Goal: Task Accomplishment & Management: Manage account settings

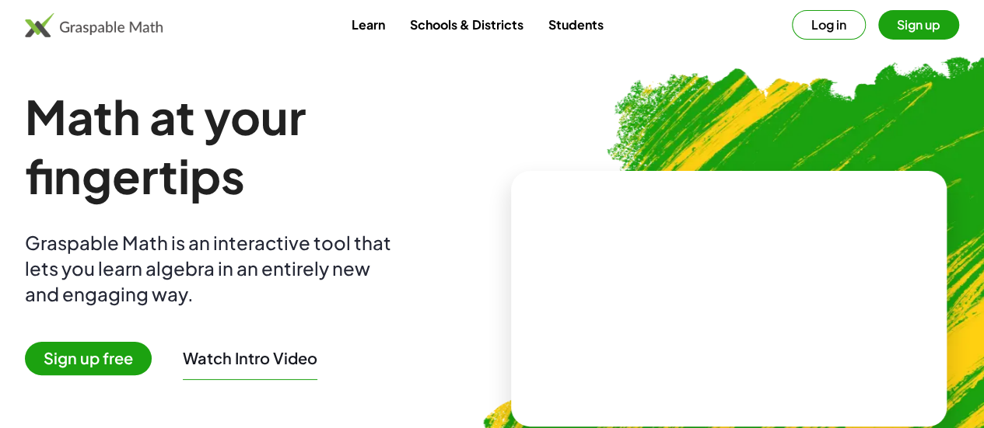
click at [479, 33] on link "Schools & Districts" at bounding box center [466, 24] width 138 height 29
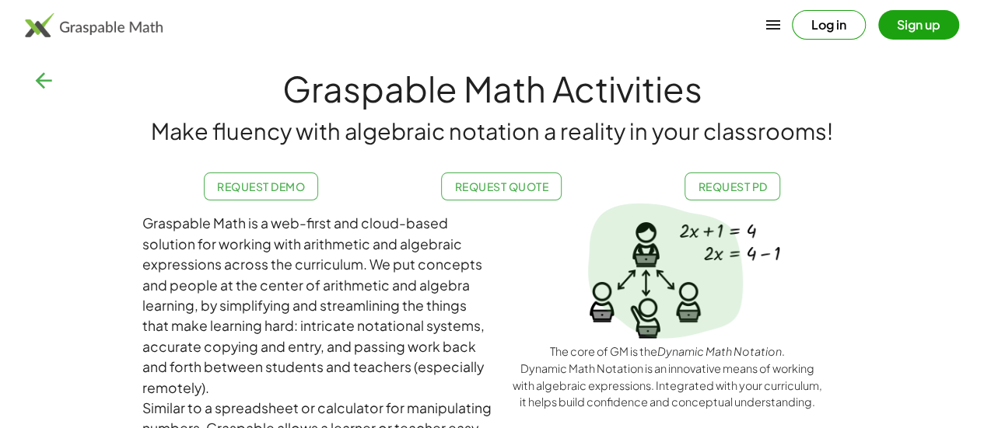
click at [45, 84] on icon "button" at bounding box center [43, 80] width 25 height 25
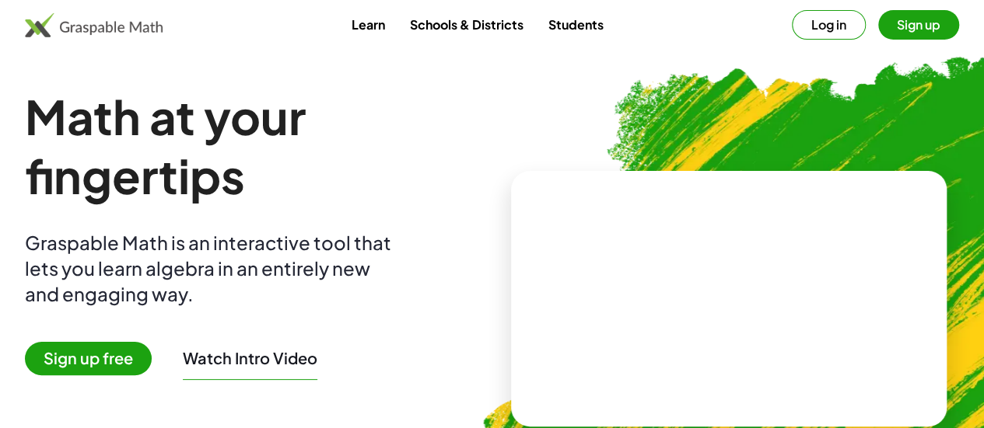
click at [372, 26] on link "Learn" at bounding box center [367, 24] width 58 height 29
click at [99, 365] on span "Sign up free" at bounding box center [88, 358] width 127 height 33
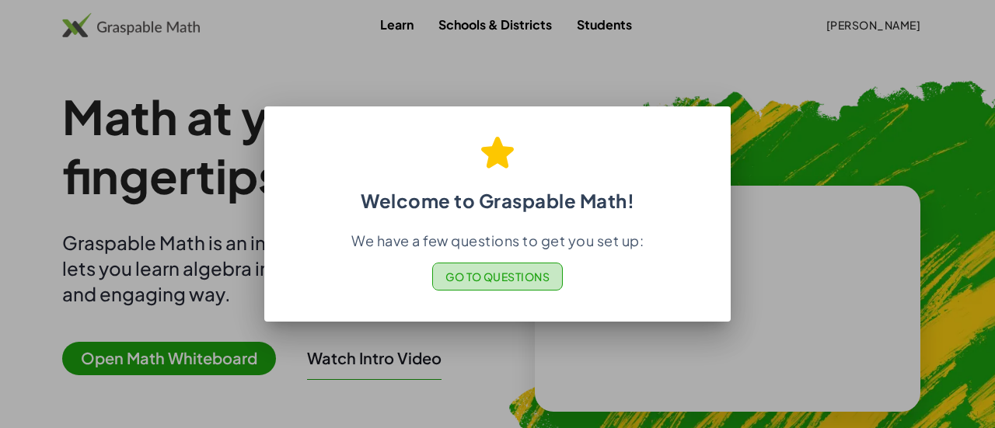
click at [526, 280] on span "Go to Questions" at bounding box center [498, 277] width 105 height 14
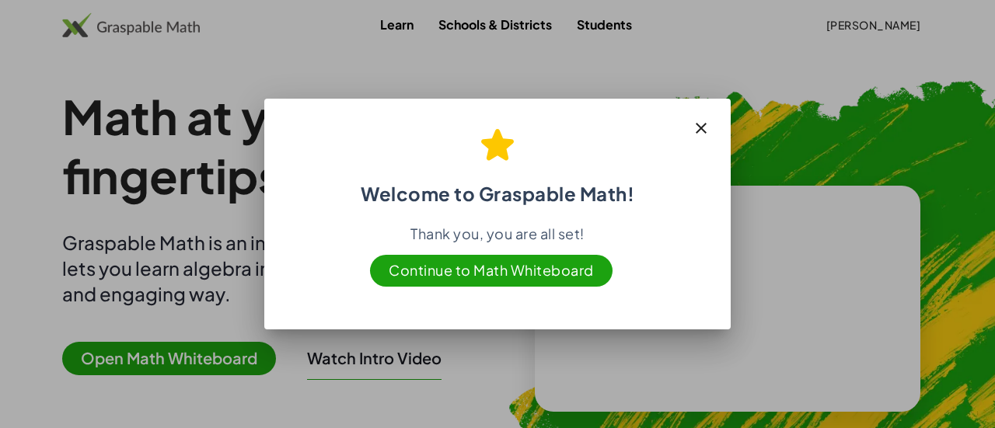
click at [536, 277] on span "Continue to Math Whiteboard" at bounding box center [491, 271] width 243 height 32
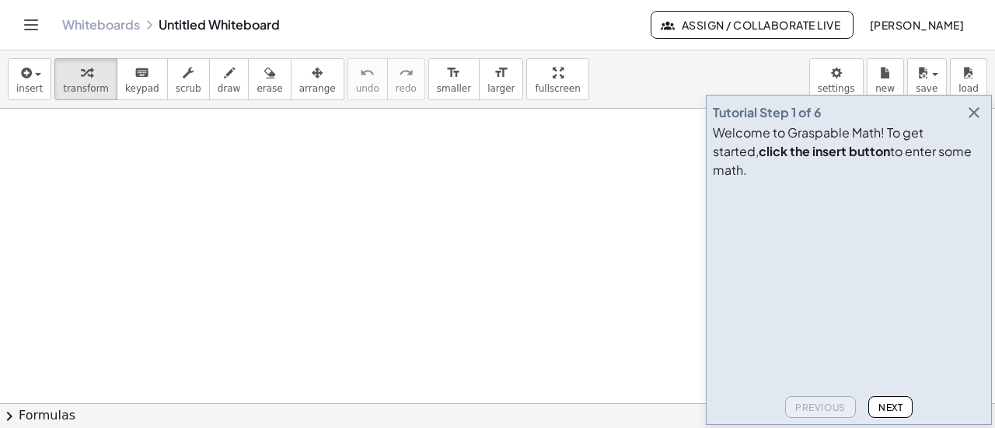
click at [661, 30] on icon "button" at bounding box center [668, 25] width 14 height 14
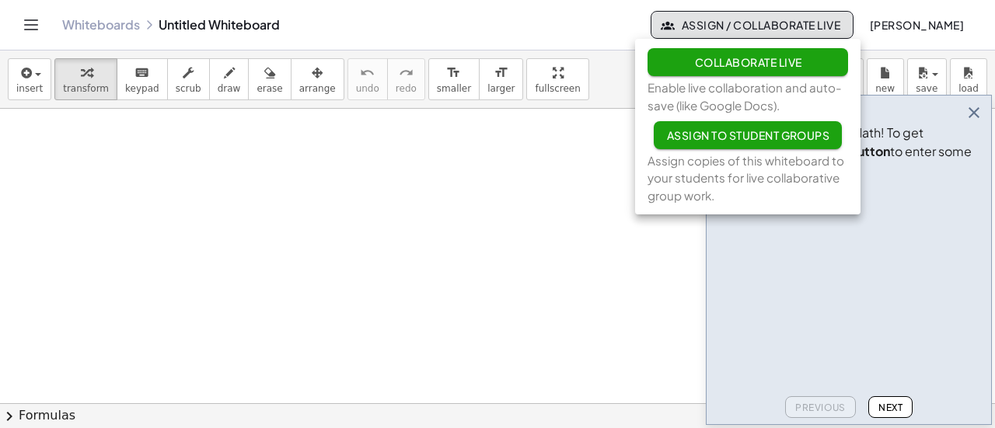
click at [558, 24] on div "Whiteboards Untitled Whiteboard" at bounding box center [356, 25] width 589 height 16
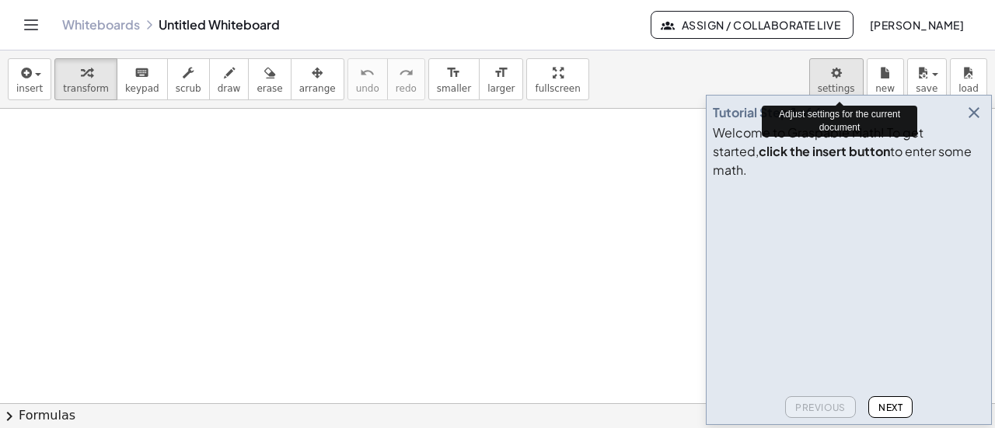
click at [841, 85] on body "Graspable Math Activities Get Started Activity Bank Assigned Work Classes White…" at bounding box center [497, 214] width 995 height 428
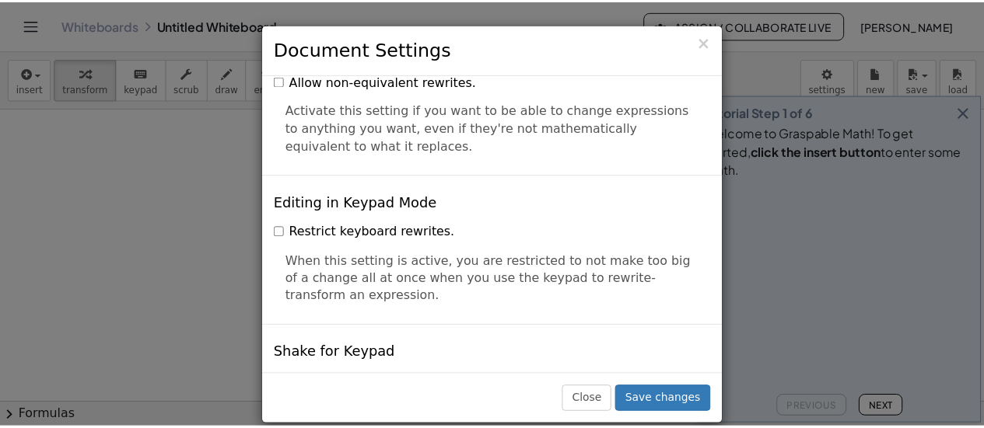
scroll to position [3422, 0]
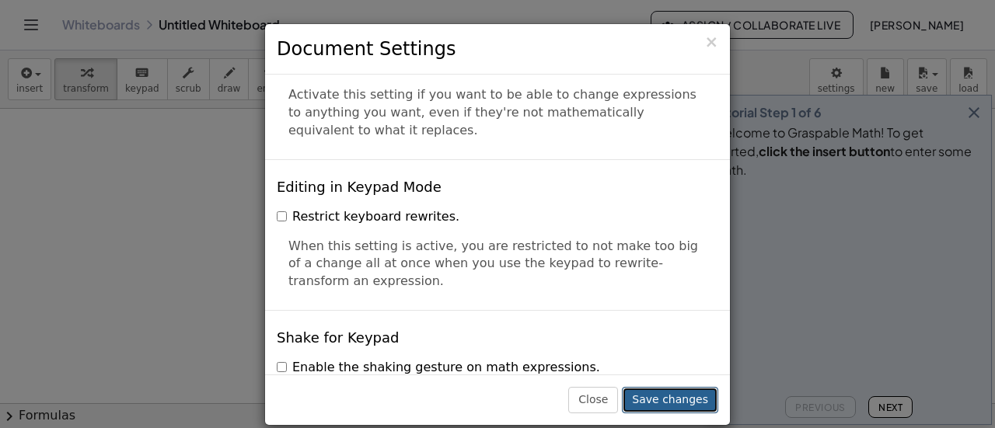
click at [653, 400] on button "Save changes" at bounding box center [670, 400] width 96 height 26
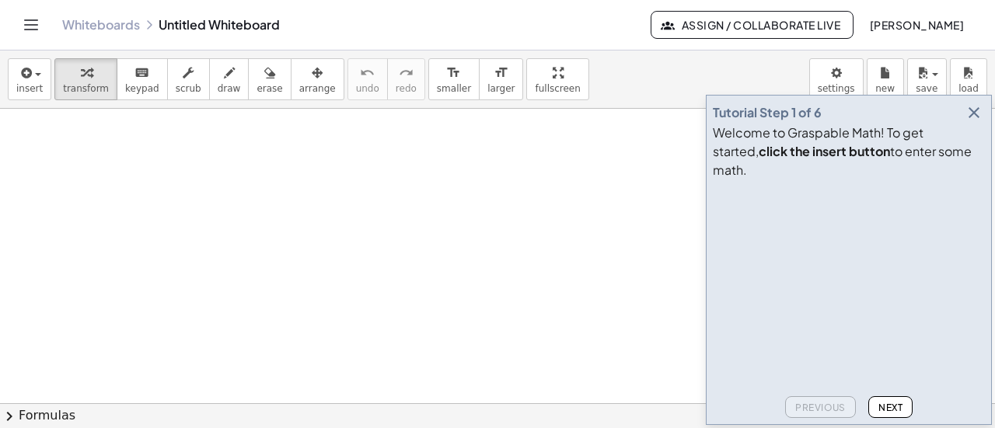
click at [897, 410] on span "Next" at bounding box center [891, 408] width 24 height 12
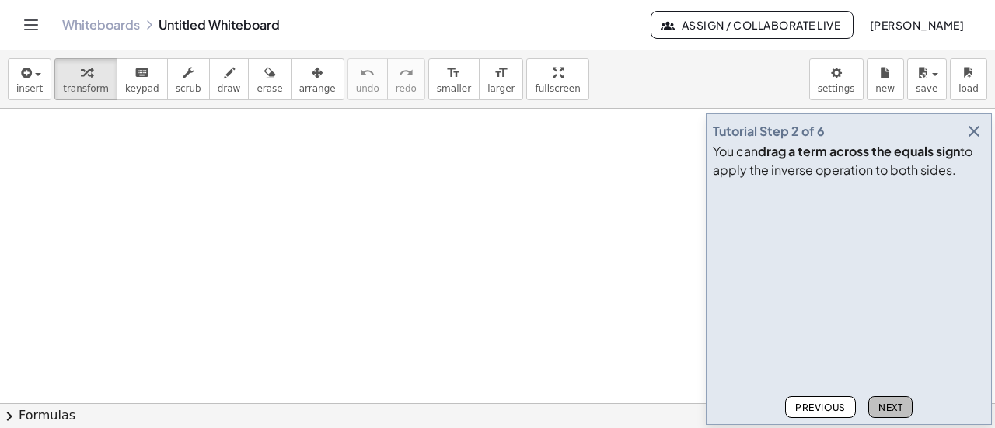
click at [897, 410] on span "Next" at bounding box center [891, 408] width 24 height 12
click at [33, 23] on icon "Toggle navigation" at bounding box center [31, 25] width 19 height 19
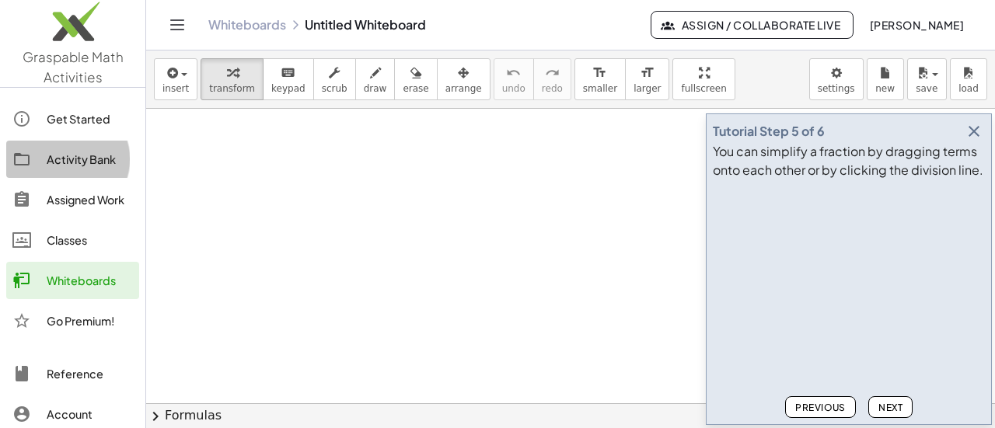
click at [74, 165] on div "Activity Bank" at bounding box center [90, 159] width 86 height 19
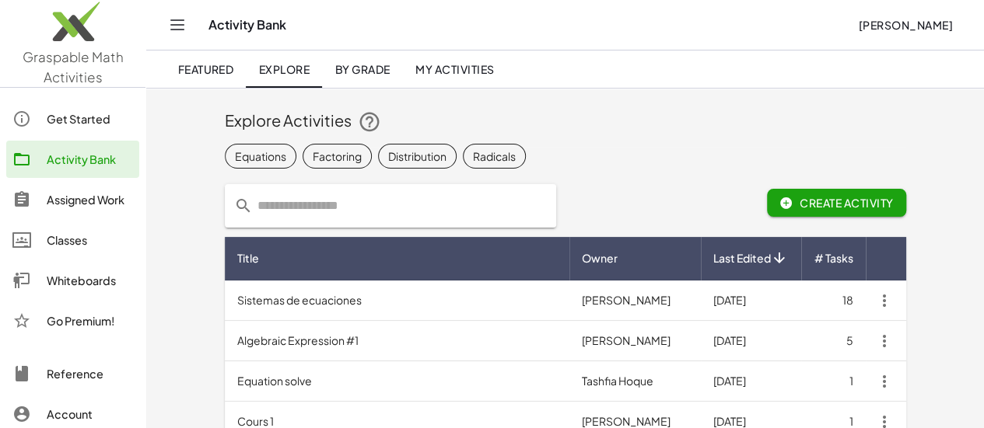
click at [369, 66] on span "By Grade" at bounding box center [361, 69] width 55 height 14
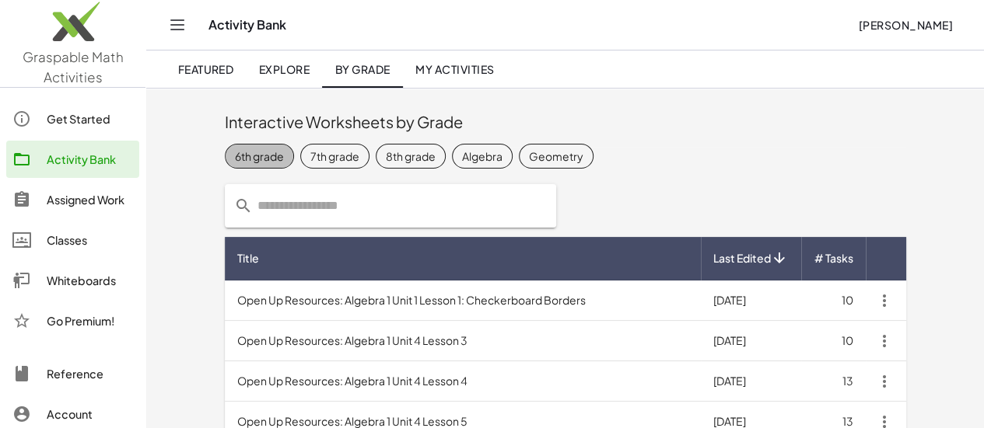
click at [235, 153] on div "6th grade" at bounding box center [259, 156] width 49 height 16
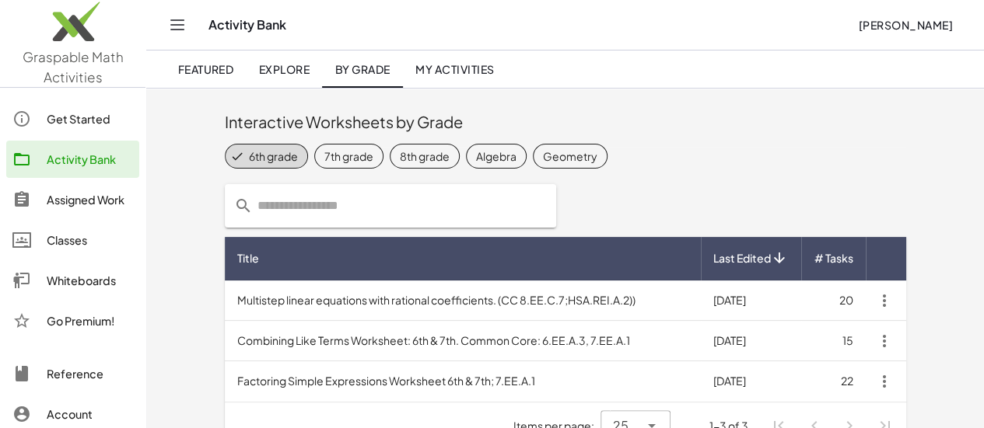
scroll to position [30, 0]
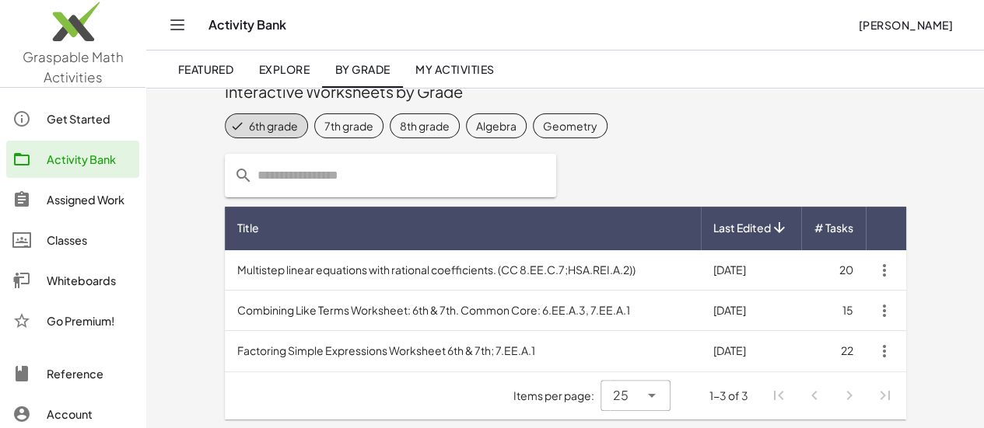
click at [319, 319] on td "Combining Like Terms Worksheet: 6th & 7th. Common Core: 6.EE.A.3, 7.EE.A.1" at bounding box center [463, 311] width 476 height 40
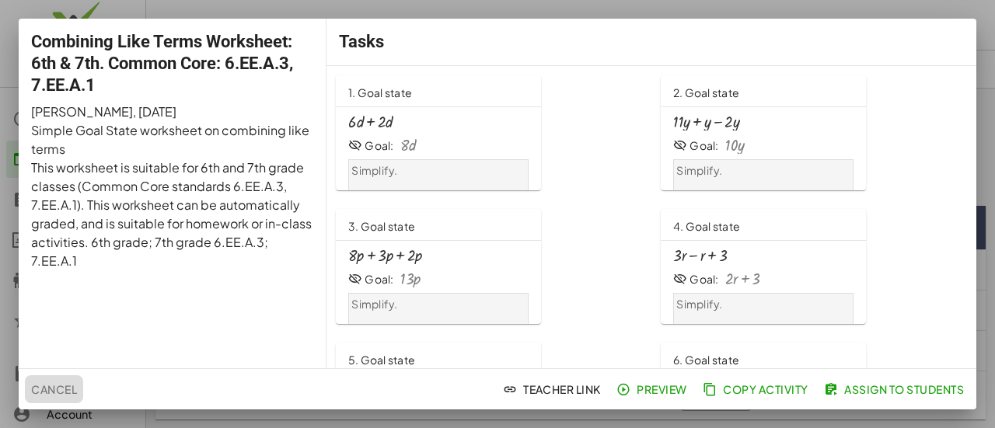
click at [68, 390] on span "Cancel" at bounding box center [54, 390] width 46 height 14
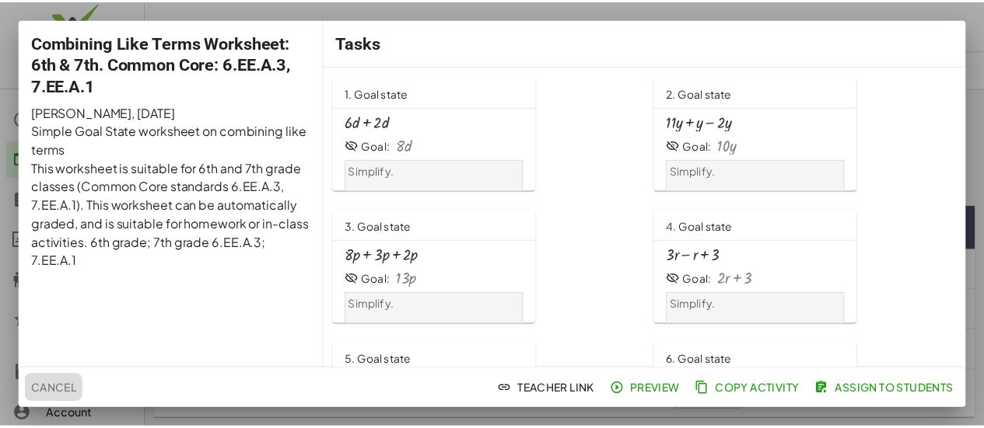
scroll to position [30, 0]
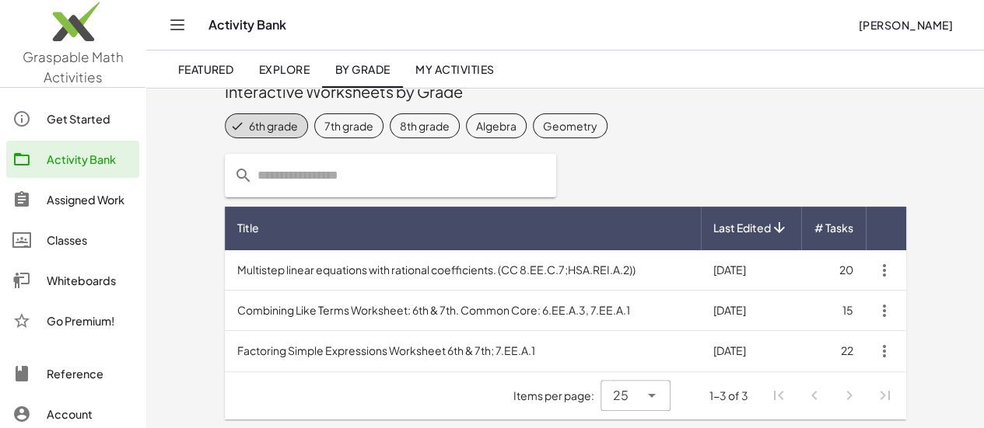
click at [82, 237] on div "Classes" at bounding box center [90, 240] width 86 height 19
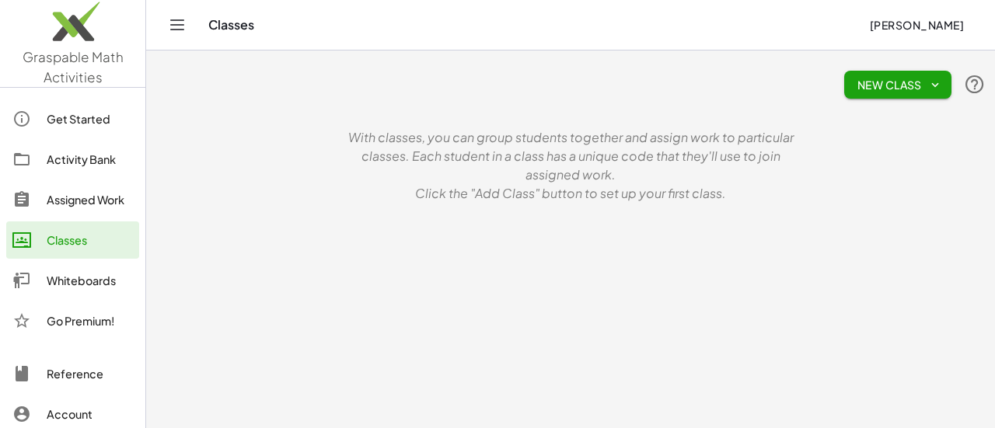
click at [888, 88] on span "New Class" at bounding box center [898, 85] width 82 height 14
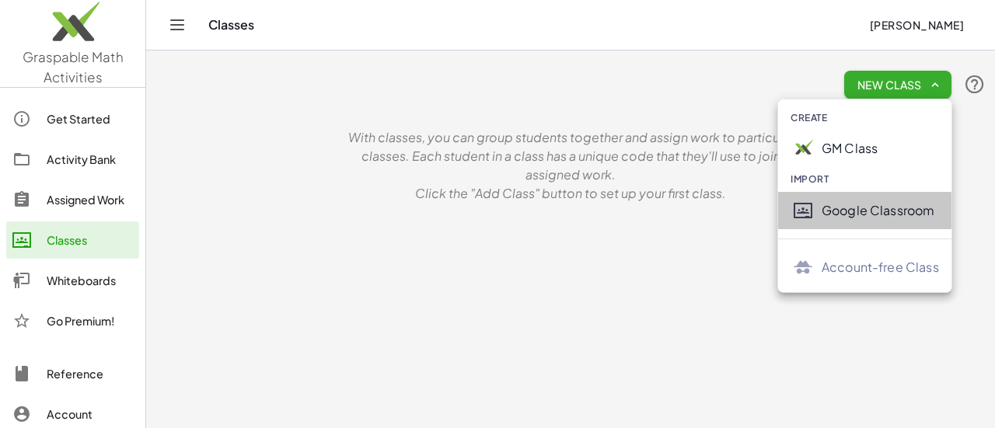
click at [862, 210] on div "Google Classroom" at bounding box center [880, 210] width 117 height 19
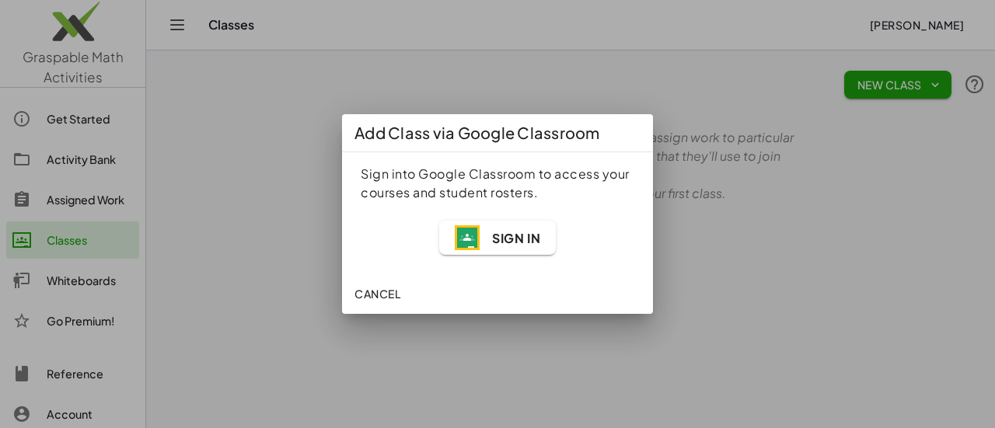
click at [503, 245] on span "Sign In" at bounding box center [516, 238] width 48 height 16
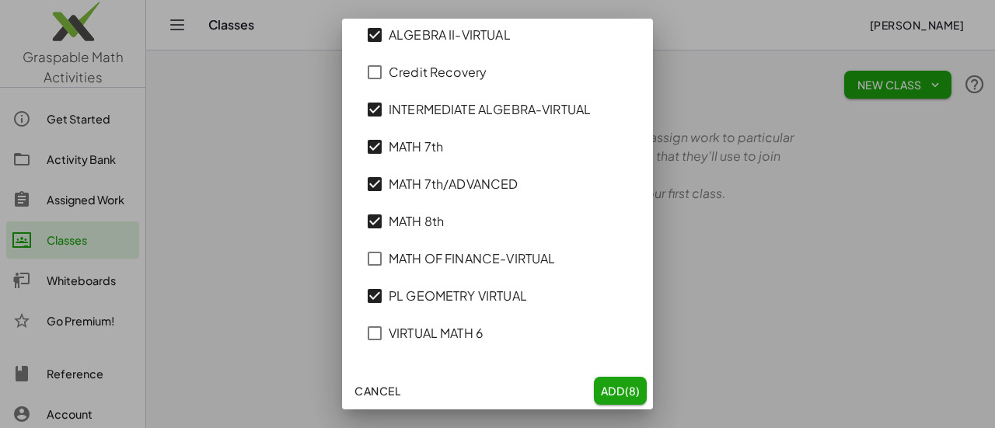
scroll to position [159, 0]
click at [625, 391] on span "(9)" at bounding box center [633, 390] width 16 height 14
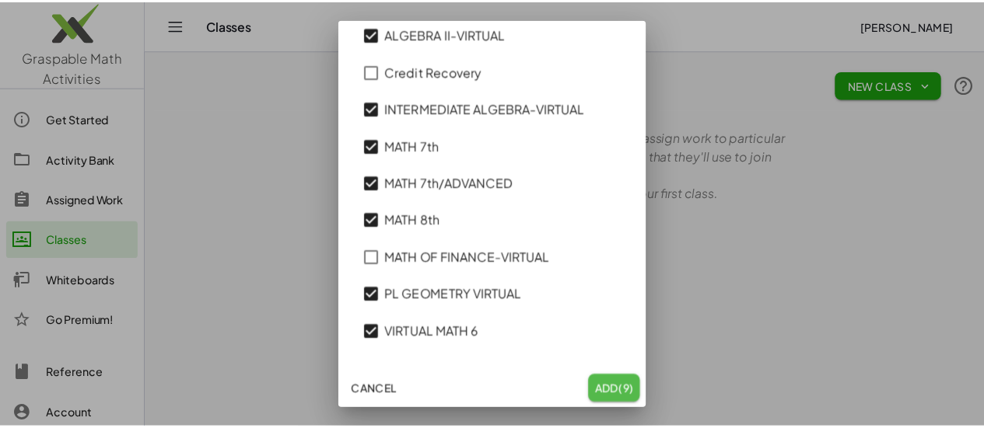
scroll to position [0, 0]
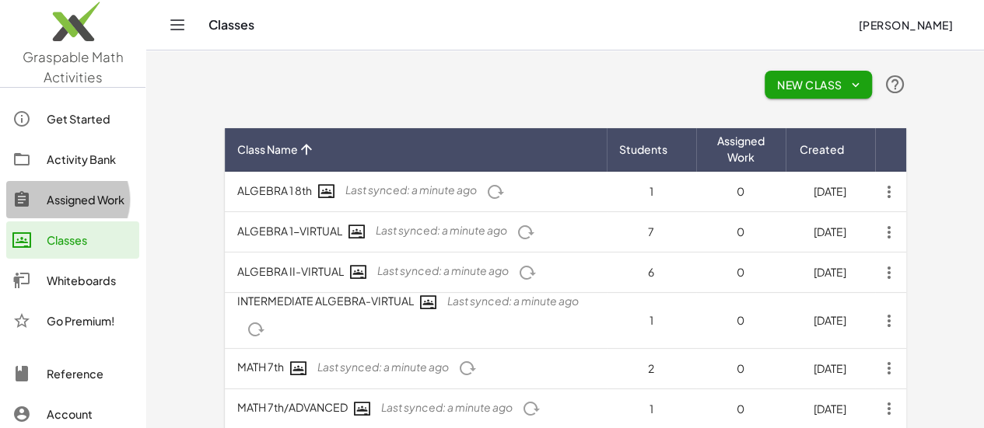
click at [62, 204] on div "Assigned Work" at bounding box center [90, 200] width 86 height 19
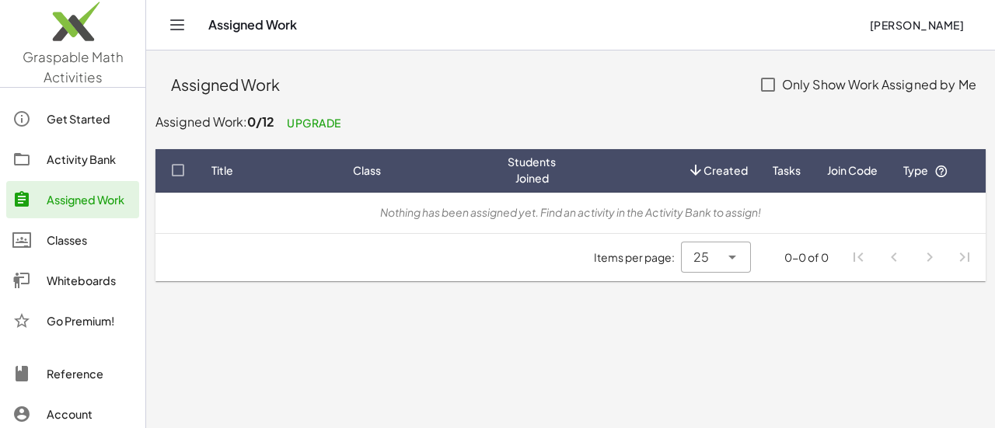
click at [72, 158] on div "Activity Bank" at bounding box center [90, 159] width 86 height 19
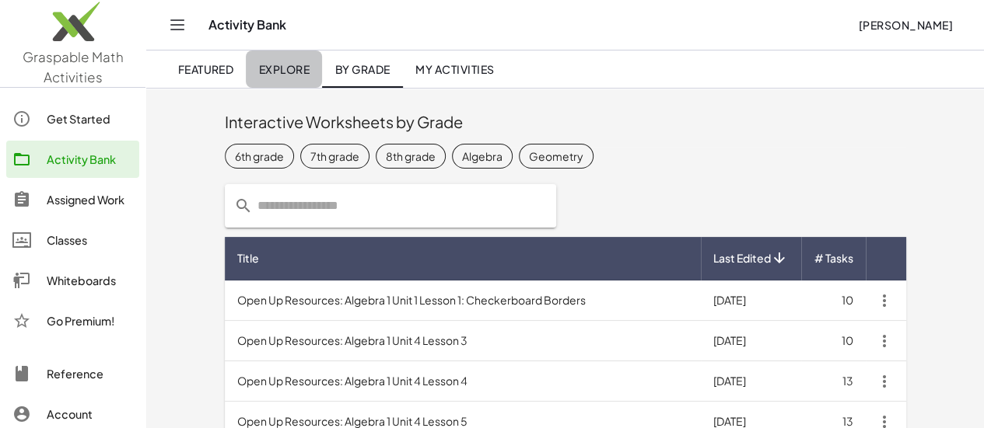
click at [285, 75] on link "Explore" at bounding box center [284, 69] width 76 height 37
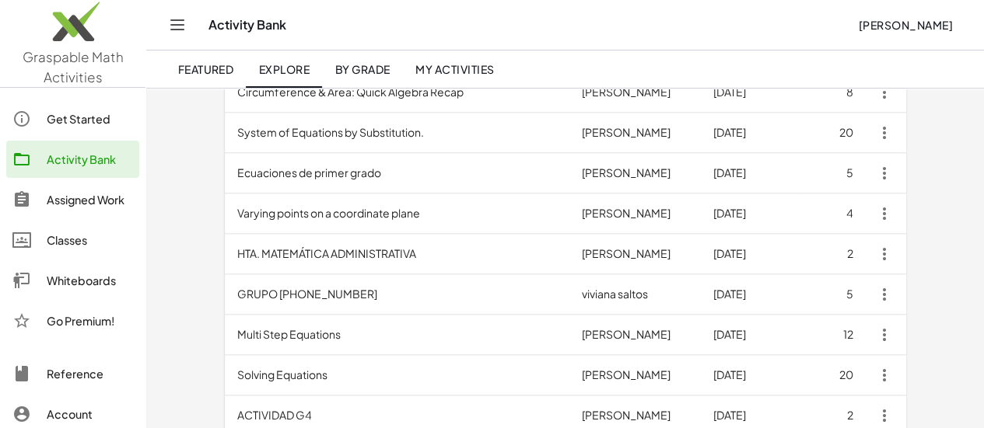
scroll to position [920, 0]
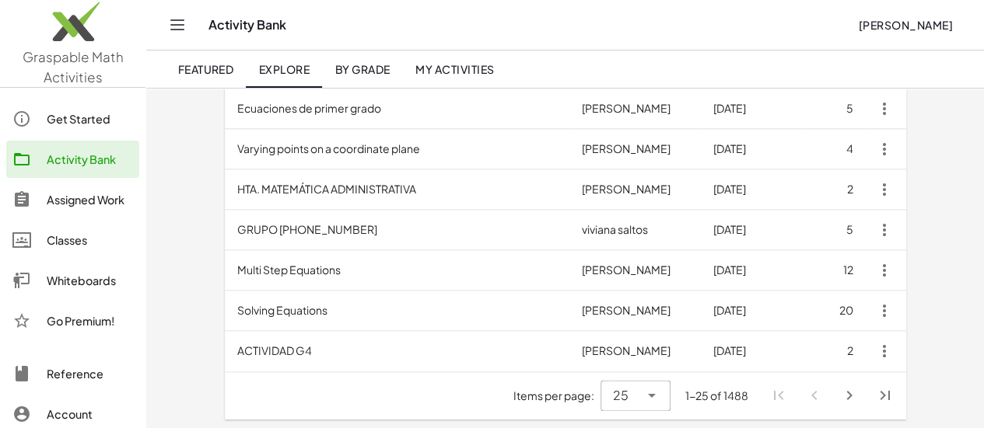
click at [324, 310] on td "Solving Equations" at bounding box center [397, 311] width 344 height 40
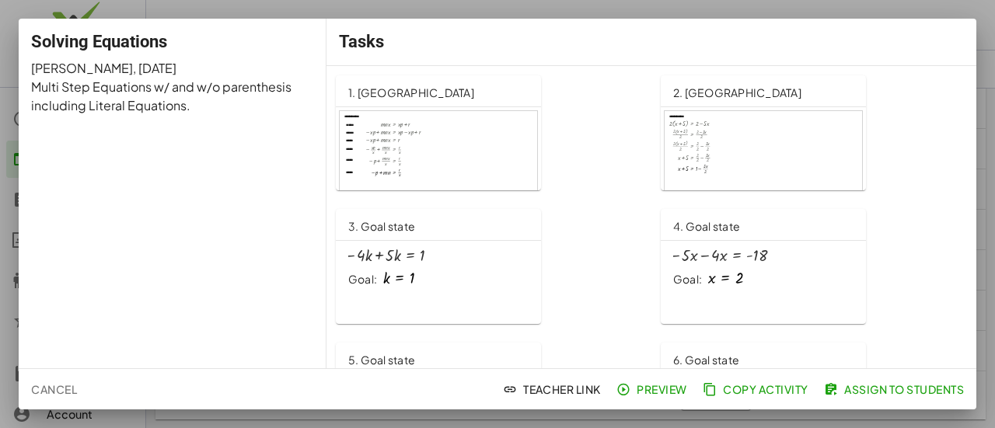
click at [66, 397] on button "Cancel" at bounding box center [54, 390] width 58 height 28
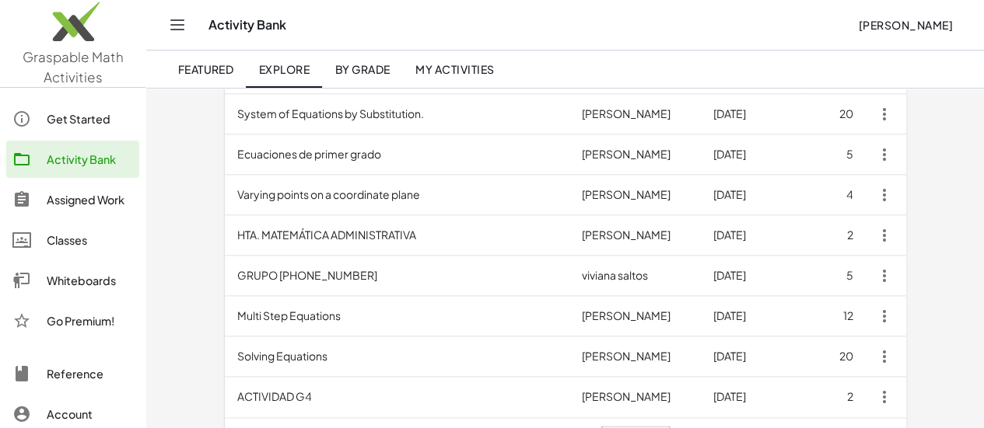
scroll to position [842, 0]
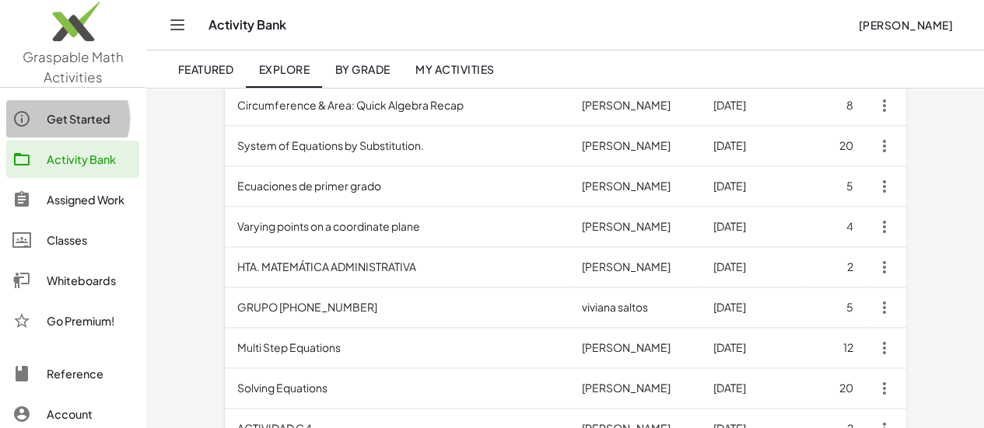
click at [79, 115] on div "Get Started" at bounding box center [90, 119] width 86 height 19
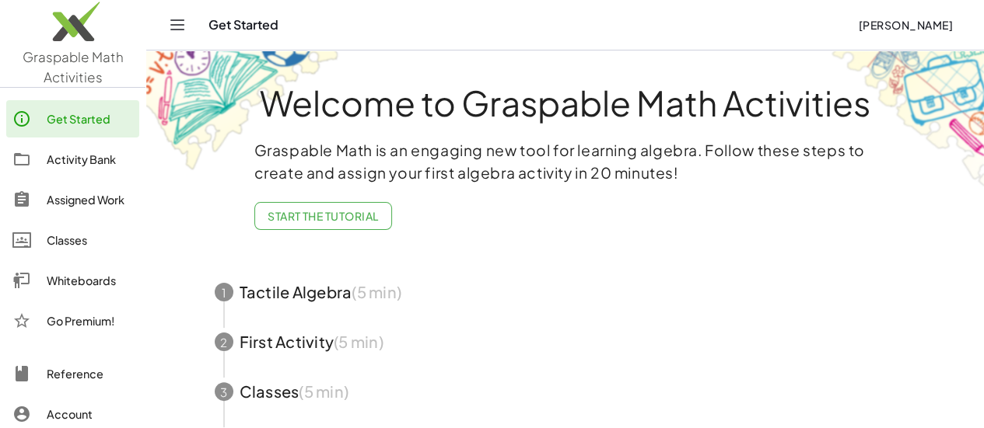
click at [306, 299] on span "button" at bounding box center [565, 293] width 739 height 50
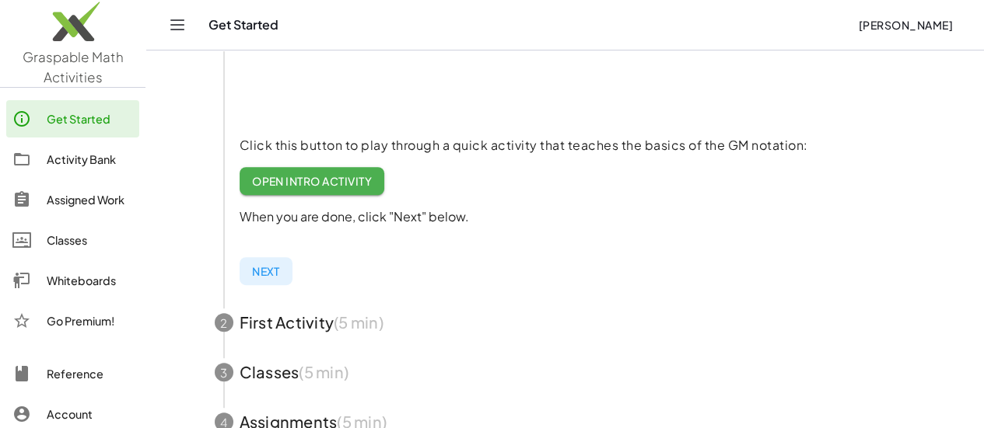
scroll to position [311, 0]
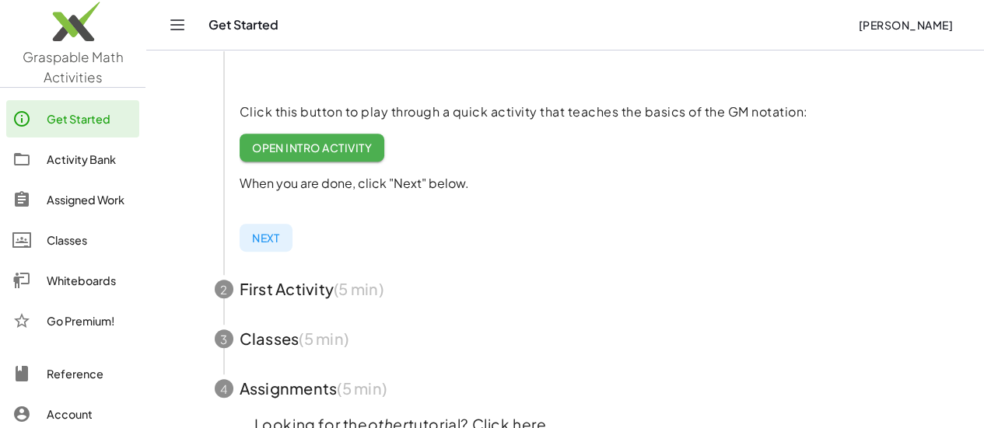
click at [302, 298] on span "button" at bounding box center [565, 289] width 739 height 50
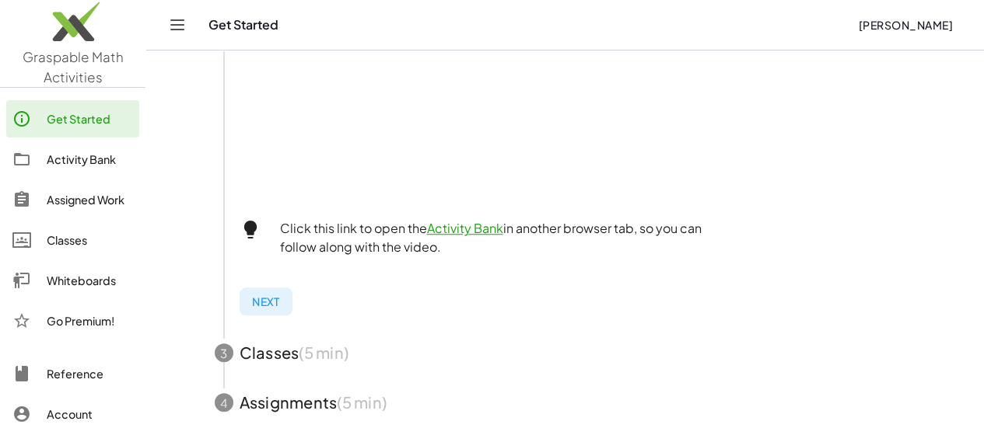
scroll to position [622, 0]
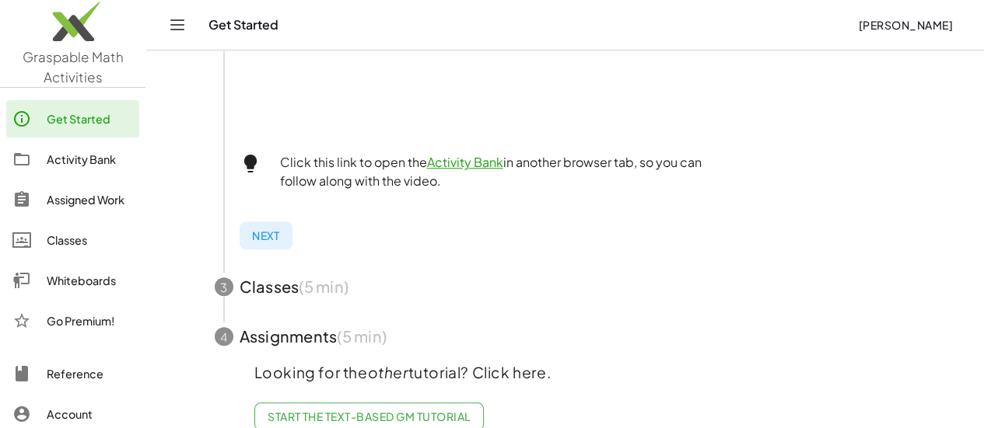
click at [264, 290] on span "button" at bounding box center [565, 287] width 739 height 50
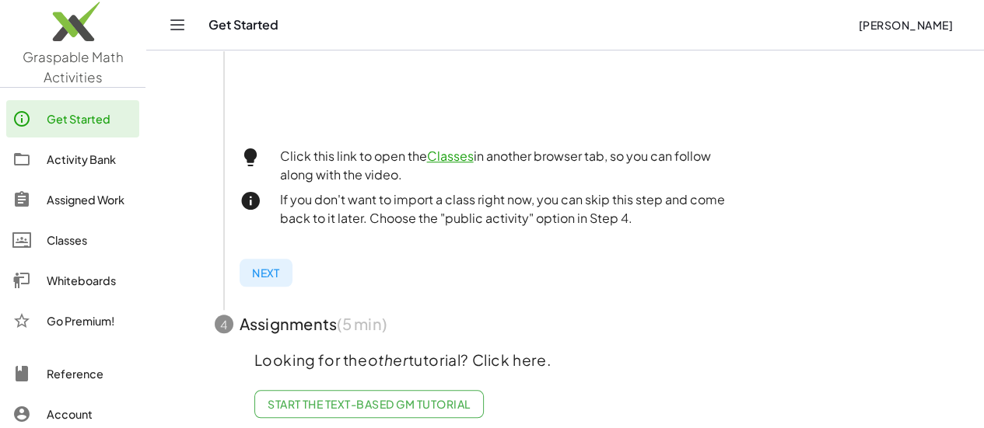
scroll to position [645, 0]
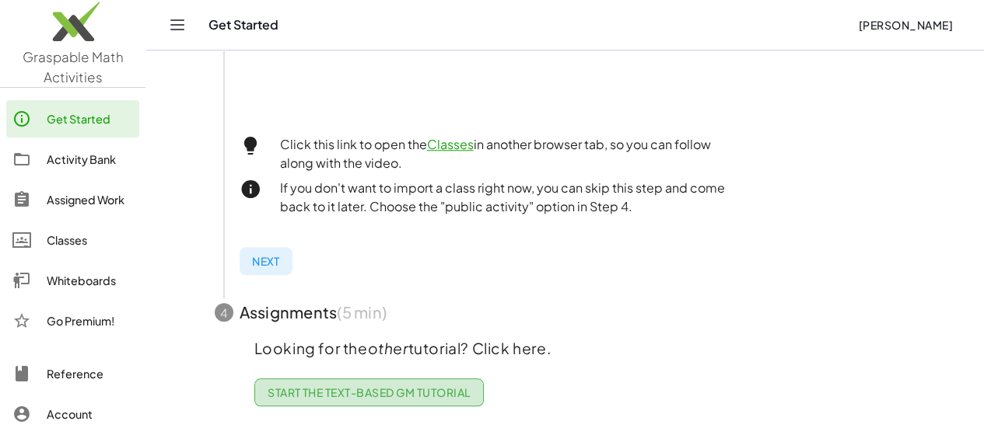
click at [333, 386] on span "Start the Text-based GM Tutorial" at bounding box center [369, 393] width 203 height 14
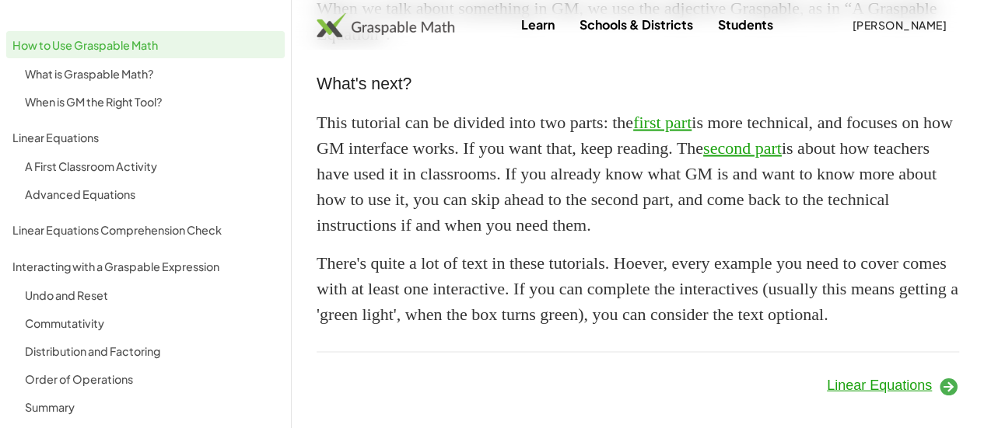
scroll to position [1567, 0]
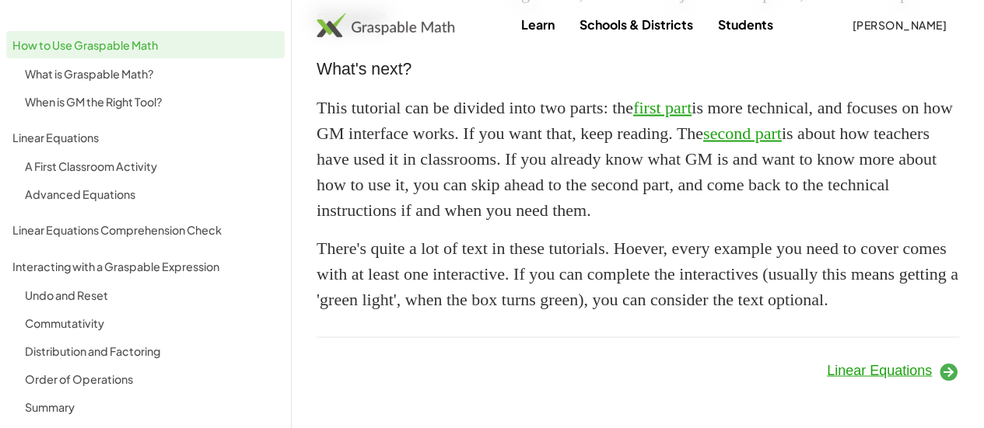
click at [894, 376] on span "Linear Equations" at bounding box center [879, 370] width 105 height 16
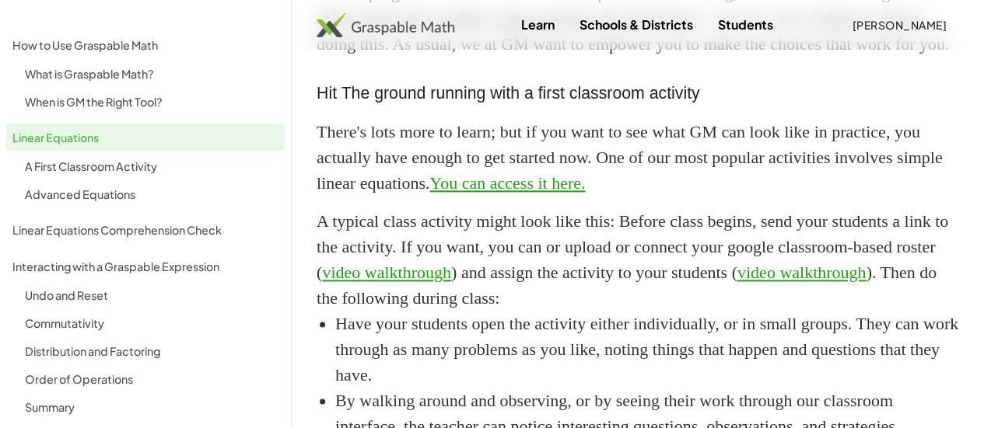
scroll to position [1019, 0]
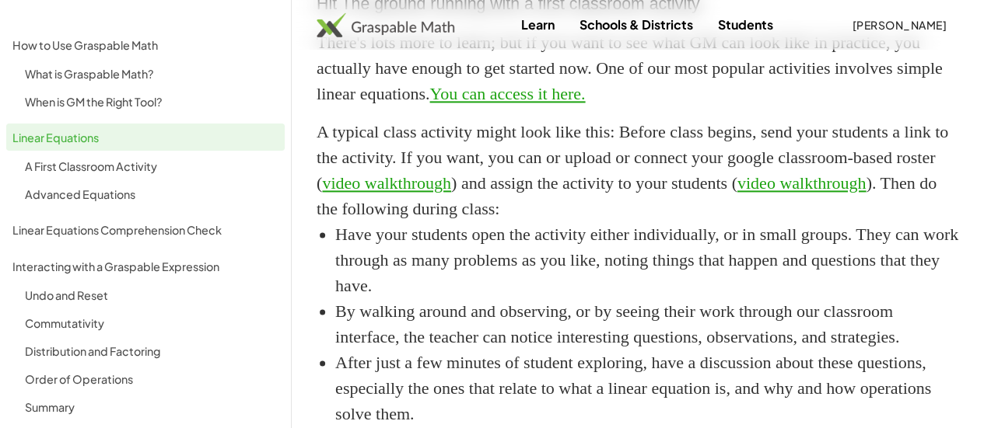
click at [585, 103] on link "You can access it here." at bounding box center [507, 93] width 156 height 19
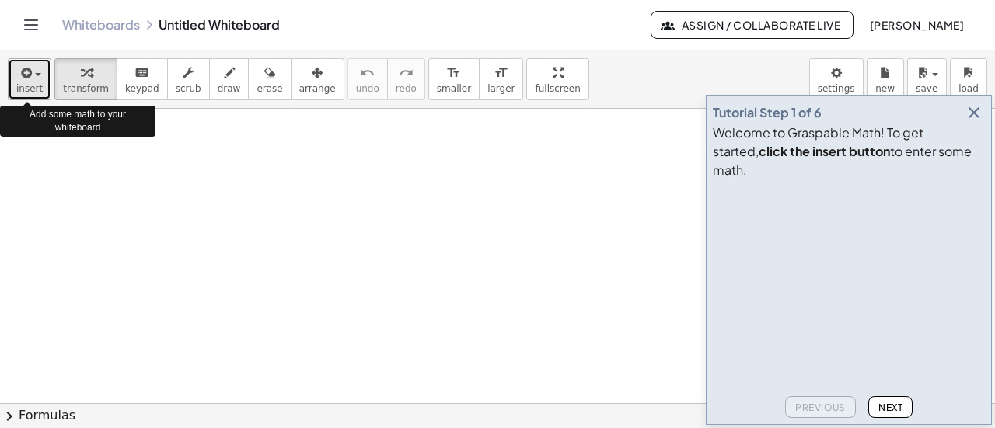
click at [35, 84] on span "insert" at bounding box center [29, 88] width 26 height 11
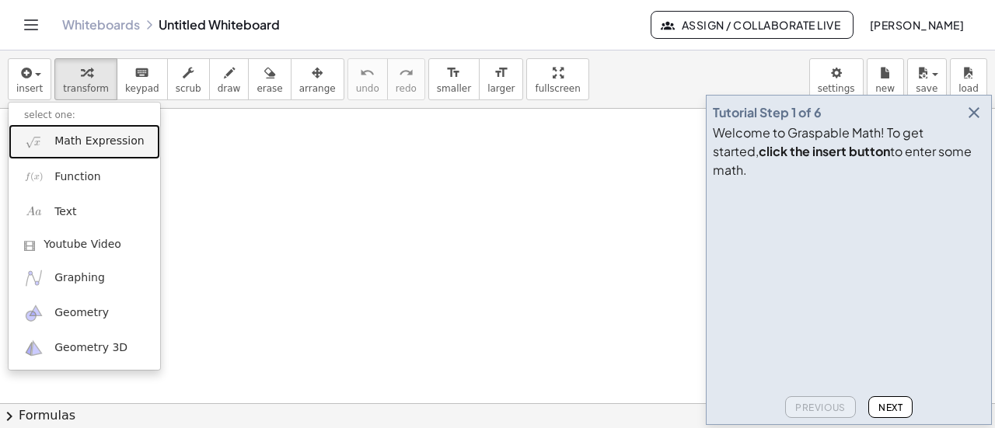
click at [75, 144] on span "Math Expression" at bounding box center [98, 142] width 89 height 16
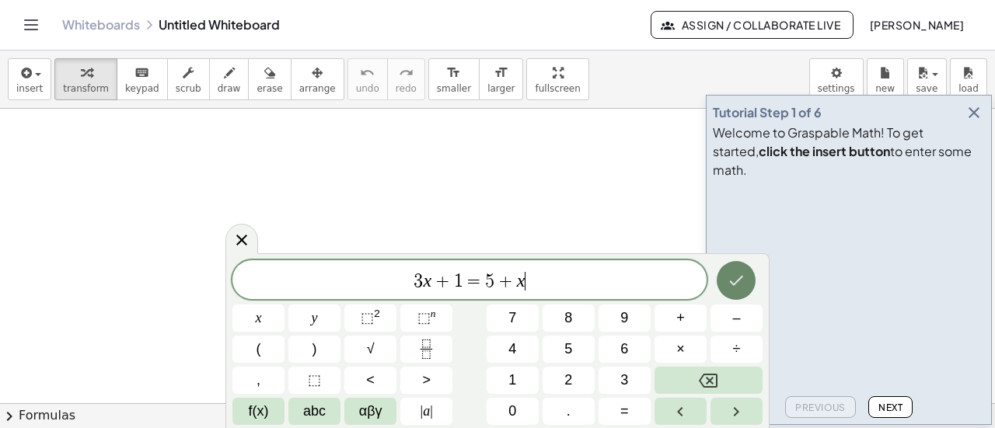
click at [736, 273] on icon "Done" at bounding box center [736, 280] width 19 height 19
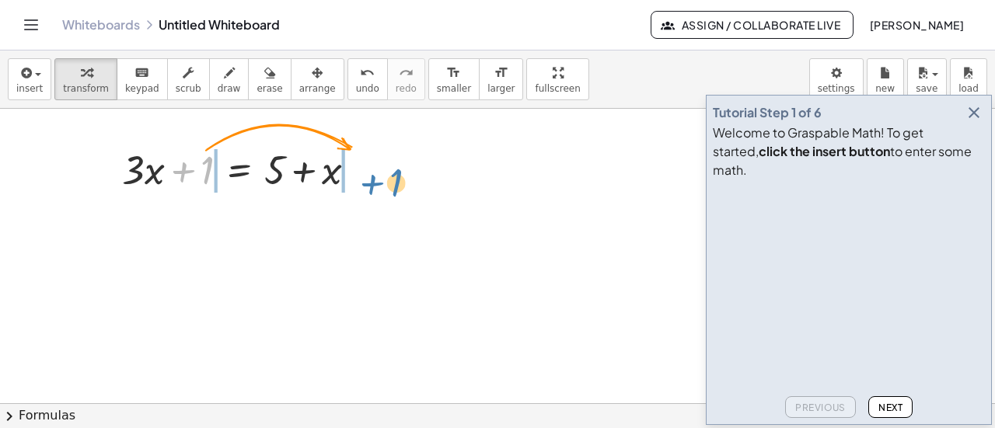
drag, startPoint x: 205, startPoint y: 167, endPoint x: 390, endPoint y: 180, distance: 185.5
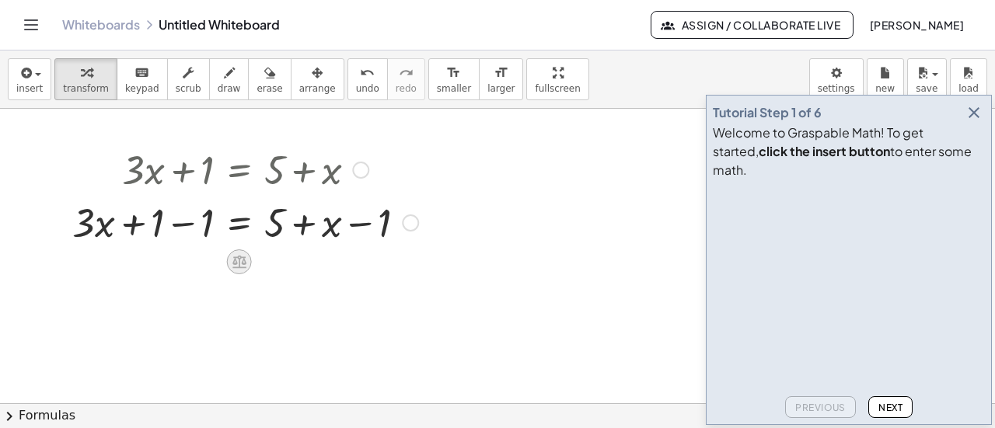
click at [238, 264] on icon at bounding box center [240, 262] width 14 height 13
click at [897, 400] on button "Next" at bounding box center [891, 408] width 44 height 22
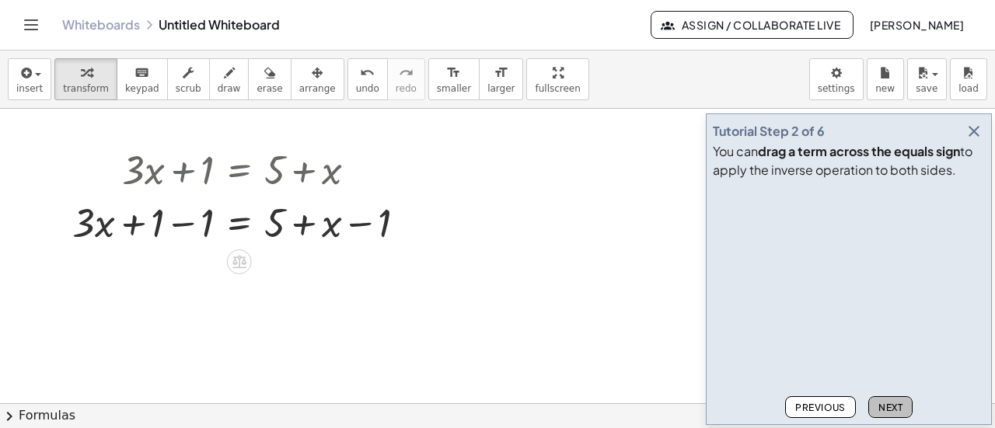
click at [896, 411] on span "Next" at bounding box center [891, 408] width 24 height 12
drag, startPoint x: 134, startPoint y: 223, endPoint x: 183, endPoint y: 223, distance: 49.0
click at [183, 223] on div at bounding box center [246, 221] width 362 height 53
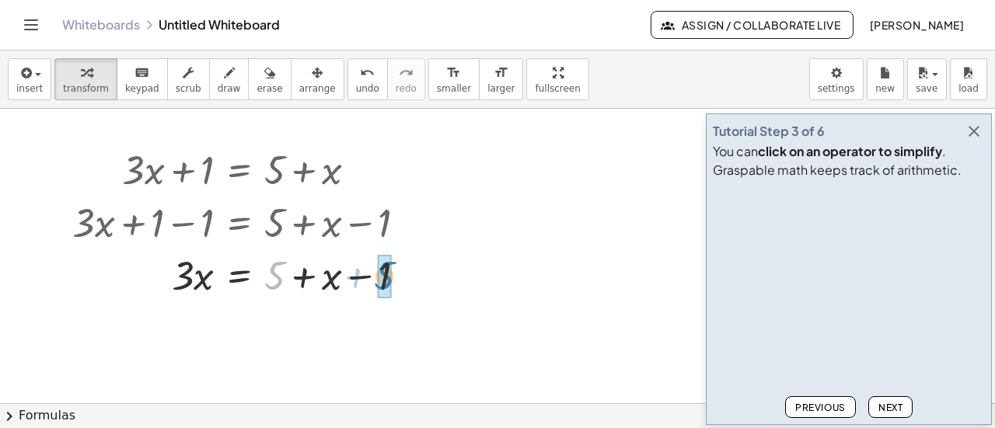
drag, startPoint x: 271, startPoint y: 277, endPoint x: 381, endPoint y: 277, distance: 109.6
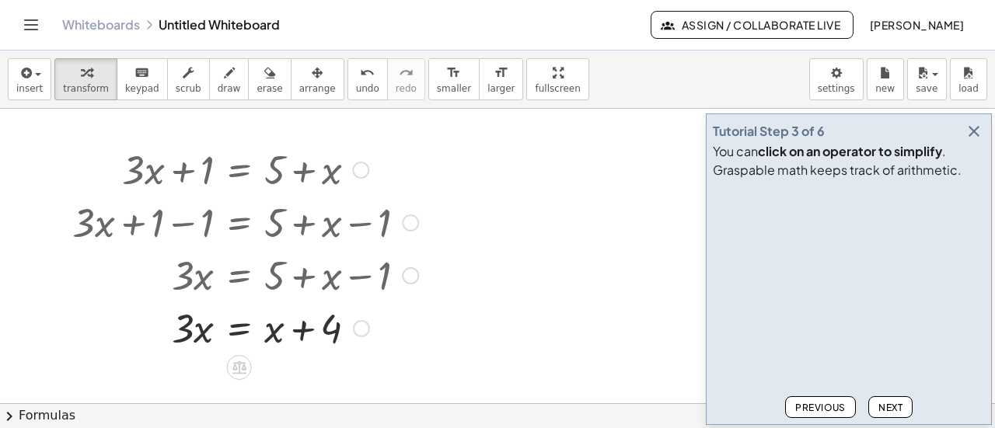
scroll to position [78, 0]
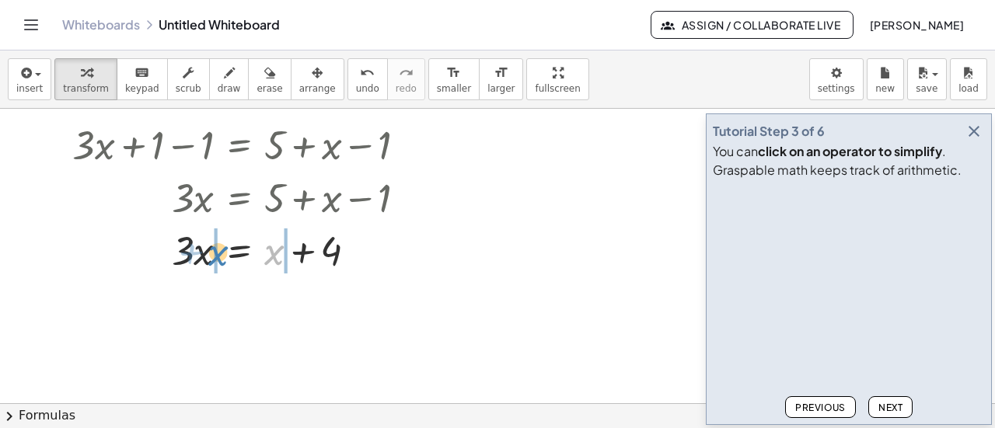
drag, startPoint x: 272, startPoint y: 256, endPoint x: 216, endPoint y: 257, distance: 56.0
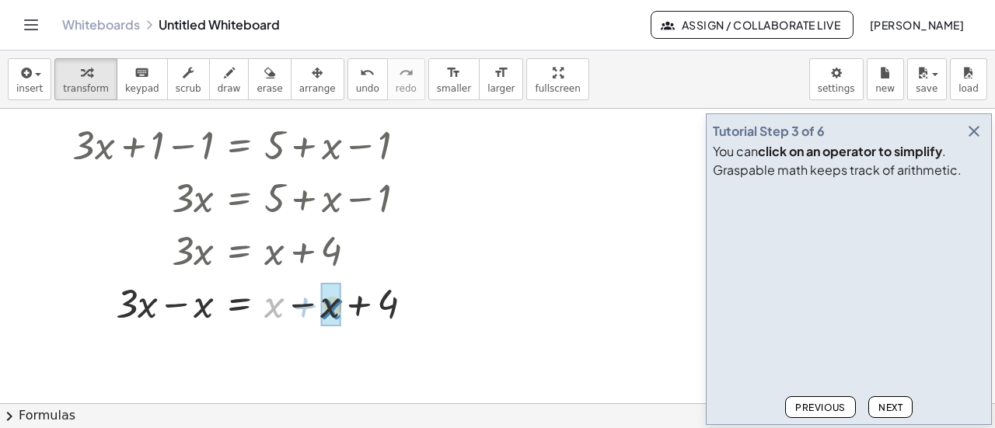
drag, startPoint x: 269, startPoint y: 305, endPoint x: 327, endPoint y: 306, distance: 58.3
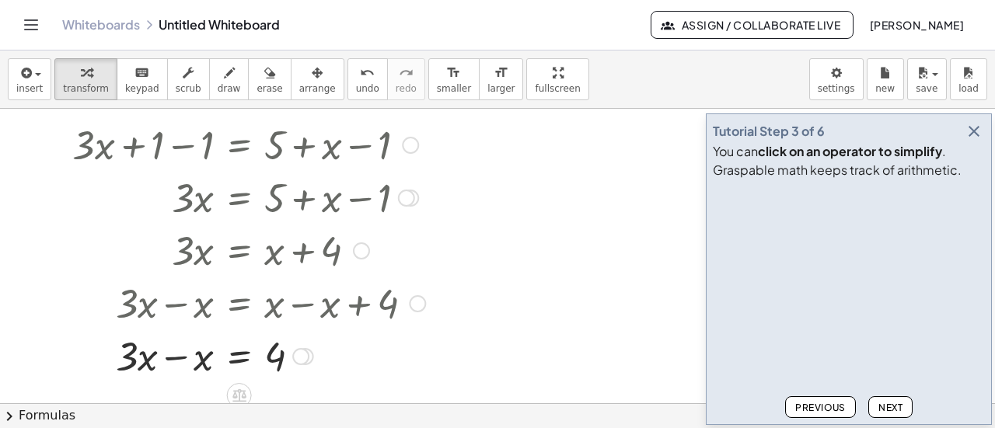
drag, startPoint x: 208, startPoint y: 310, endPoint x: 199, endPoint y: 313, distance: 9.4
click at [199, 313] on div at bounding box center [249, 302] width 369 height 53
drag, startPoint x: 205, startPoint y: 357, endPoint x: 149, endPoint y: 364, distance: 56.4
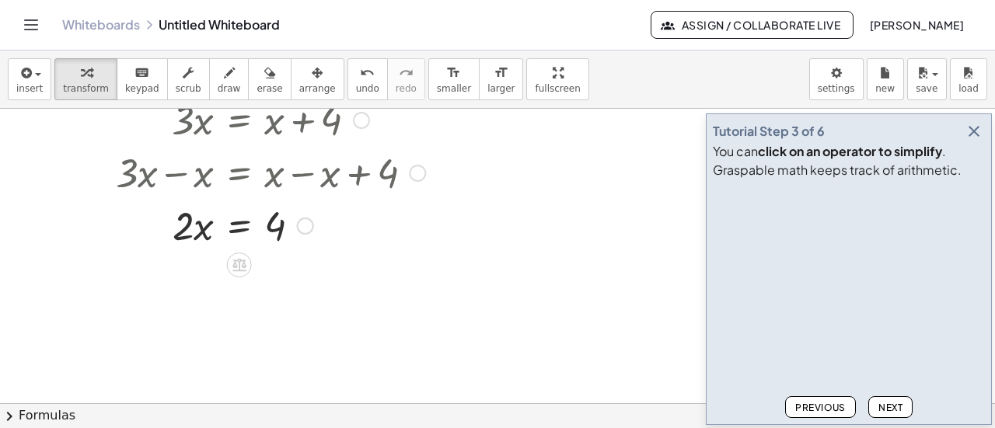
scroll to position [233, 0]
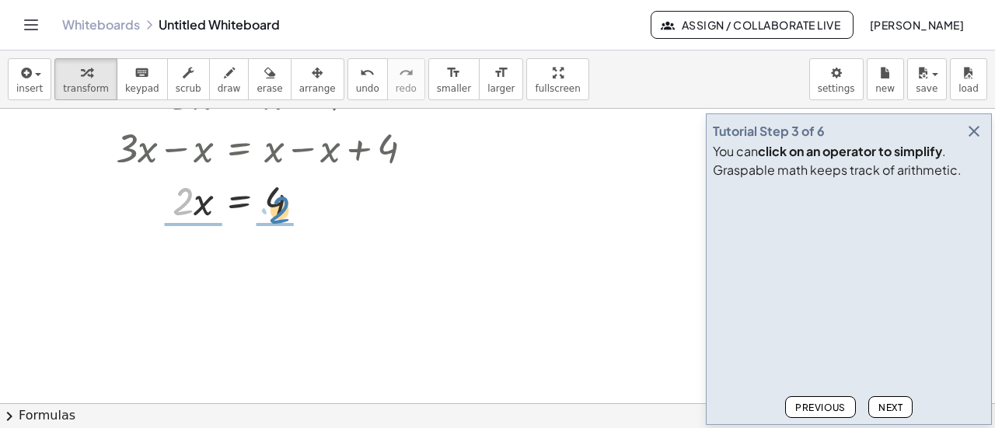
drag, startPoint x: 185, startPoint y: 205, endPoint x: 278, endPoint y: 214, distance: 93.8
click at [278, 214] on div at bounding box center [249, 199] width 369 height 53
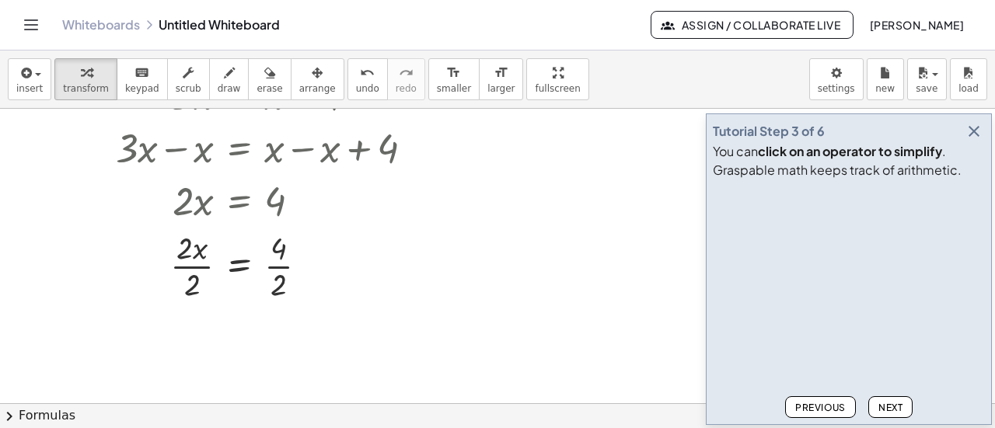
click at [888, 407] on span "Next" at bounding box center [891, 408] width 24 height 12
click at [889, 404] on span "Next" at bounding box center [891, 408] width 24 height 12
drag, startPoint x: 193, startPoint y: 282, endPoint x: 187, endPoint y: 248, distance: 33.9
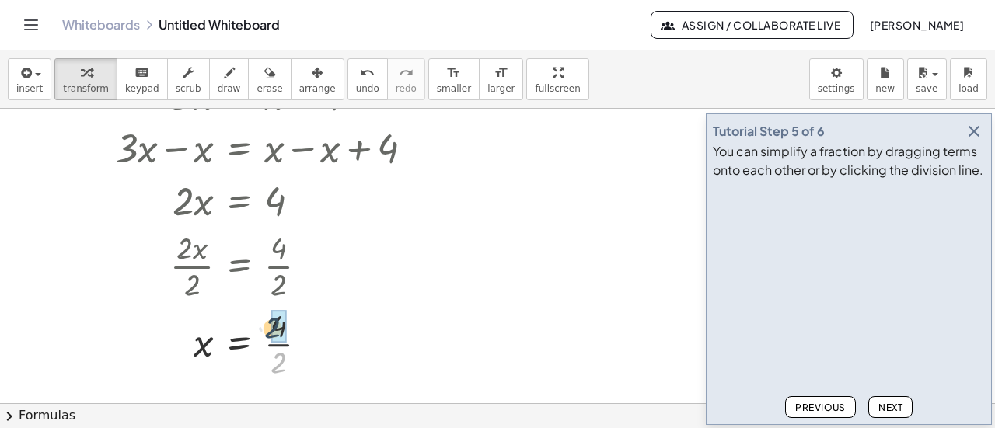
drag, startPoint x: 278, startPoint y: 365, endPoint x: 272, endPoint y: 329, distance: 36.3
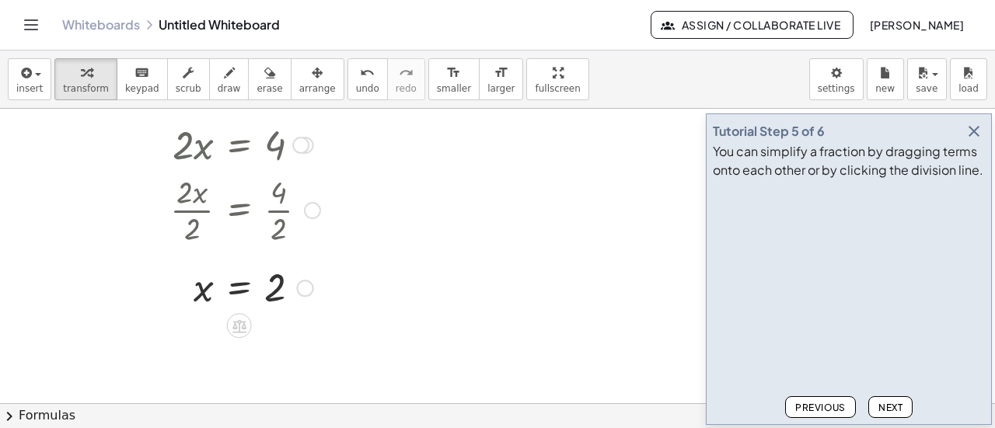
scroll to position [311, 0]
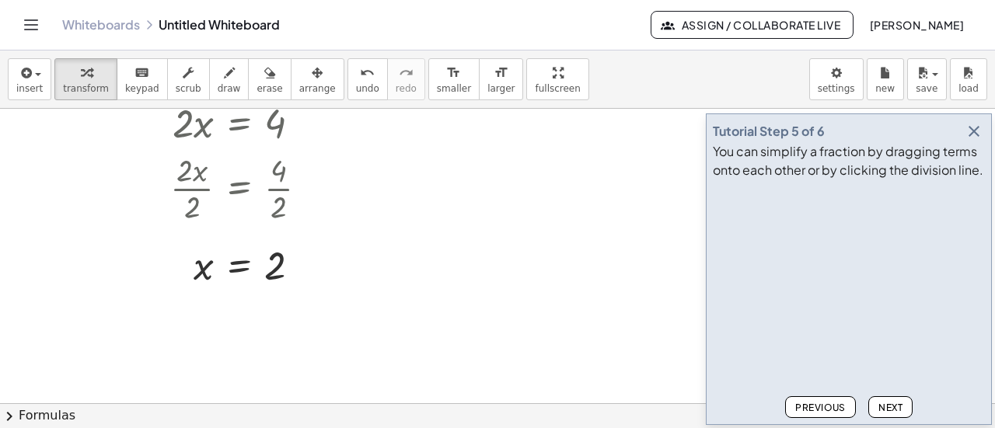
click at [894, 401] on button "Next" at bounding box center [891, 408] width 44 height 22
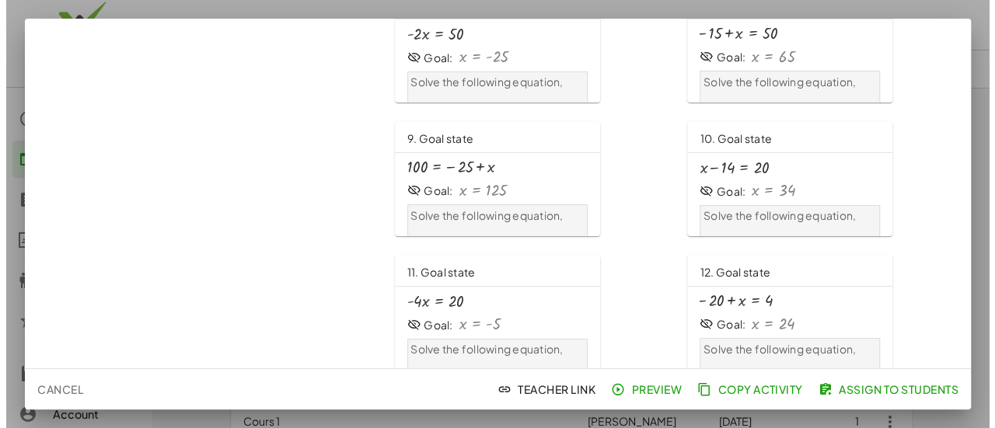
scroll to position [499, 0]
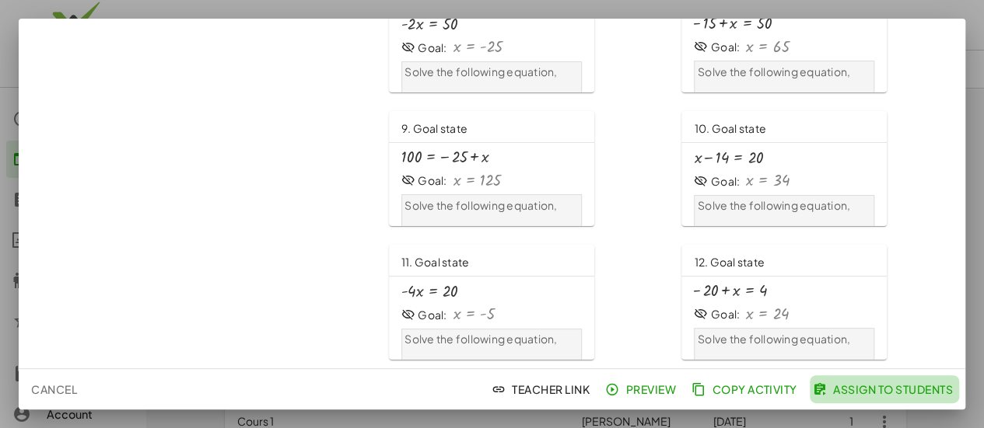
click at [850, 392] on span "Assign to Students" at bounding box center [884, 390] width 137 height 14
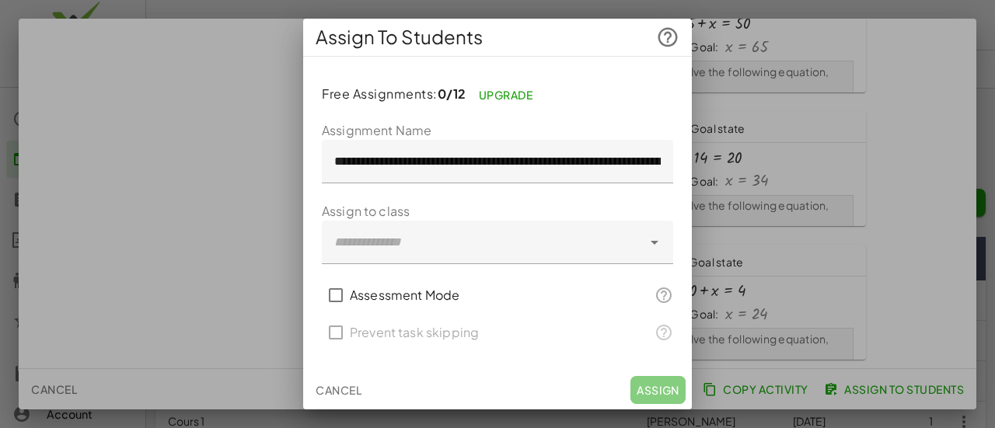
click at [472, 240] on div at bounding box center [482, 243] width 320 height 44
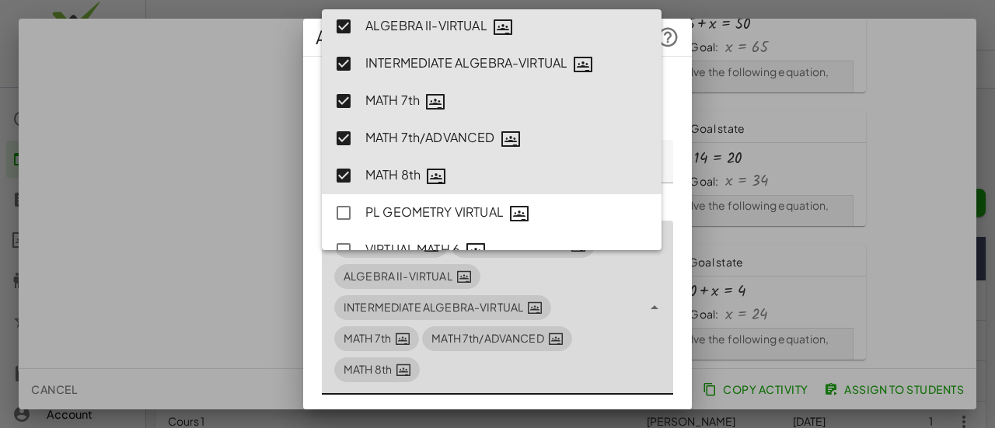
scroll to position [151, 0]
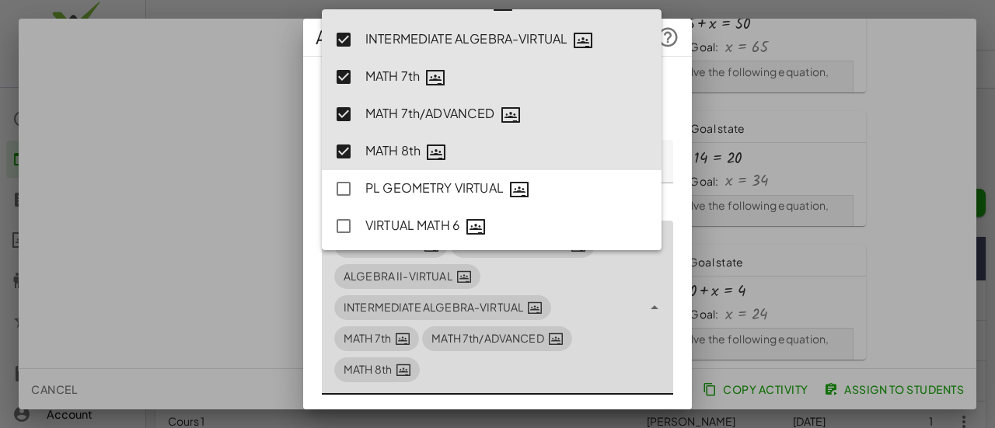
type input "**********"
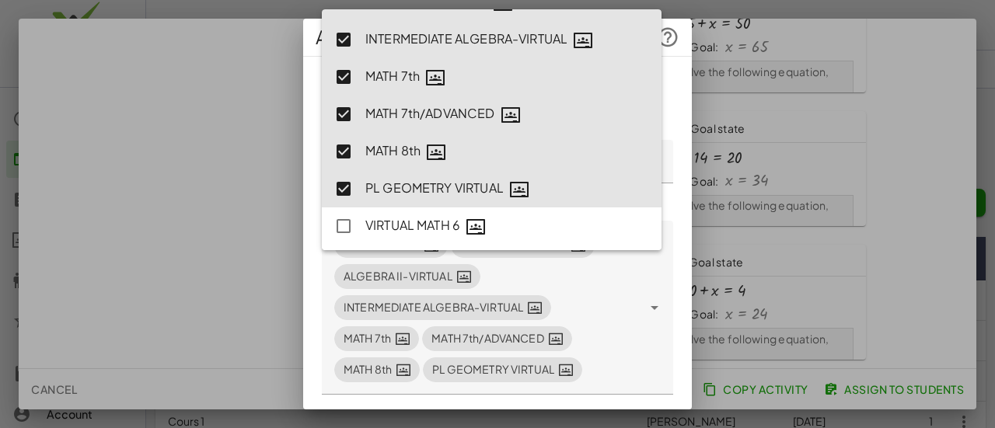
click at [674, 275] on div "**********" at bounding box center [497, 374] width 389 height 610
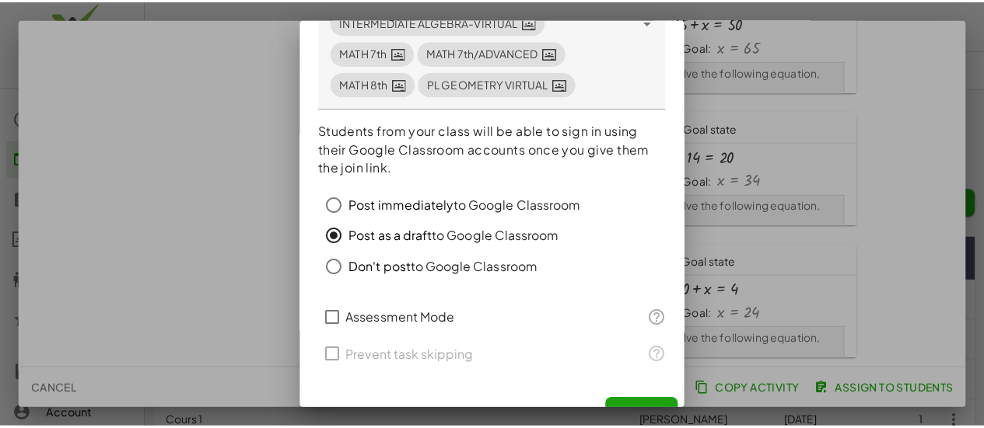
scroll to position [310, 0]
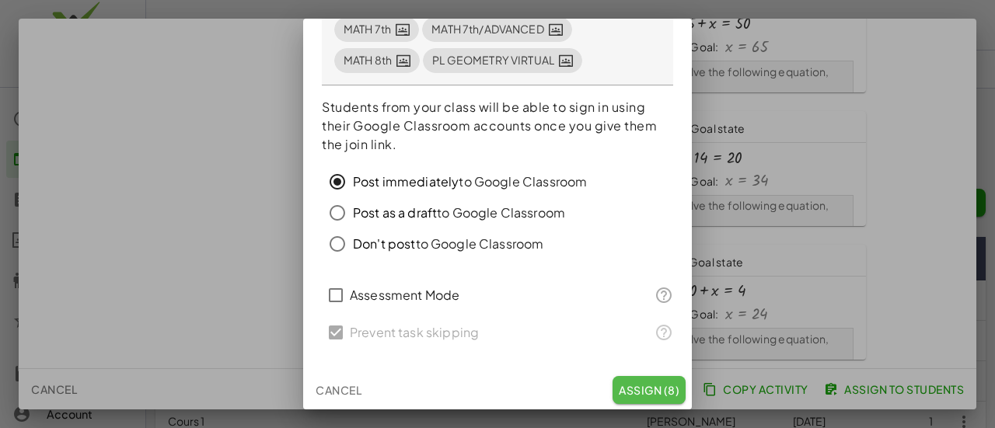
click at [633, 391] on span "Assign (8)" at bounding box center [649, 390] width 61 height 14
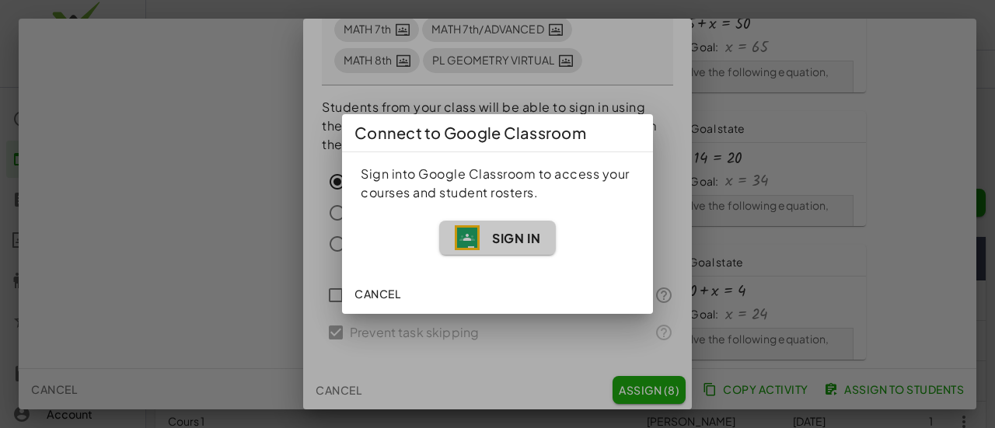
click at [509, 250] on span "Sign In" at bounding box center [498, 238] width 86 height 25
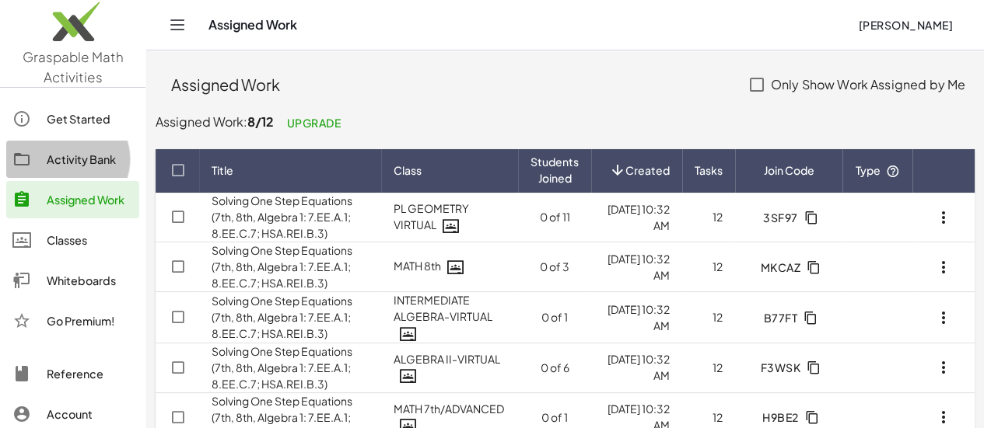
click at [76, 169] on link "Activity Bank" at bounding box center [72, 159] width 133 height 37
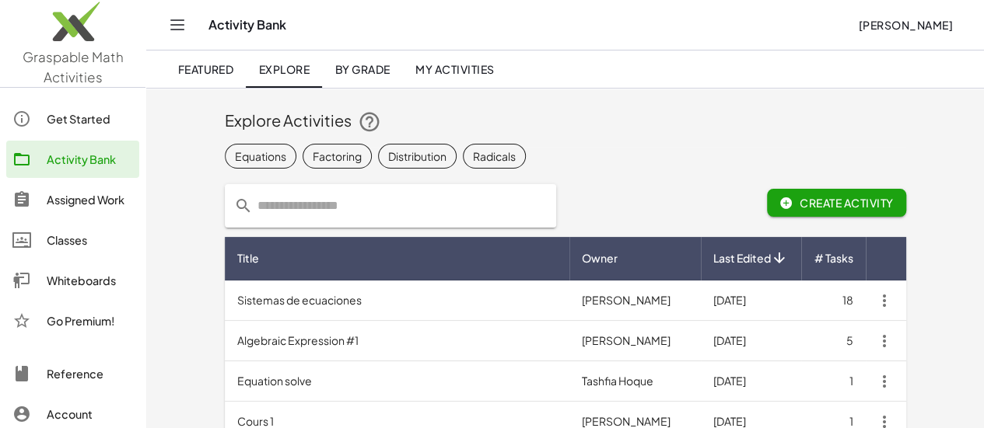
click at [356, 68] on span "By Grade" at bounding box center [361, 69] width 55 height 14
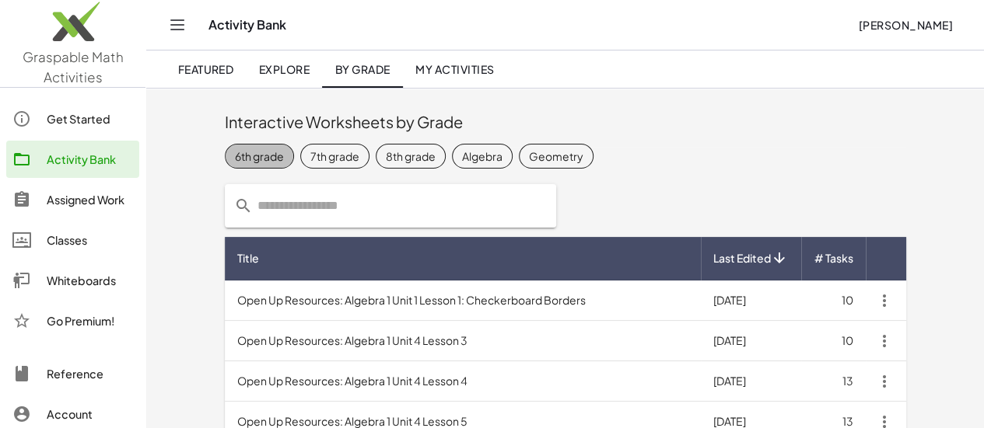
click at [235, 153] on div "6th grade" at bounding box center [259, 156] width 49 height 16
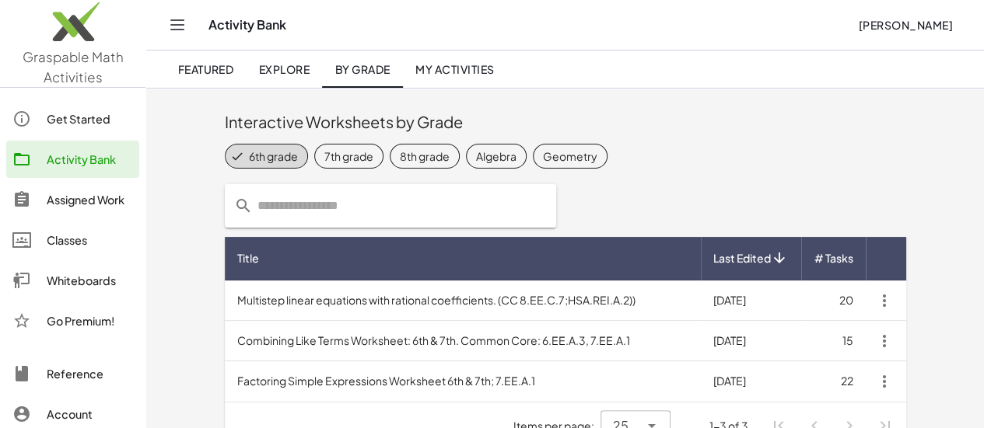
scroll to position [30, 0]
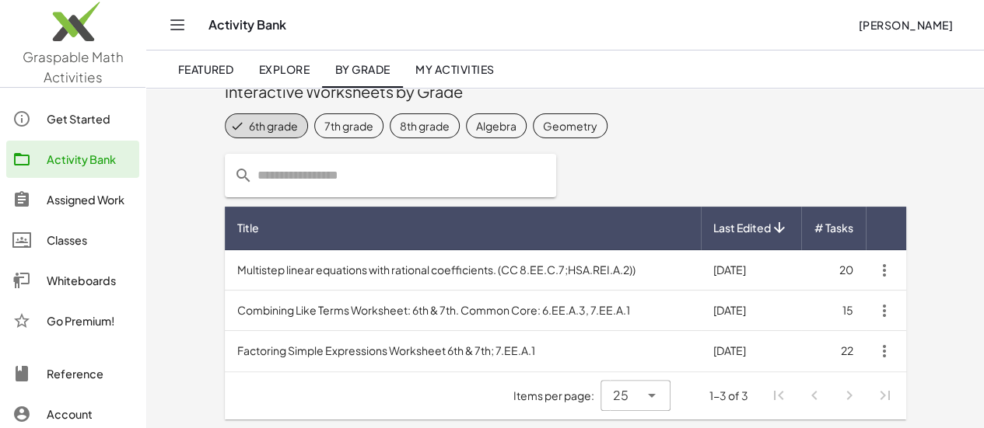
click at [281, 318] on td "Combining Like Terms Worksheet: 6th & 7th. Common Core: 6.EE.A.3, 7.EE.A.1" at bounding box center [463, 311] width 476 height 40
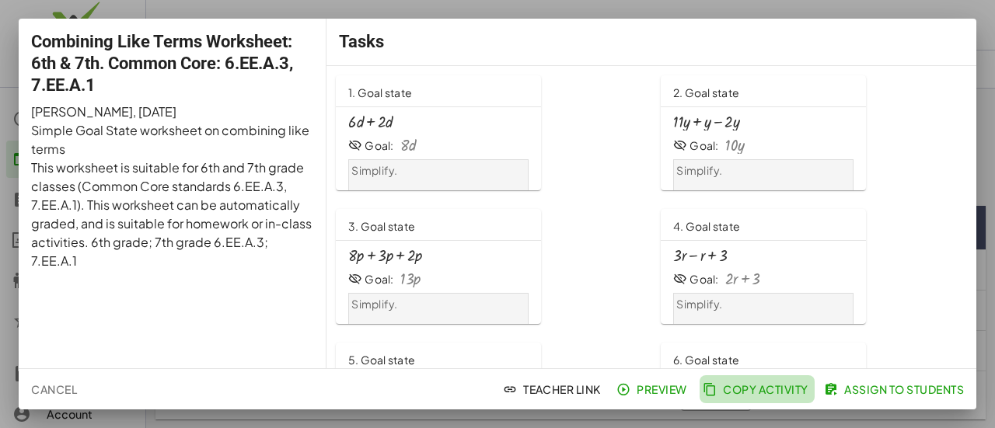
click at [749, 387] on span "Copy Activity" at bounding box center [757, 390] width 103 height 14
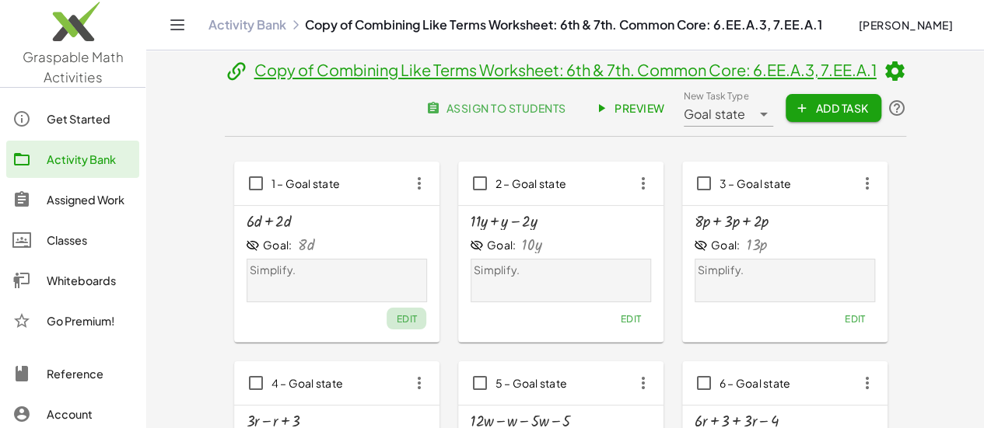
click at [396, 323] on span "Edit" at bounding box center [406, 319] width 21 height 12
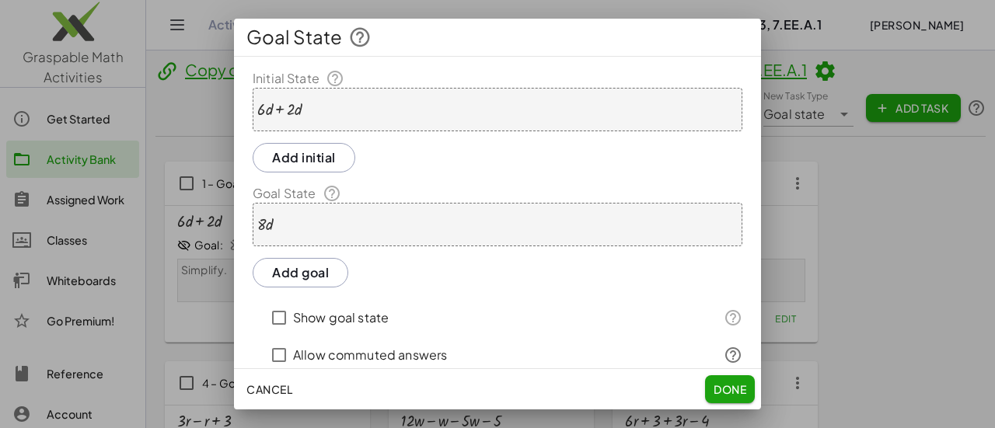
click at [269, 113] on div at bounding box center [279, 109] width 45 height 17
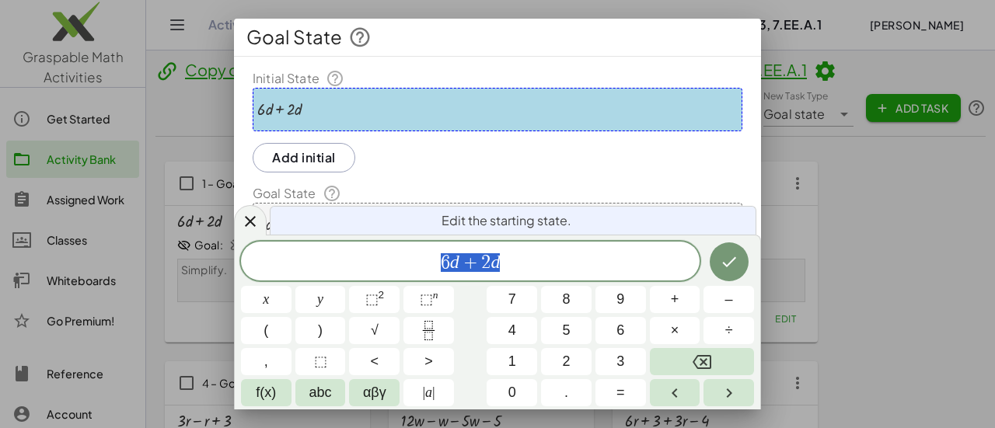
click at [272, 110] on div at bounding box center [279, 109] width 45 height 17
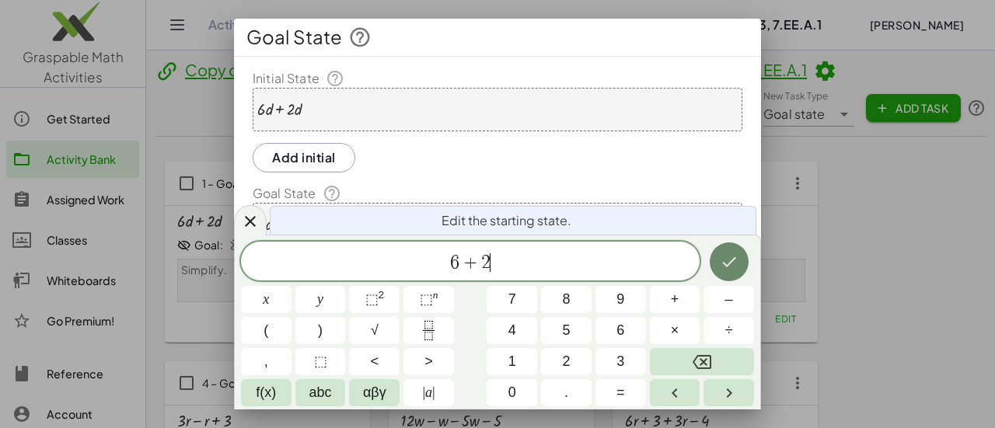
click at [740, 262] on button "Done" at bounding box center [729, 262] width 39 height 39
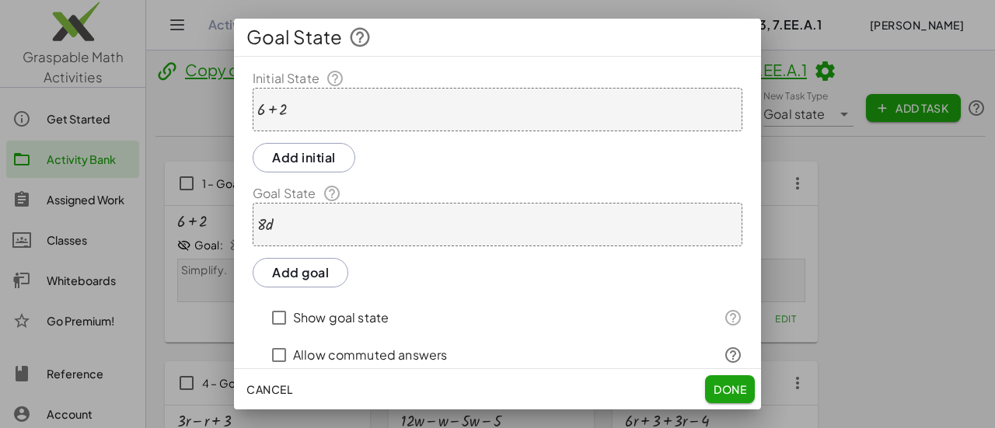
click at [271, 216] on div at bounding box center [265, 224] width 16 height 17
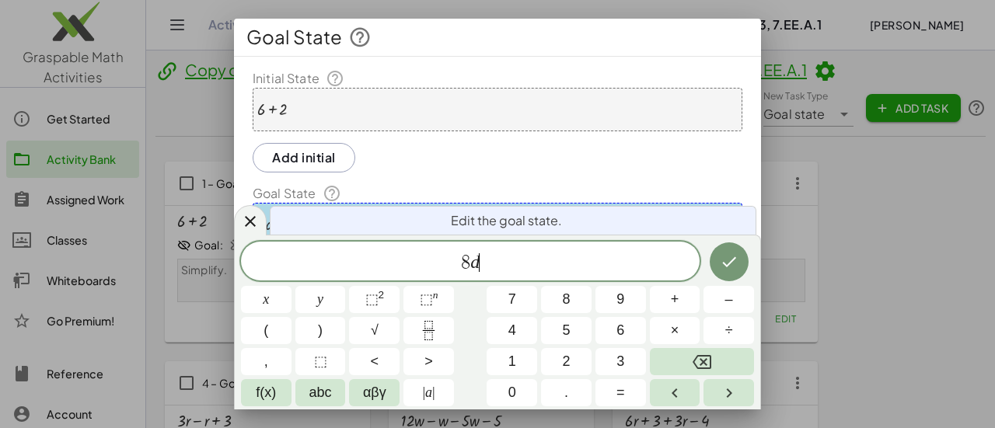
click at [495, 268] on span "8 d ​" at bounding box center [470, 263] width 459 height 22
click at [728, 265] on icon "Done" at bounding box center [729, 262] width 14 height 10
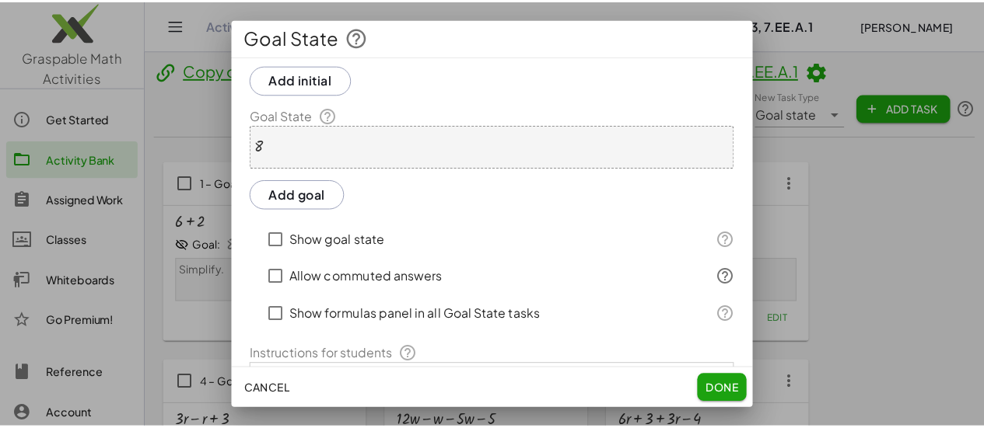
scroll to position [156, 0]
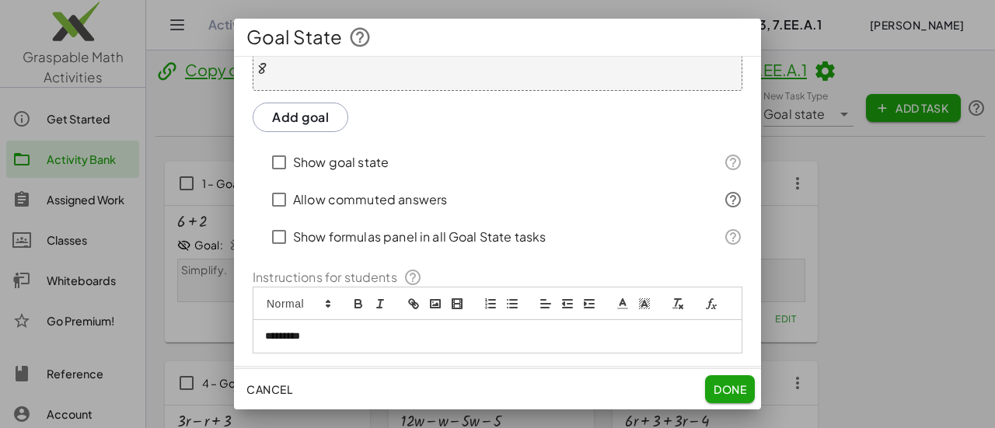
click at [715, 389] on span "Done" at bounding box center [730, 390] width 33 height 14
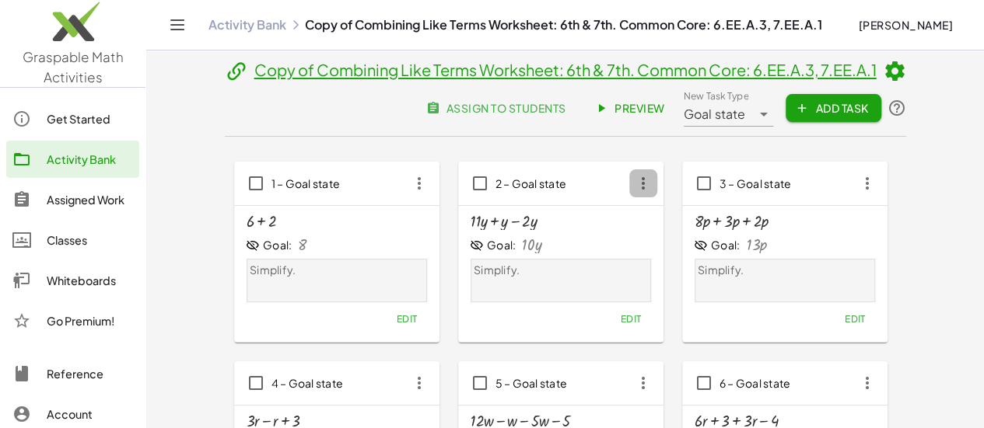
click at [629, 188] on icon "button" at bounding box center [643, 184] width 28 height 28
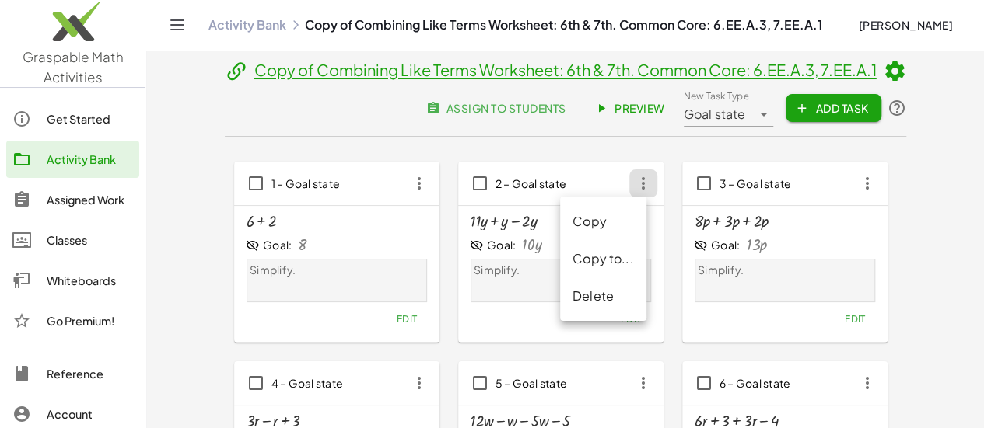
click at [504, 231] on div "+ · 11 · y + y − · 2 · y Goal: · 10 · y Simplify. Edit" at bounding box center [560, 271] width 180 height 117
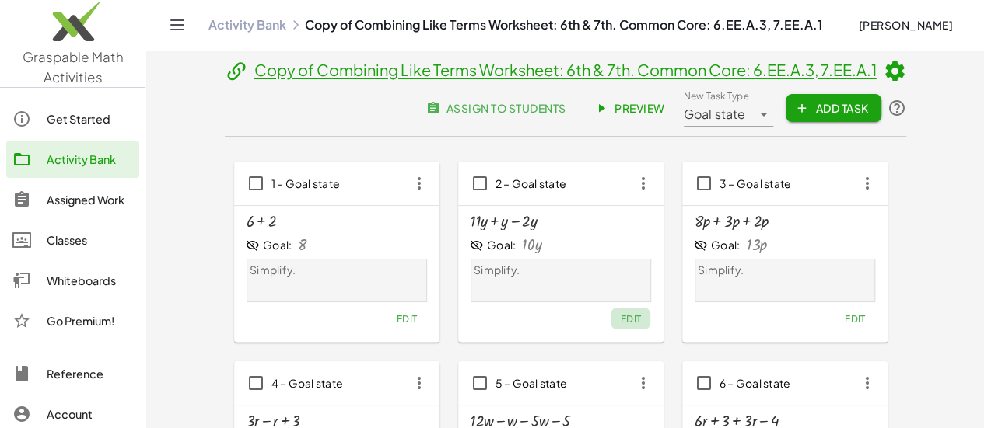
click at [620, 322] on span "Edit" at bounding box center [630, 319] width 21 height 12
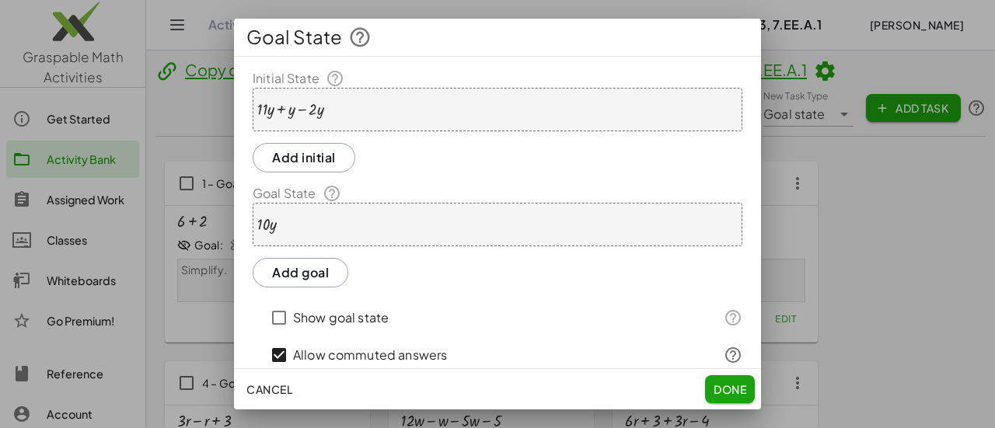
click at [273, 105] on div at bounding box center [290, 109] width 67 height 17
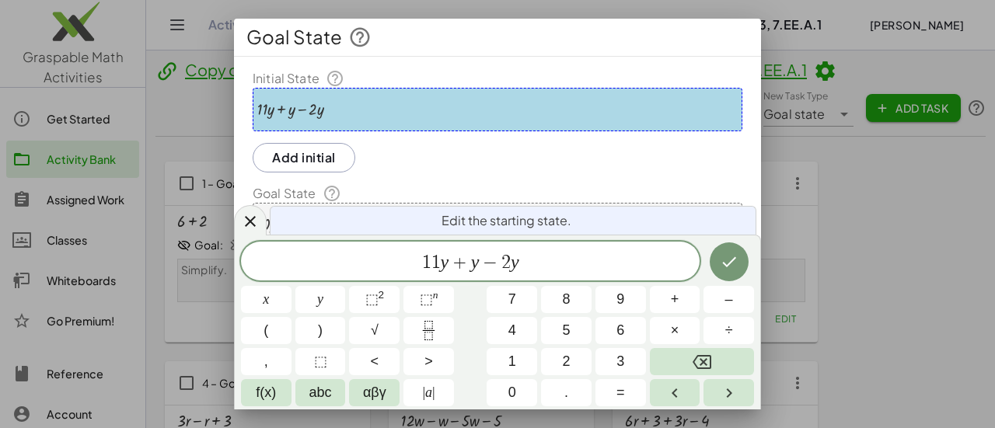
click at [273, 108] on div at bounding box center [290, 109] width 67 height 17
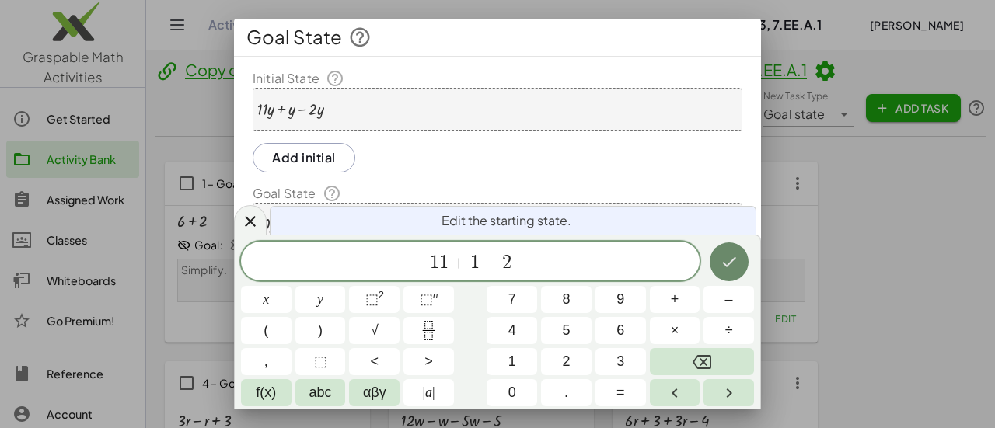
click at [717, 259] on button "Done" at bounding box center [729, 262] width 39 height 39
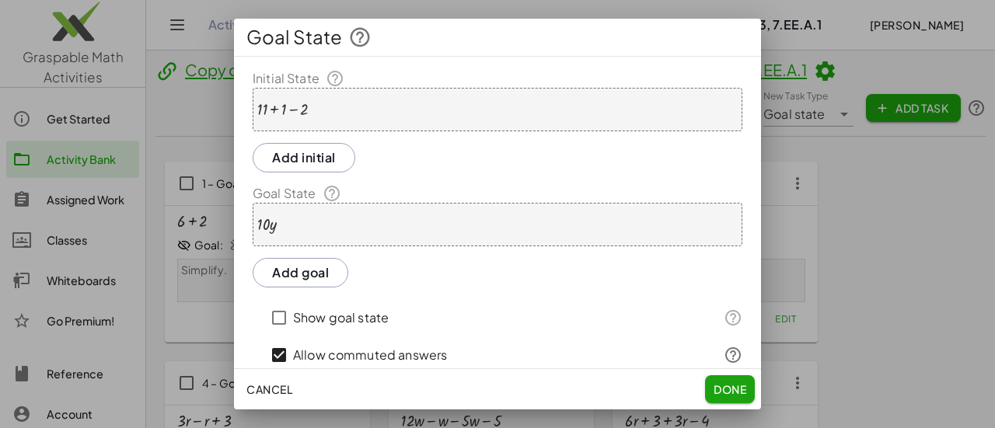
click at [360, 218] on div "· 10 · y" at bounding box center [498, 225] width 490 height 44
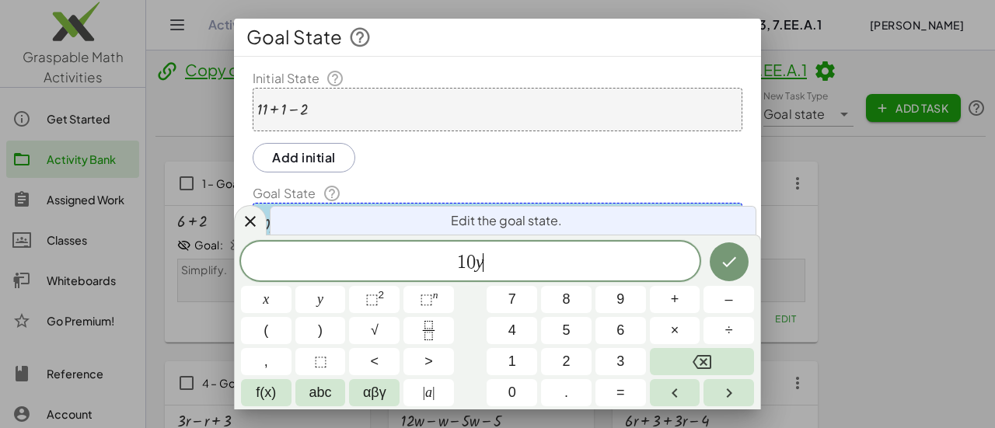
click at [495, 266] on span "1 0 y ​" at bounding box center [470, 263] width 459 height 22
click at [715, 264] on button "Done" at bounding box center [729, 262] width 39 height 39
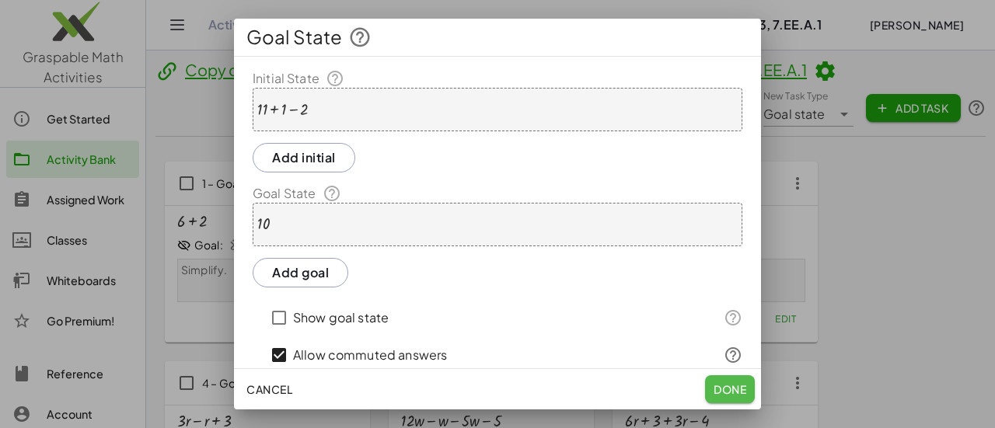
click at [729, 393] on span "Done" at bounding box center [730, 390] width 33 height 14
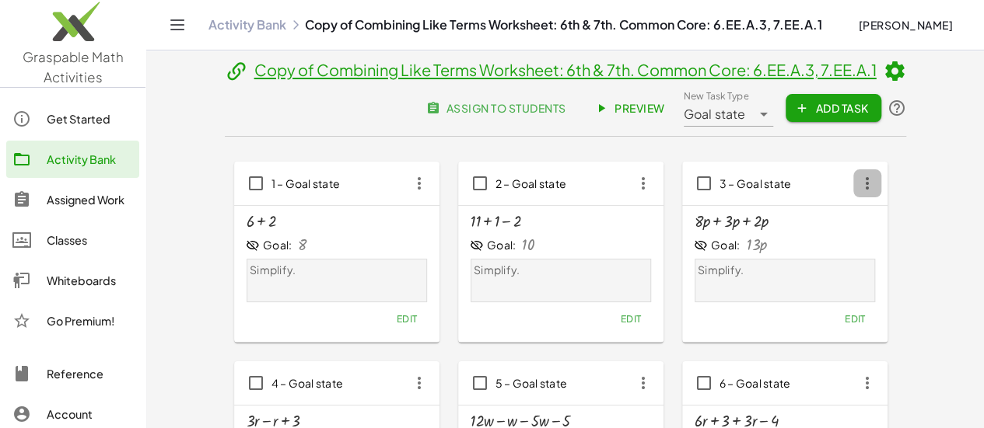
click at [853, 186] on icon "button" at bounding box center [867, 184] width 28 height 28
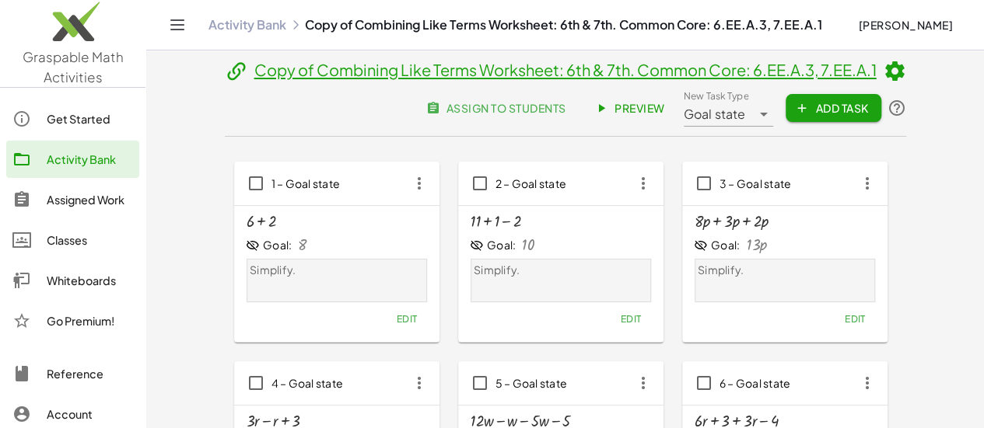
click at [844, 321] on span "Edit" at bounding box center [854, 319] width 21 height 12
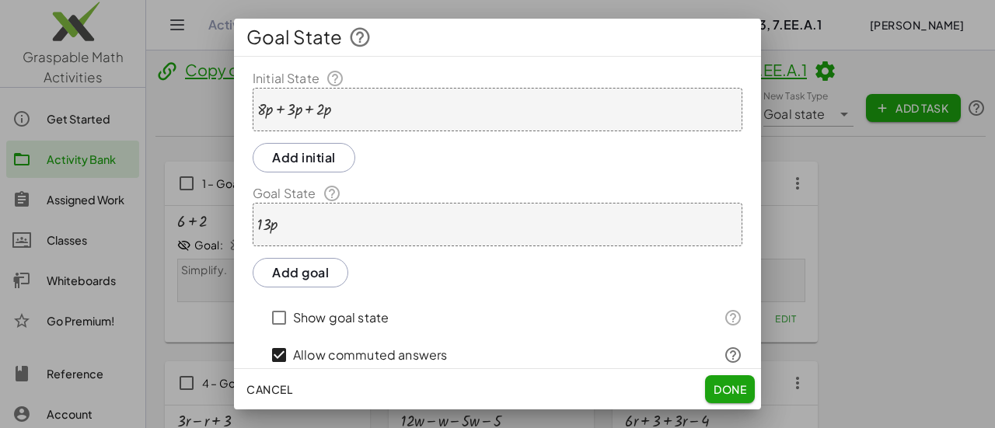
click at [270, 108] on div at bounding box center [294, 109] width 74 height 17
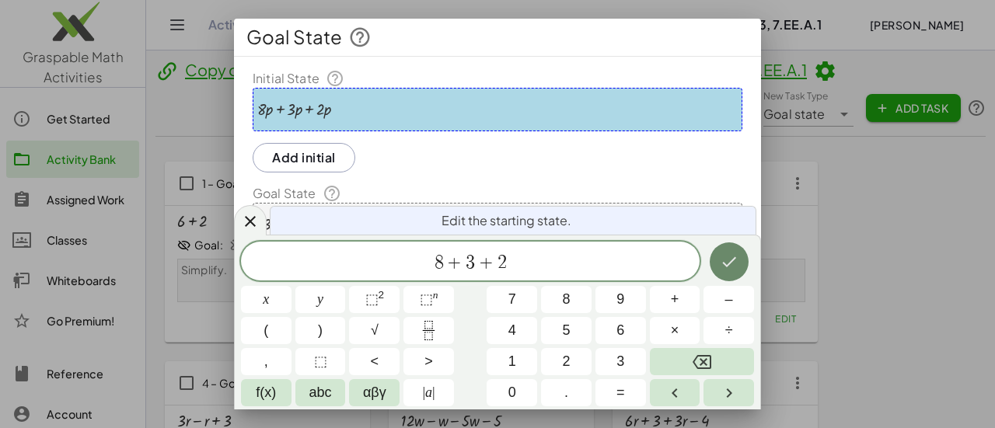
click at [720, 268] on icon "Done" at bounding box center [729, 262] width 19 height 19
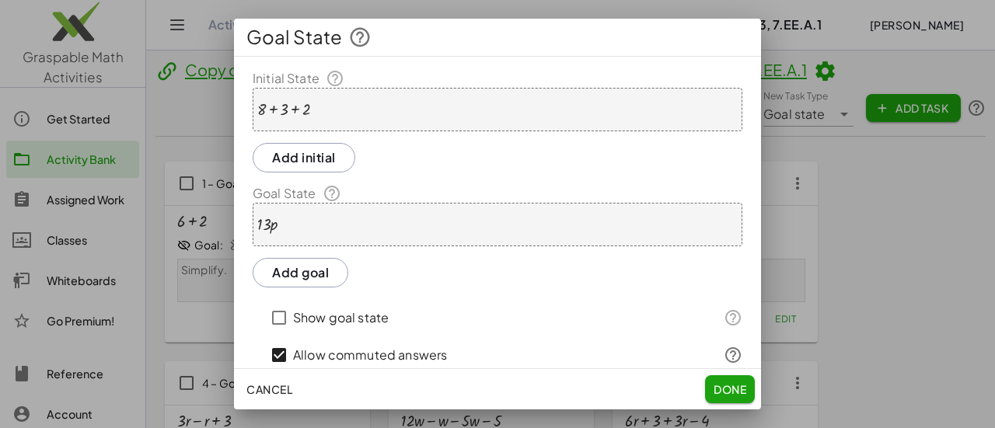
click at [392, 233] on div "· 13 · p" at bounding box center [498, 225] width 490 height 44
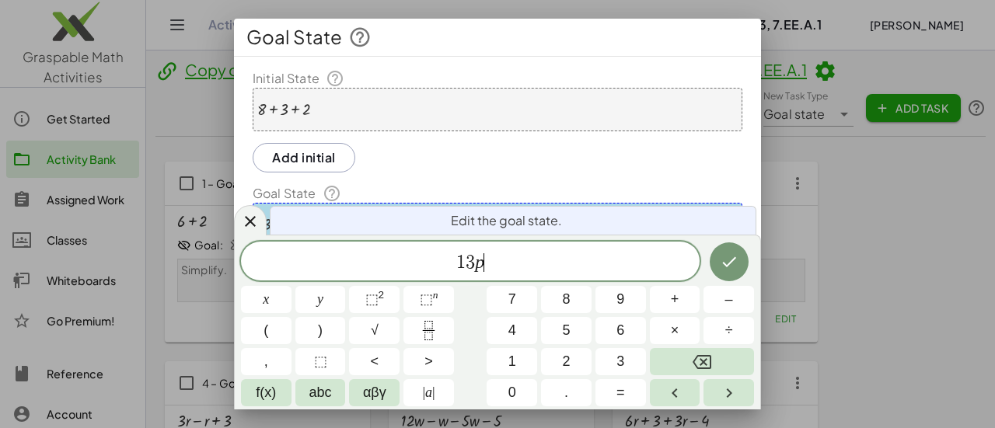
click at [487, 257] on span "1 3 p ​" at bounding box center [470, 263] width 459 height 22
click at [736, 265] on icon "Done" at bounding box center [729, 262] width 19 height 19
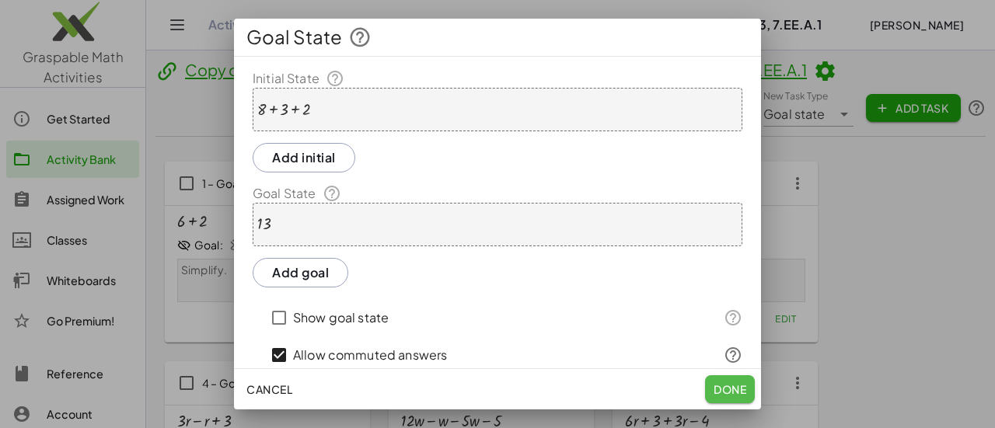
click at [739, 390] on span "Done" at bounding box center [730, 390] width 33 height 14
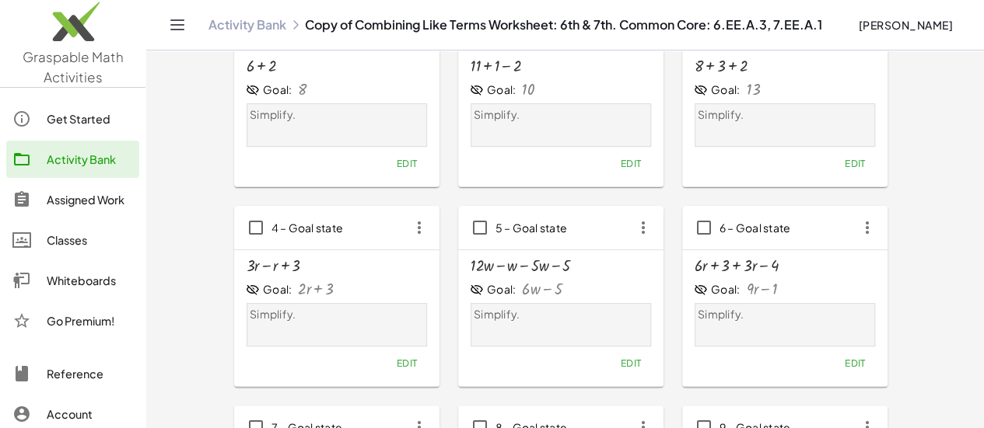
click at [386, 369] on button "Edit" at bounding box center [406, 363] width 40 height 22
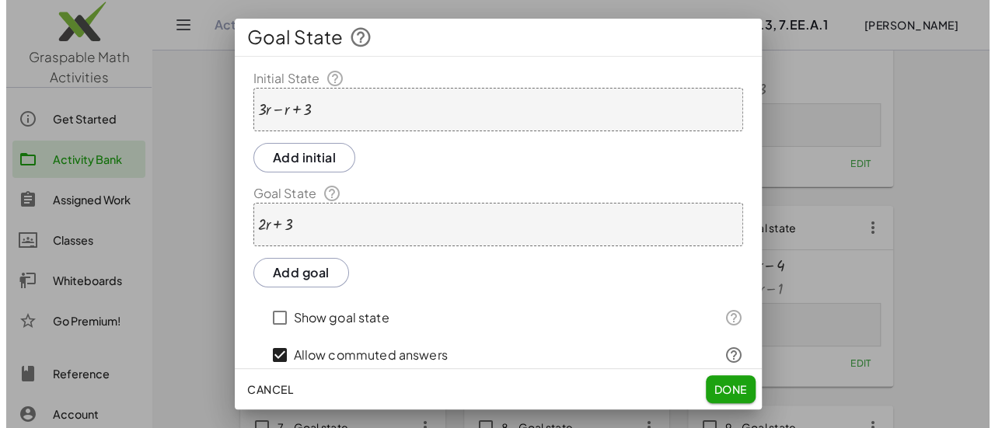
scroll to position [0, 0]
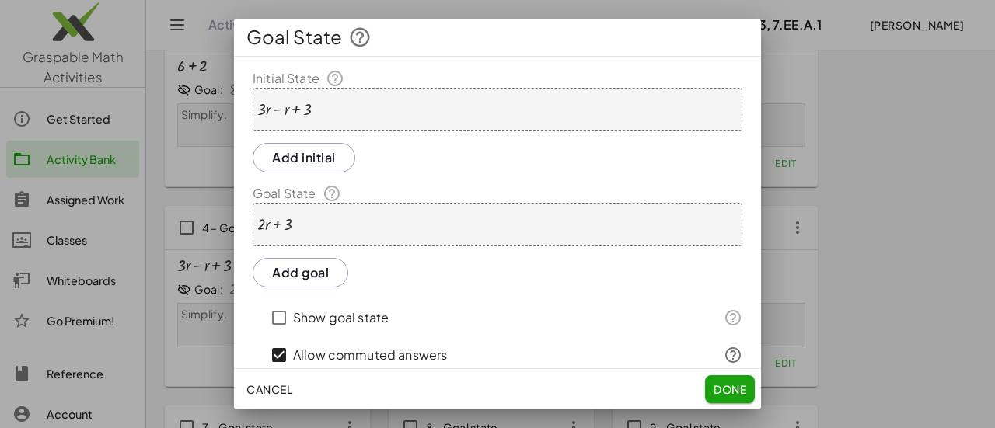
click at [268, 110] on div at bounding box center [284, 109] width 54 height 17
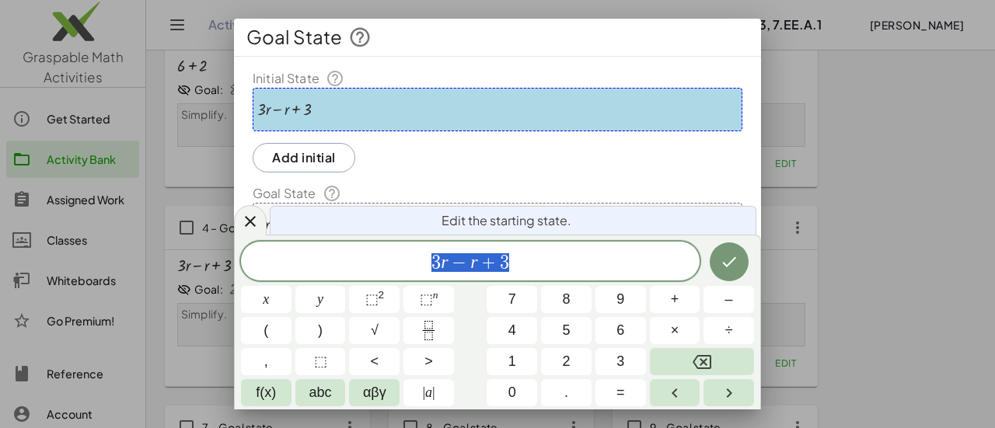
click at [269, 111] on div at bounding box center [284, 109] width 54 height 17
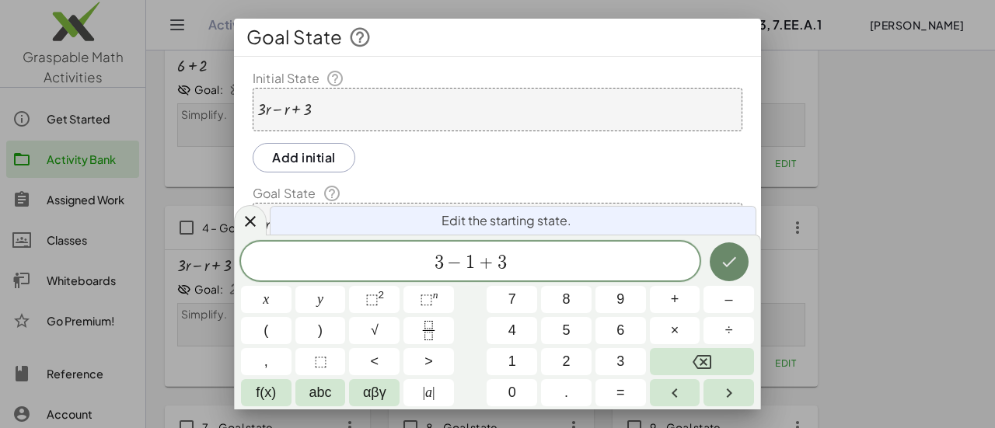
click at [722, 265] on icon "Done" at bounding box center [729, 262] width 19 height 19
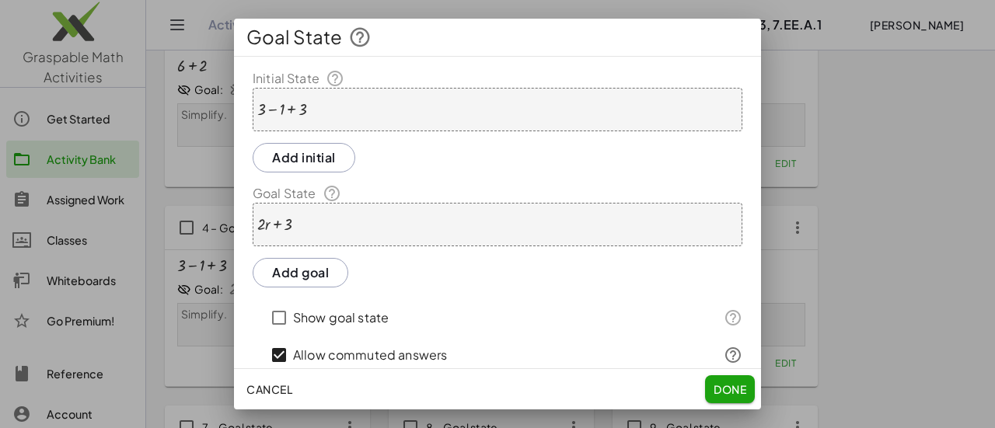
click at [425, 226] on div "+ · 2 · r + 3" at bounding box center [498, 225] width 490 height 44
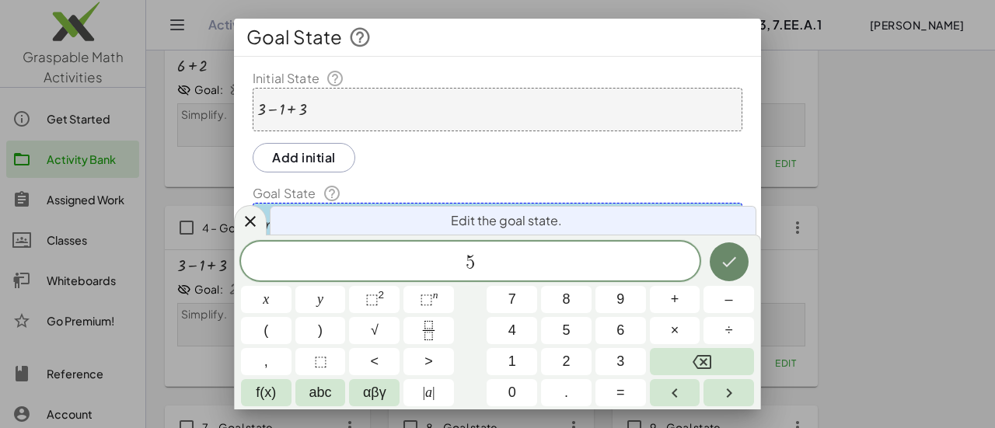
click at [727, 264] on icon "Done" at bounding box center [729, 262] width 19 height 19
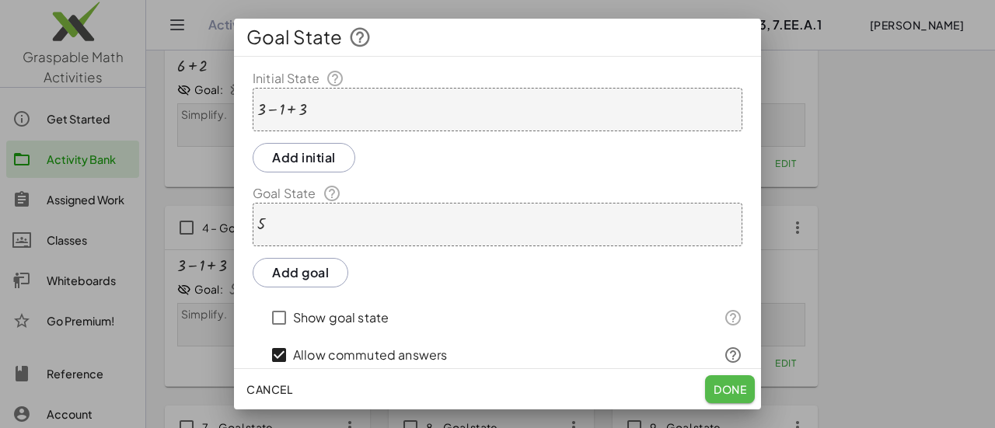
click at [743, 387] on span "Done" at bounding box center [730, 390] width 33 height 14
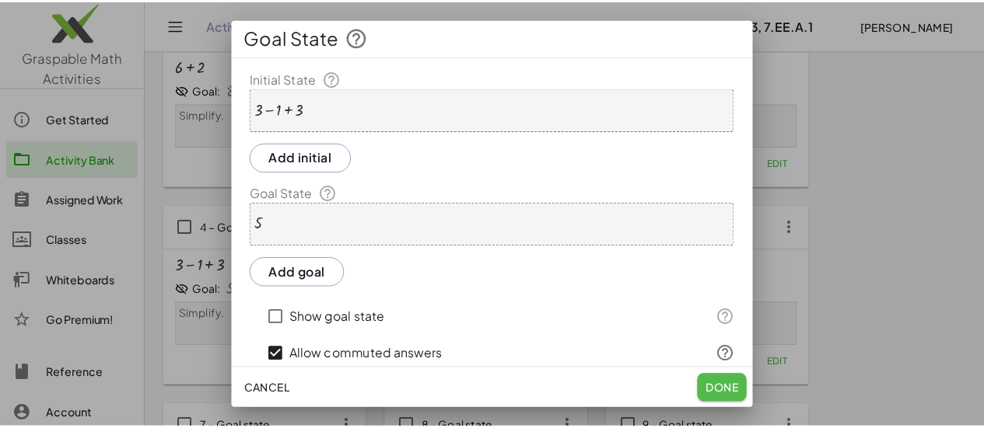
scroll to position [156, 0]
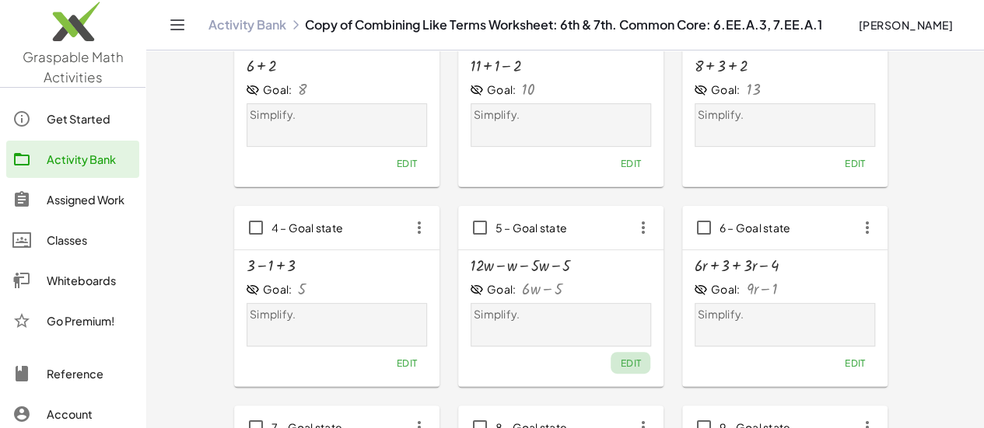
click at [610, 368] on button "Edit" at bounding box center [630, 363] width 40 height 22
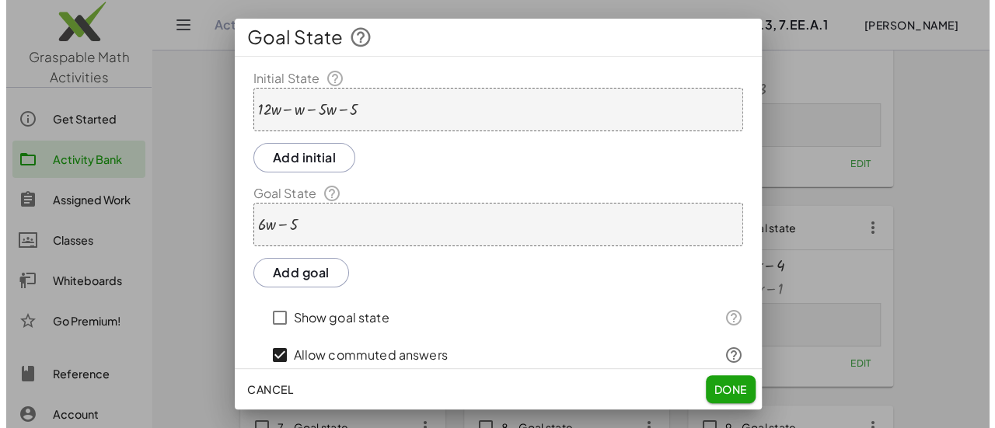
scroll to position [0, 0]
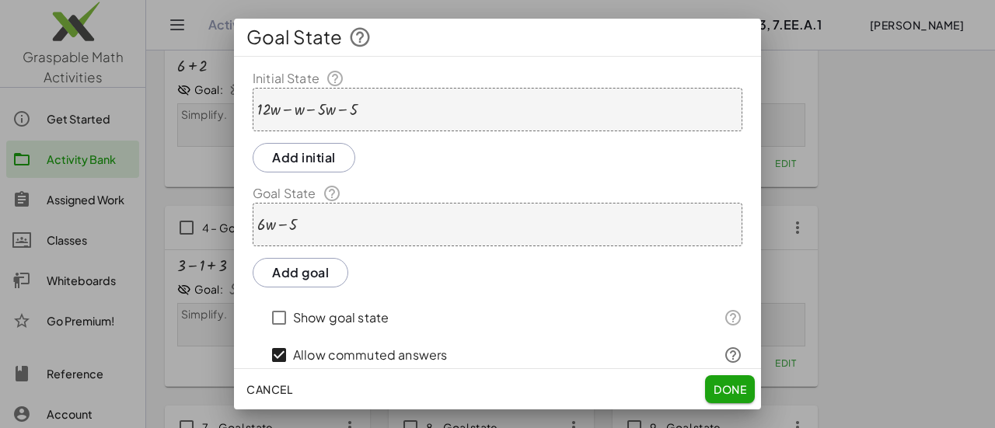
click at [274, 110] on div at bounding box center [307, 109] width 100 height 17
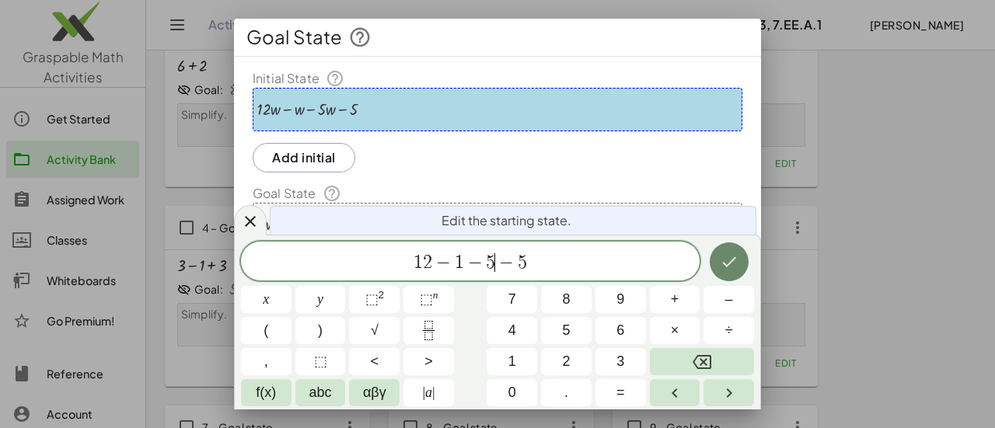
click at [728, 268] on icon "Done" at bounding box center [729, 262] width 19 height 19
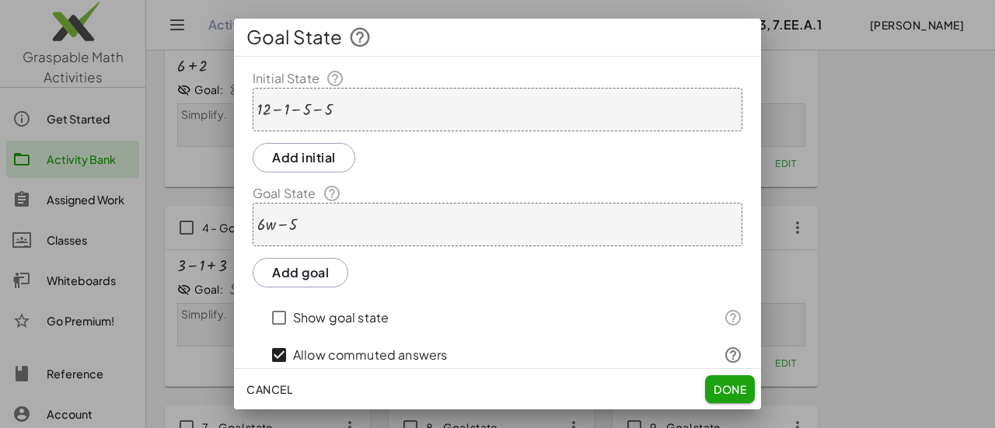
click at [523, 235] on div "+ · 6 · w − 5" at bounding box center [498, 225] width 490 height 44
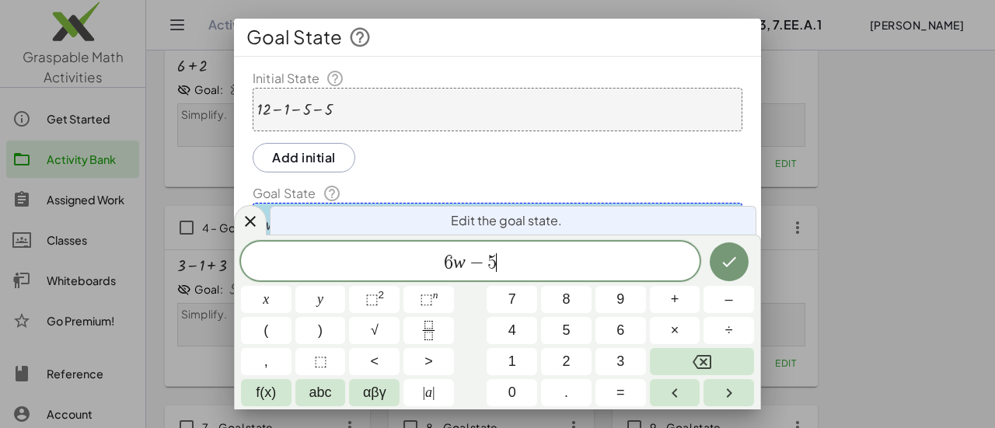
click at [506, 267] on span "6 w − 5 ​" at bounding box center [470, 263] width 459 height 22
drag, startPoint x: 506, startPoint y: 267, endPoint x: 404, endPoint y: 270, distance: 101.9
click at [404, 270] on span "6 w − 5 1" at bounding box center [470, 263] width 459 height 22
click at [723, 261] on icon "Done" at bounding box center [729, 262] width 19 height 19
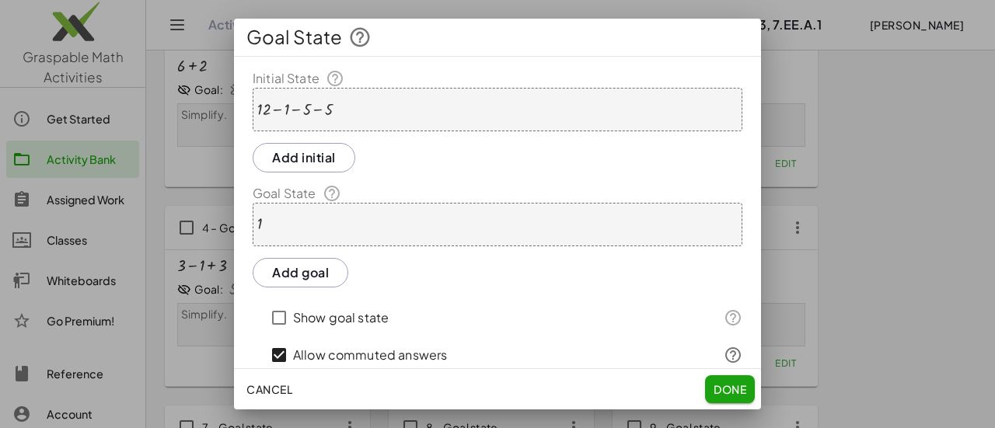
click at [733, 386] on span "Done" at bounding box center [730, 390] width 33 height 14
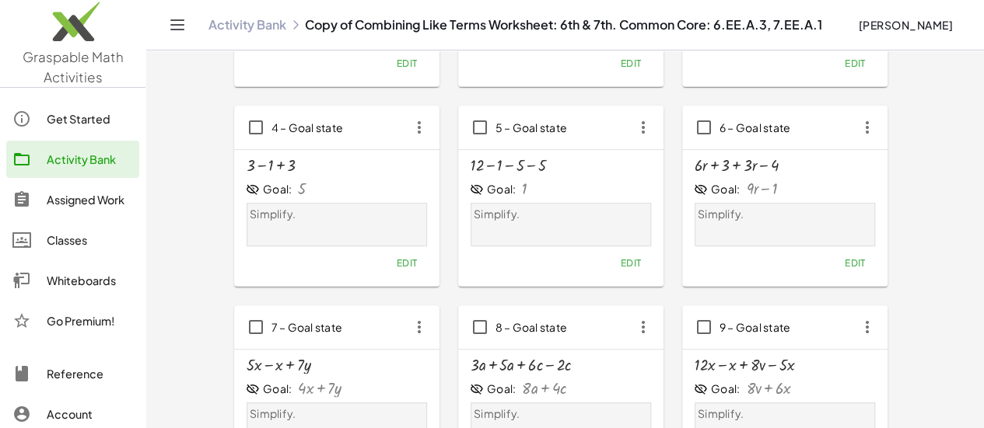
scroll to position [233, 0]
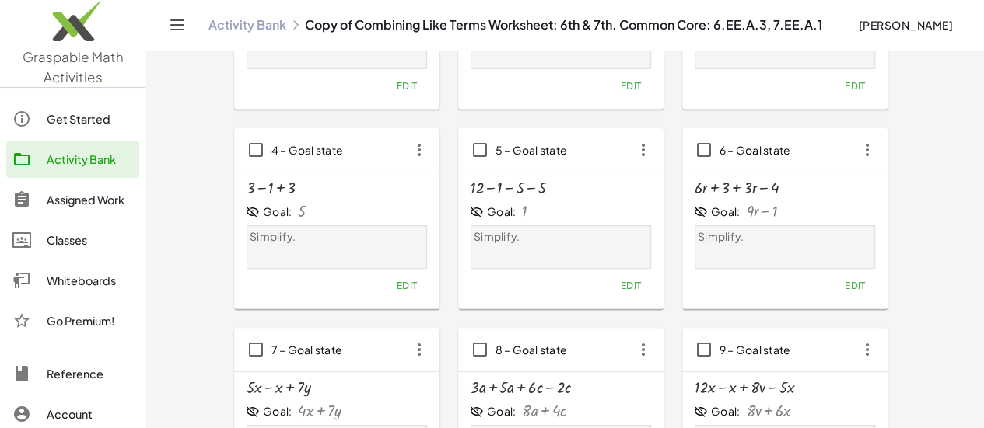
click at [844, 284] on span "Edit" at bounding box center [854, 286] width 21 height 12
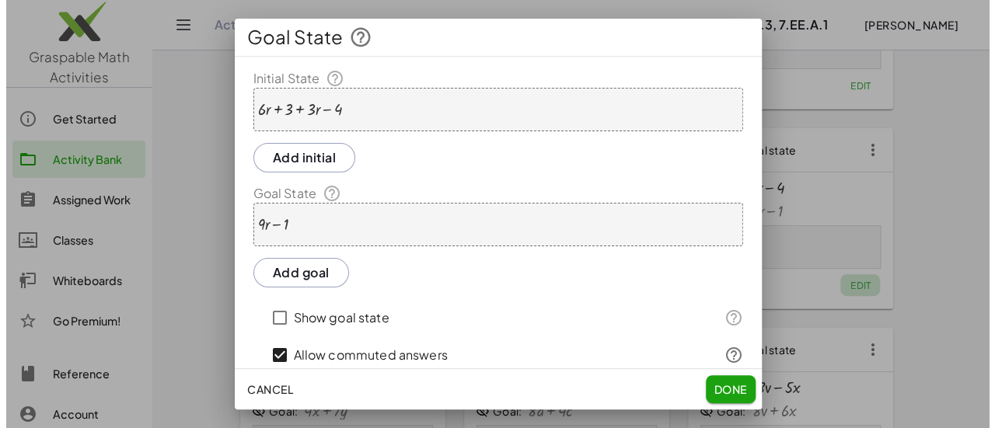
scroll to position [0, 0]
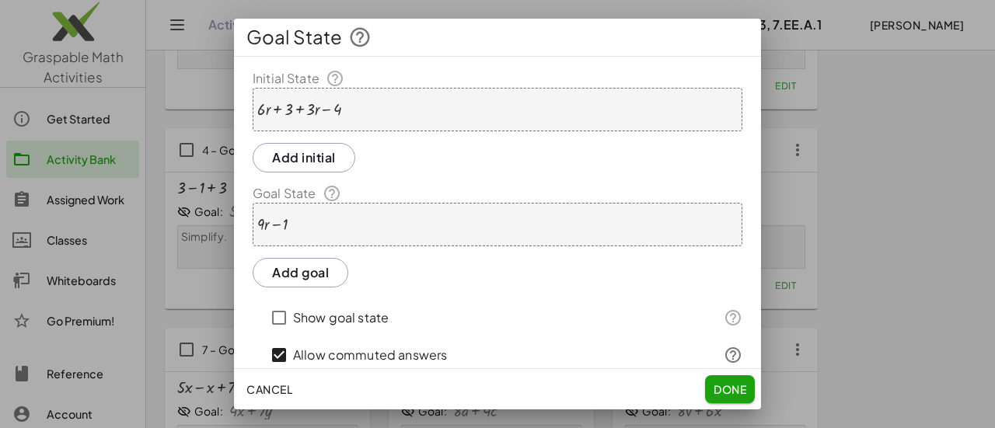
click at [310, 114] on div at bounding box center [299, 109] width 85 height 17
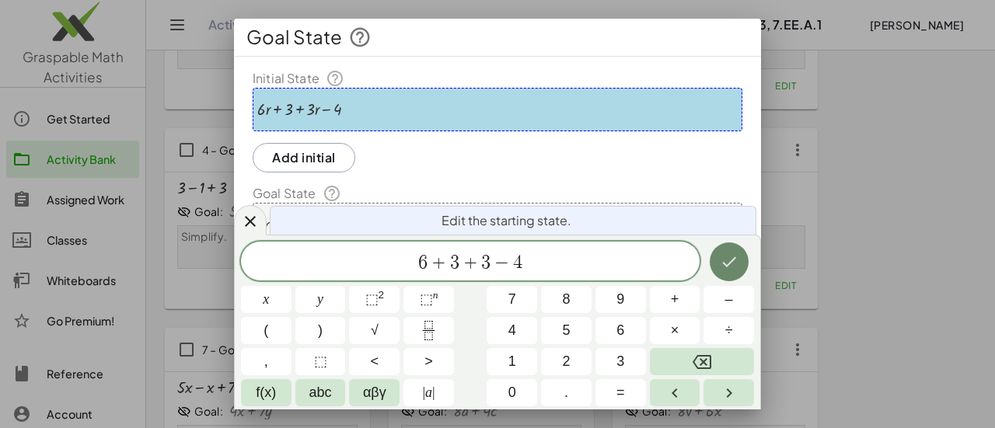
click at [734, 257] on icon "Done" at bounding box center [729, 262] width 19 height 19
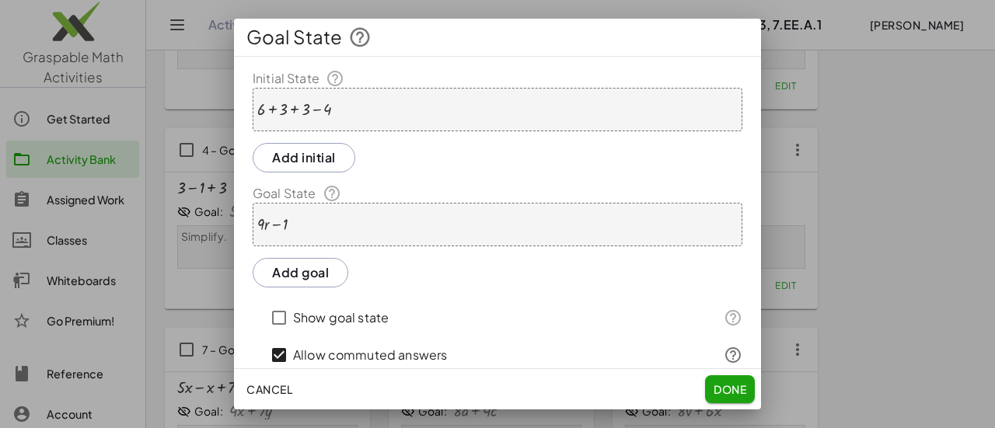
click at [421, 223] on div "+ · 9 · r − 1" at bounding box center [498, 225] width 490 height 44
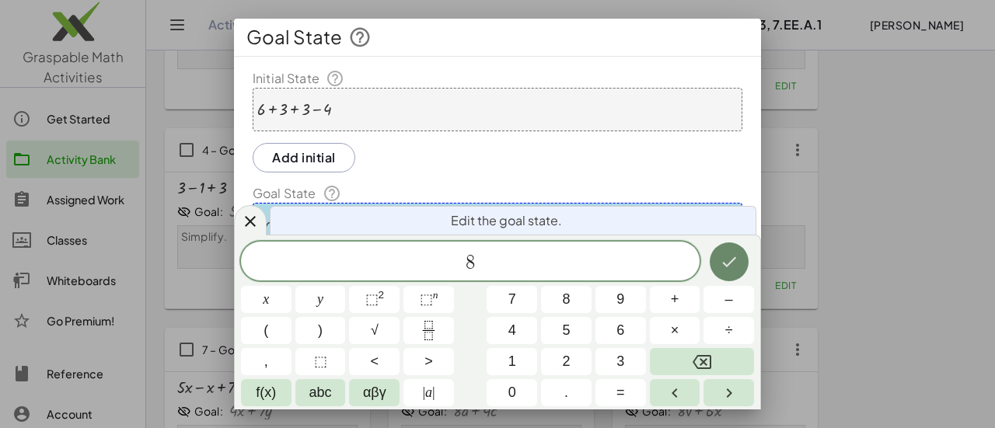
click at [716, 265] on button "Done" at bounding box center [729, 262] width 39 height 39
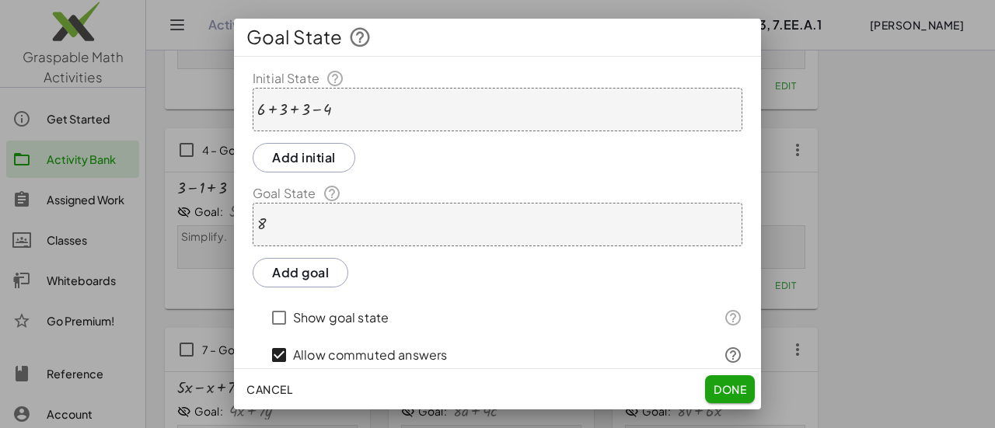
click at [725, 382] on button "Done" at bounding box center [730, 390] width 50 height 28
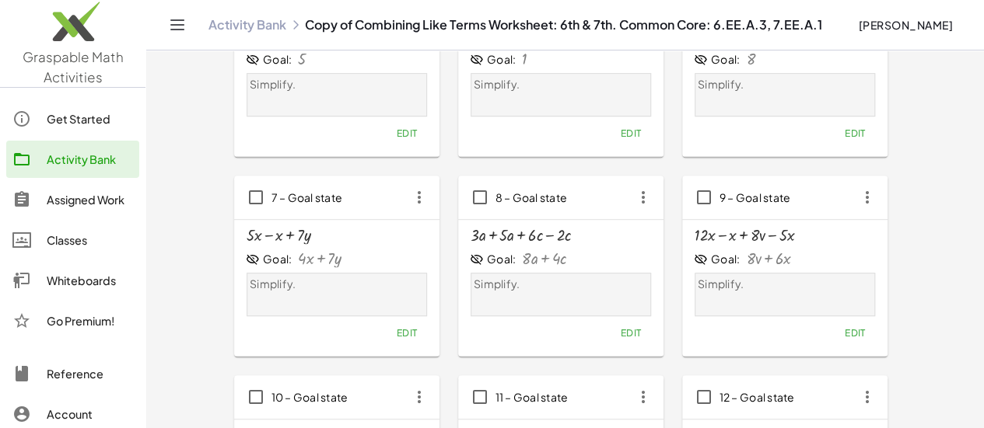
scroll to position [389, 0]
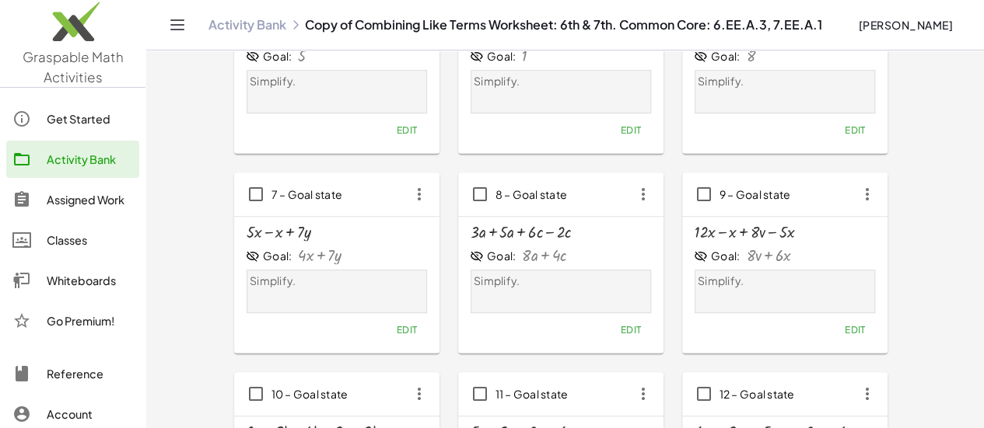
click at [396, 331] on span "Edit" at bounding box center [406, 330] width 21 height 12
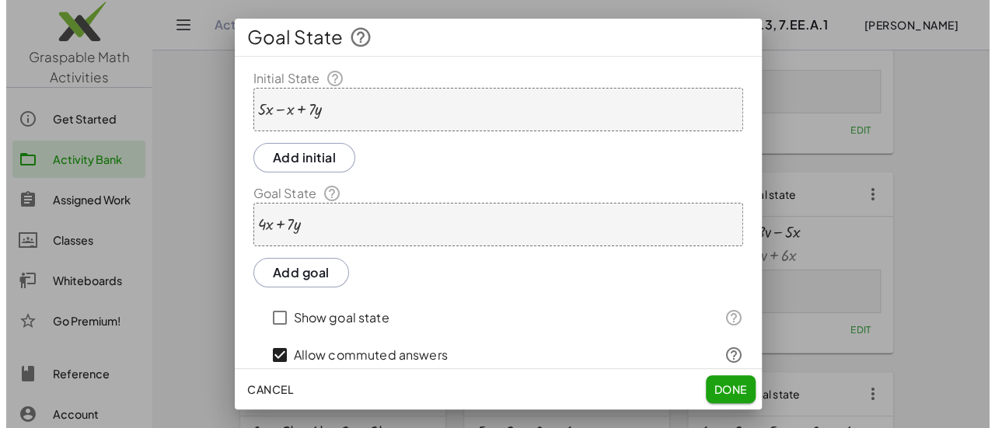
scroll to position [0, 0]
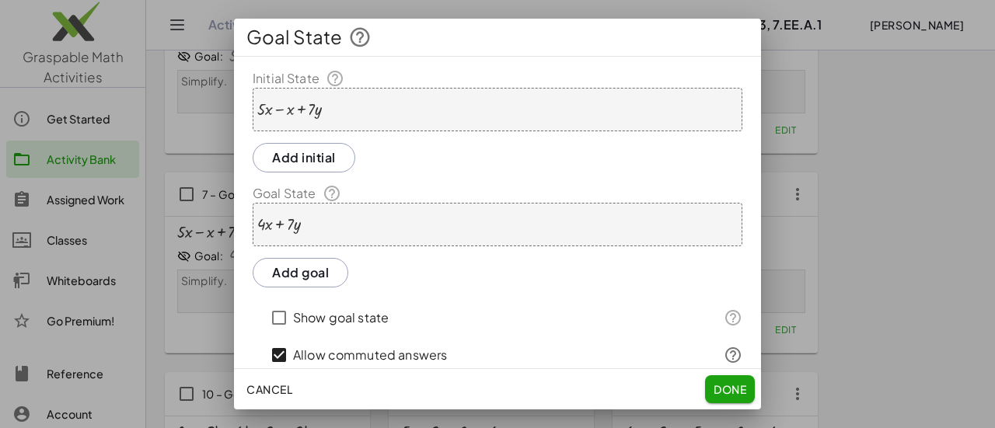
click at [341, 109] on div "+ · 5 · x − x + · 7 · y" at bounding box center [498, 110] width 490 height 44
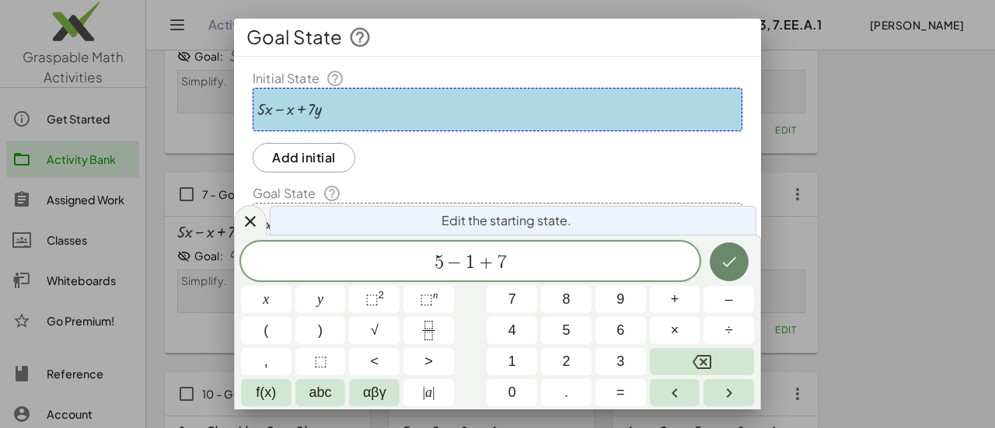
click at [720, 267] on icon "Done" at bounding box center [729, 262] width 19 height 19
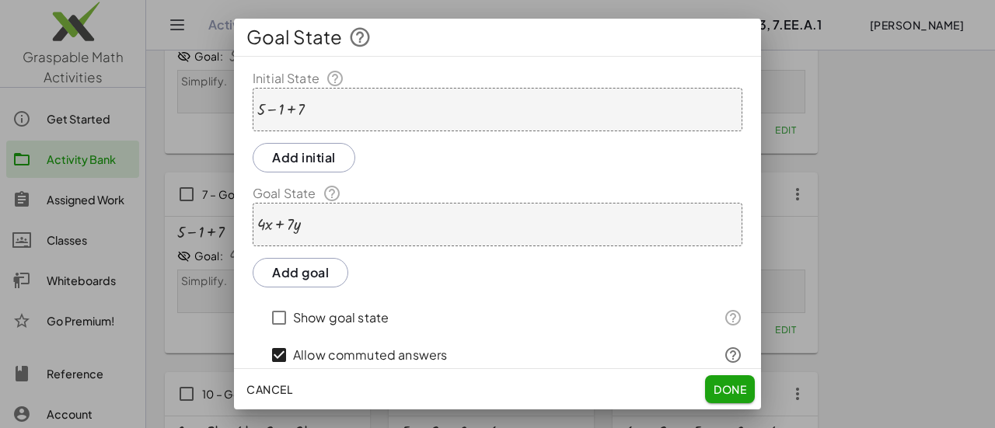
click at [379, 225] on div "+ · 4 · x + · 7 · y" at bounding box center [498, 225] width 490 height 44
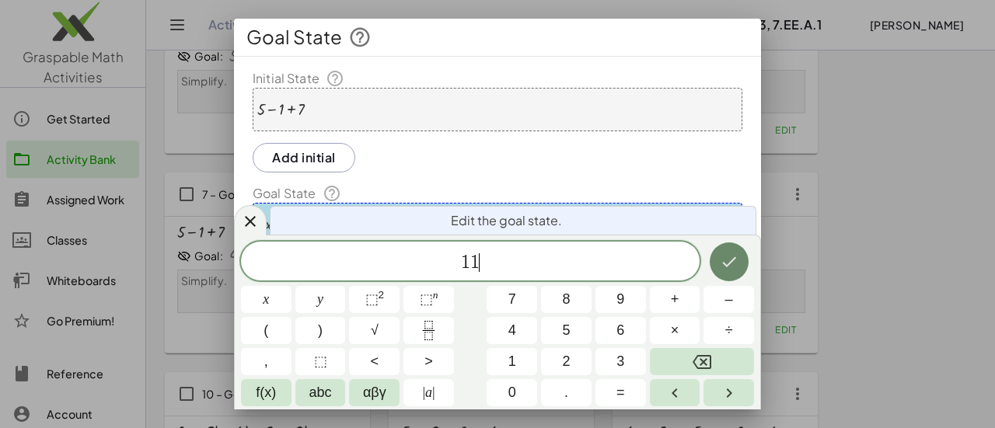
click at [737, 270] on icon "Done" at bounding box center [729, 262] width 19 height 19
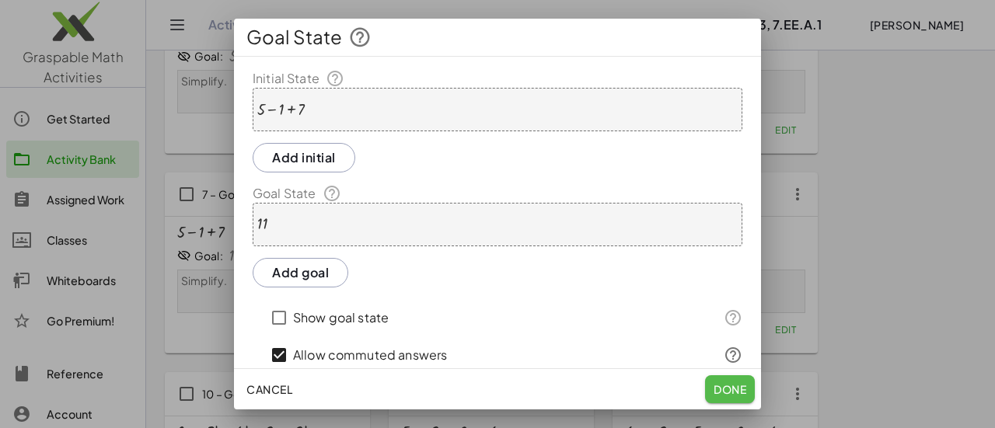
click at [723, 393] on span "Done" at bounding box center [730, 390] width 33 height 14
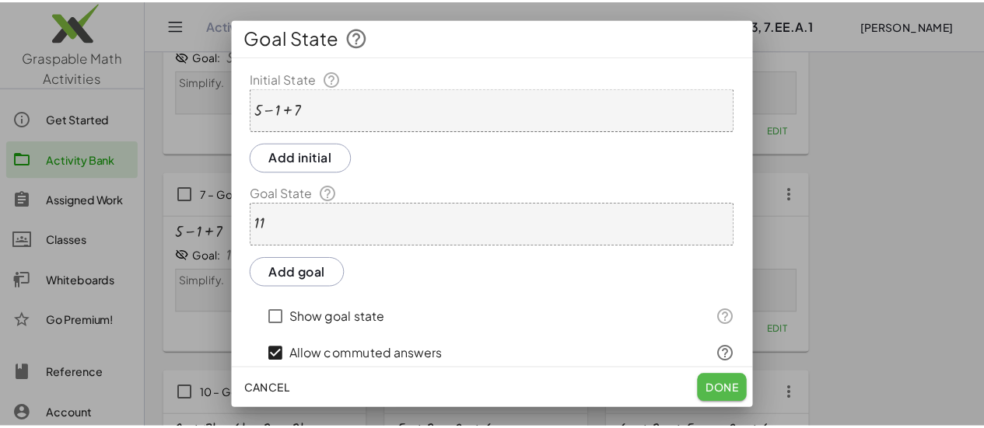
scroll to position [389, 0]
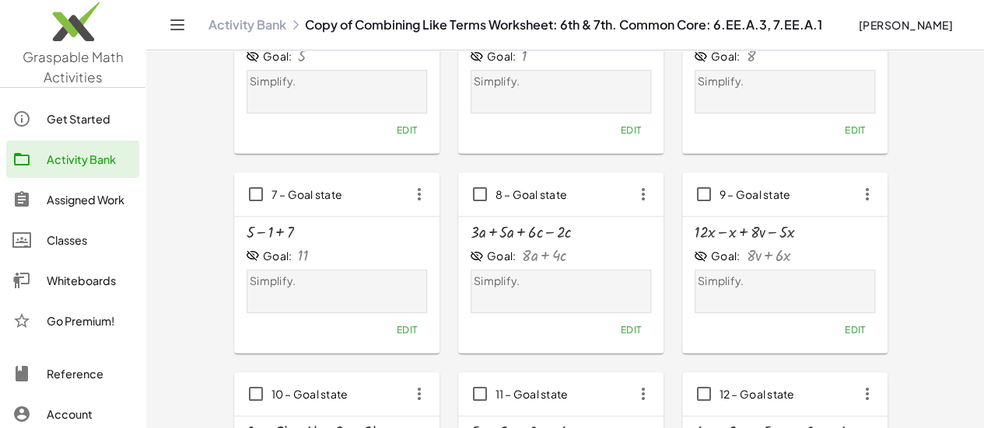
click at [620, 330] on span "Edit" at bounding box center [630, 330] width 21 height 12
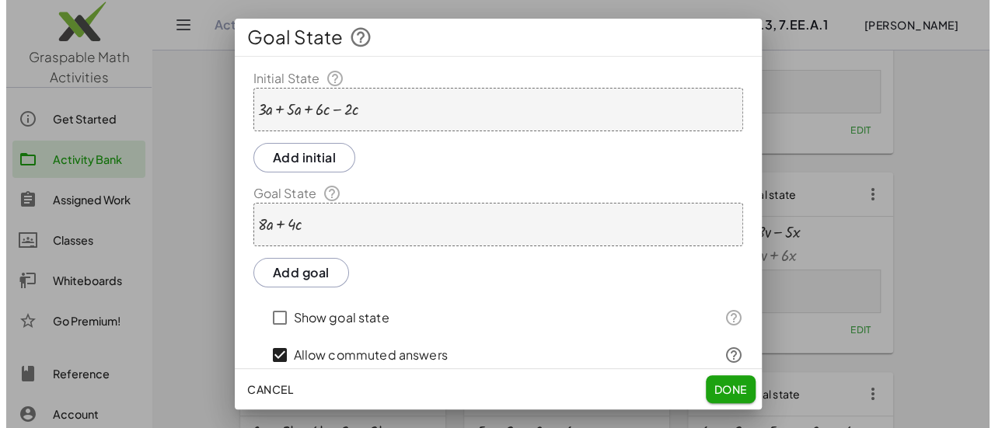
scroll to position [0, 0]
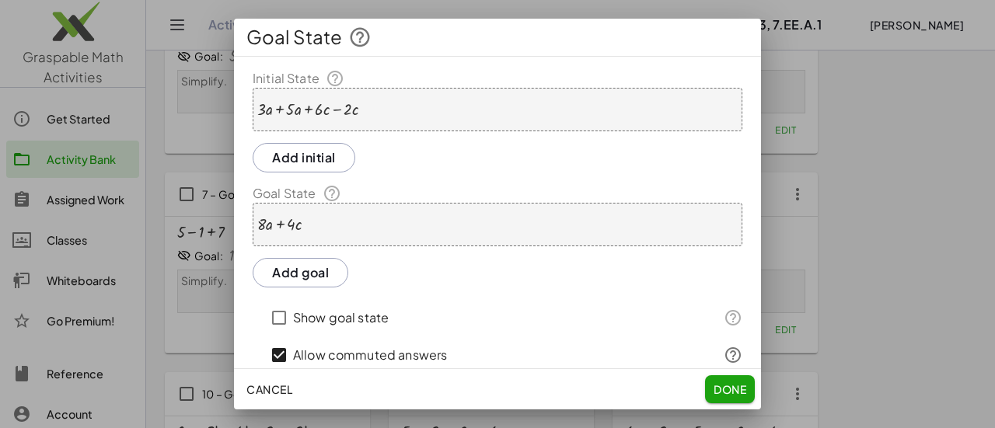
click at [274, 113] on div at bounding box center [307, 109] width 101 height 17
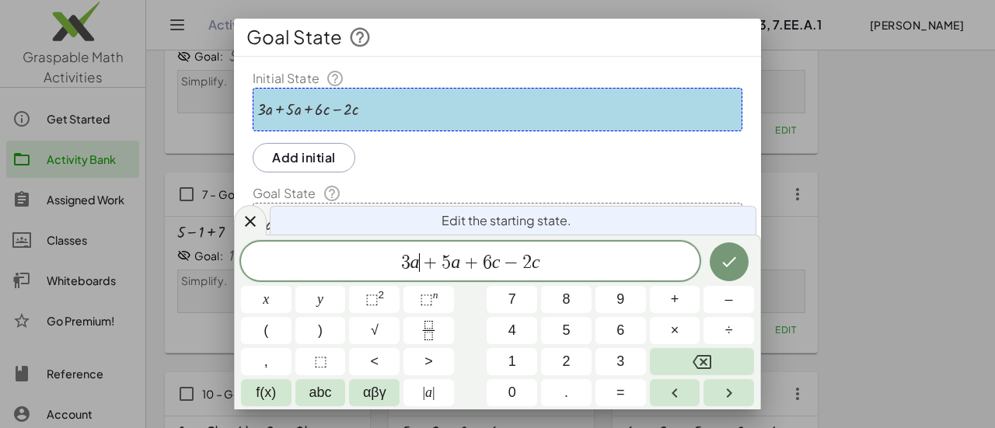
drag, startPoint x: 417, startPoint y: 267, endPoint x: 428, endPoint y: 278, distance: 16.5
click at [733, 265] on icon "Done" at bounding box center [729, 262] width 19 height 19
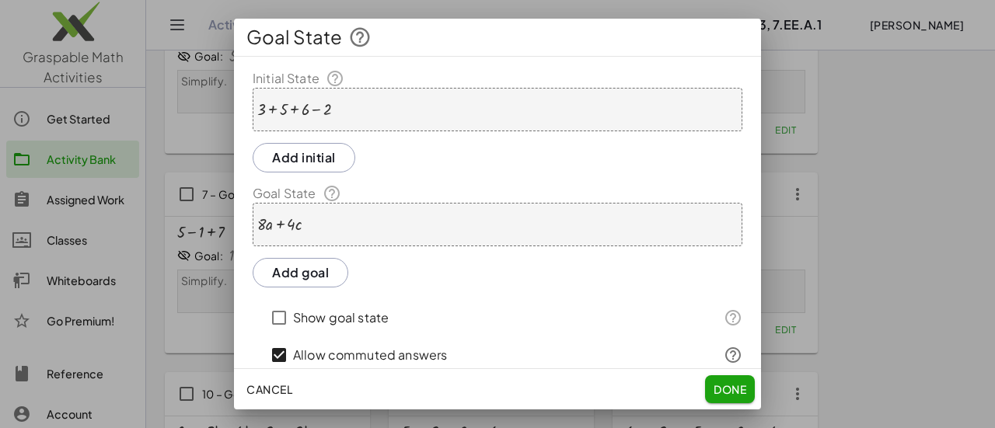
click at [395, 225] on div "+ · 8 · a + · 4 · c" at bounding box center [498, 225] width 490 height 44
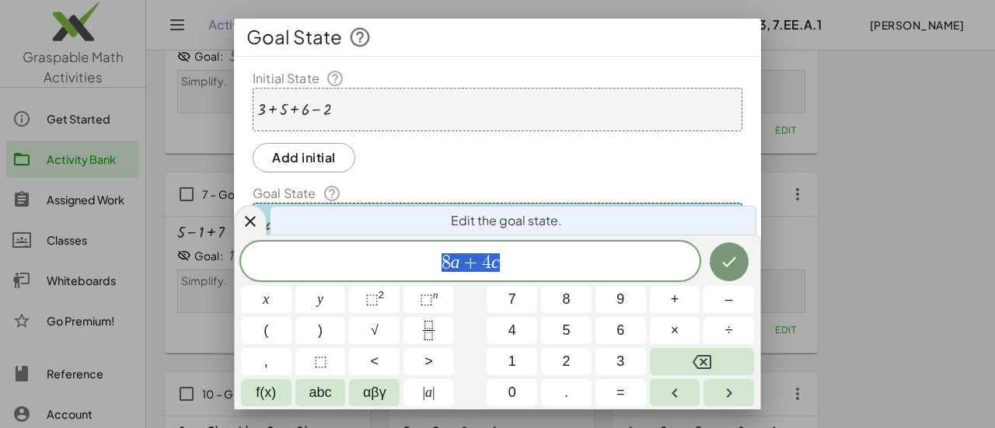
drag, startPoint x: 508, startPoint y: 275, endPoint x: 424, endPoint y: 267, distance: 84.4
click at [424, 267] on div "***** 8 a + 4 c" at bounding box center [470, 261] width 459 height 39
click at [726, 268] on icon "Done" at bounding box center [729, 262] width 19 height 19
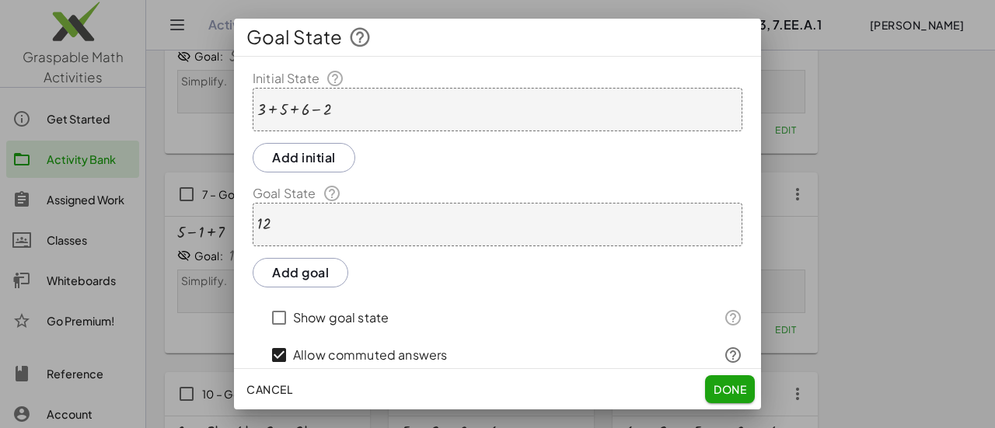
click at [732, 385] on span "Done" at bounding box center [730, 390] width 33 height 14
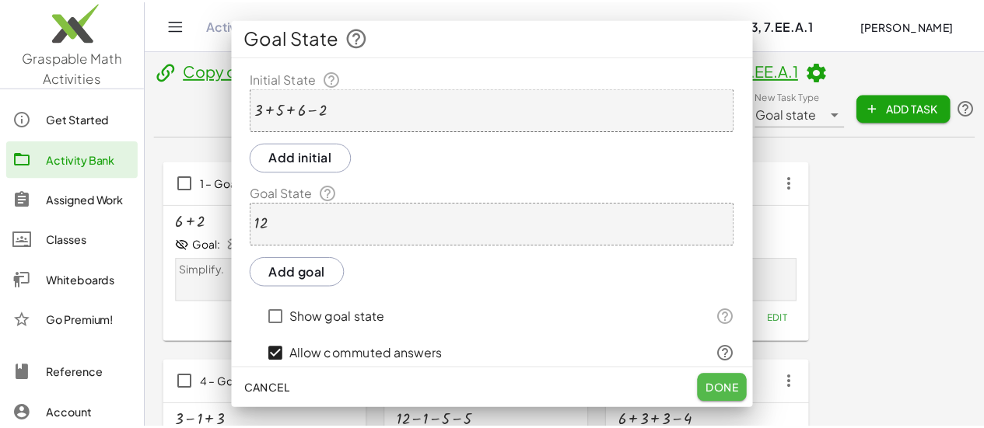
scroll to position [389, 0]
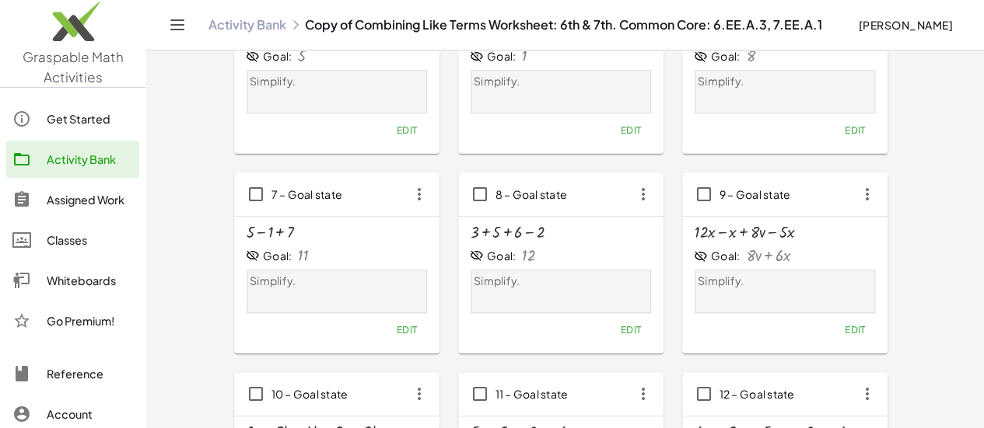
click at [844, 327] on span "Edit" at bounding box center [854, 330] width 21 height 12
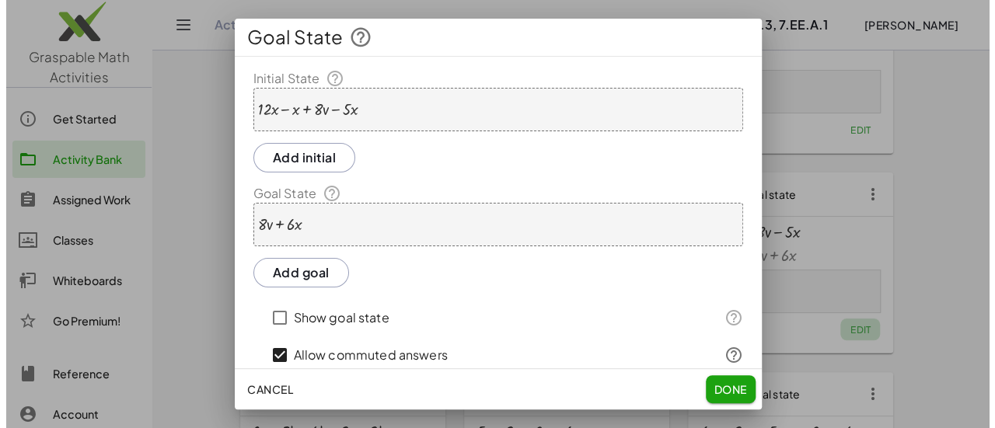
scroll to position [0, 0]
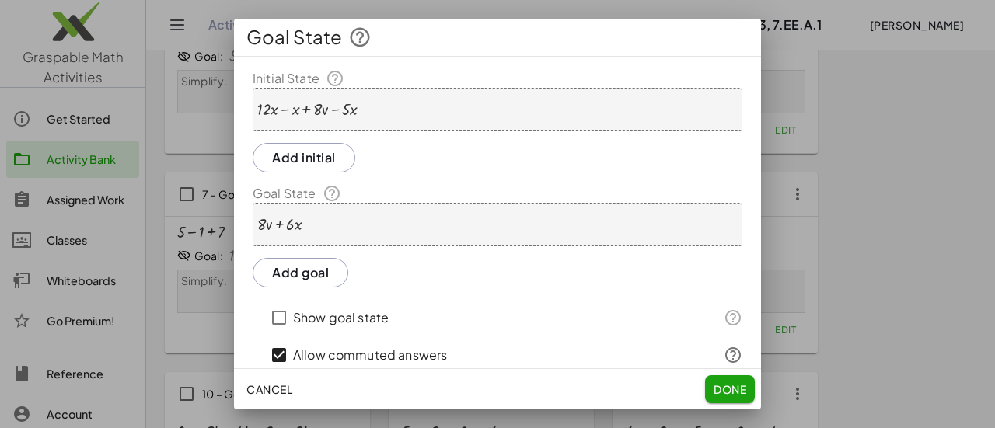
click at [418, 100] on div "+ · 12 · x − x + · 8 · v − · 5 · x" at bounding box center [498, 110] width 490 height 44
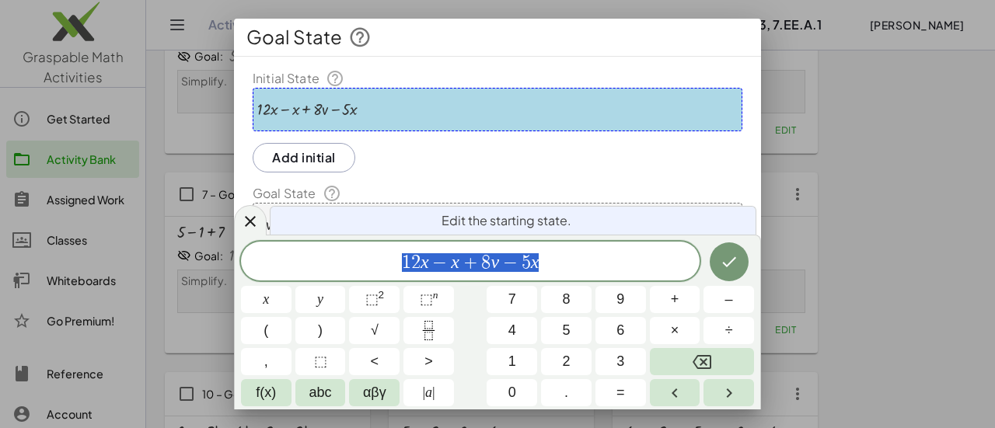
drag, startPoint x: 421, startPoint y: 262, endPoint x: 431, endPoint y: 273, distance: 14.3
click at [428, 268] on span "1 2 ​ x − x + 8 v − 5 x" at bounding box center [470, 263] width 459 height 22
click at [292, 286] on div at bounding box center [266, 299] width 51 height 27
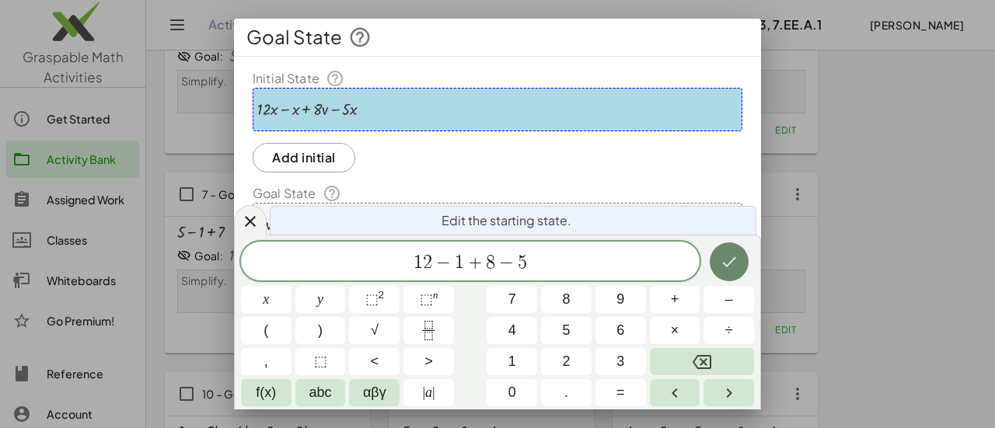
click at [730, 267] on icon "Done" at bounding box center [729, 262] width 19 height 19
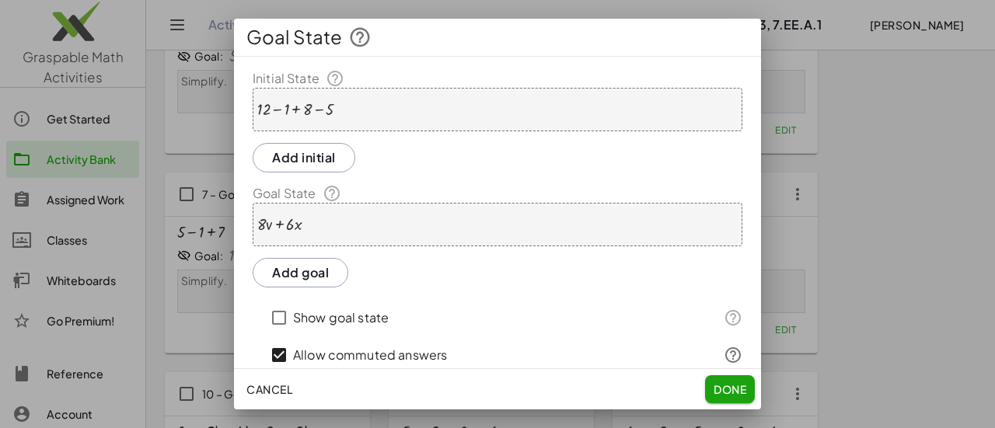
click at [519, 222] on div "+ · 8 · v + · 6 · x" at bounding box center [498, 225] width 490 height 44
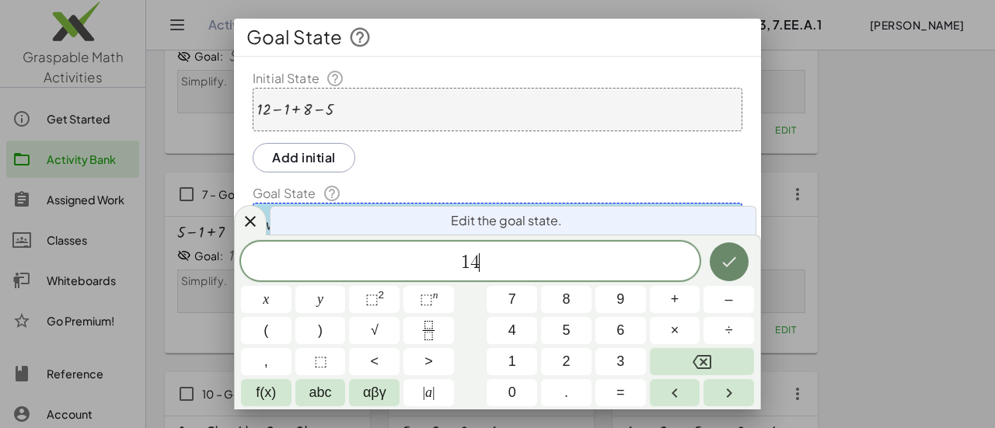
click at [719, 261] on button "Done" at bounding box center [729, 262] width 39 height 39
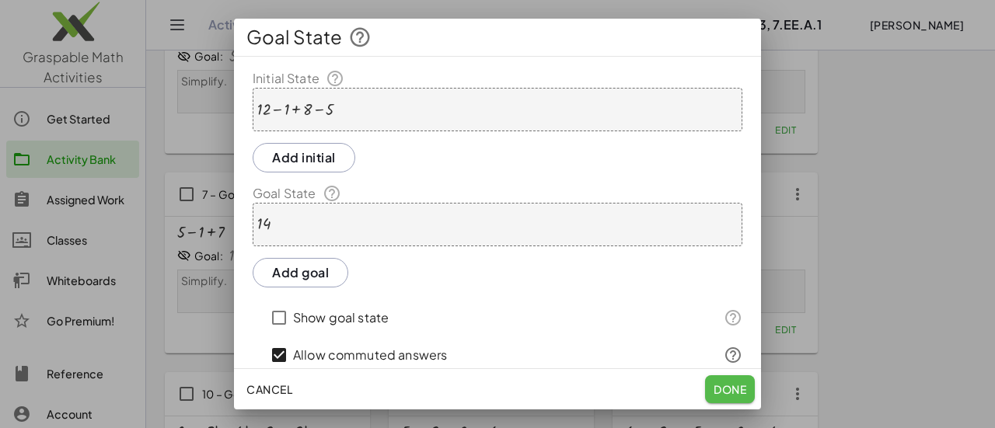
click at [741, 391] on span "Done" at bounding box center [730, 390] width 33 height 14
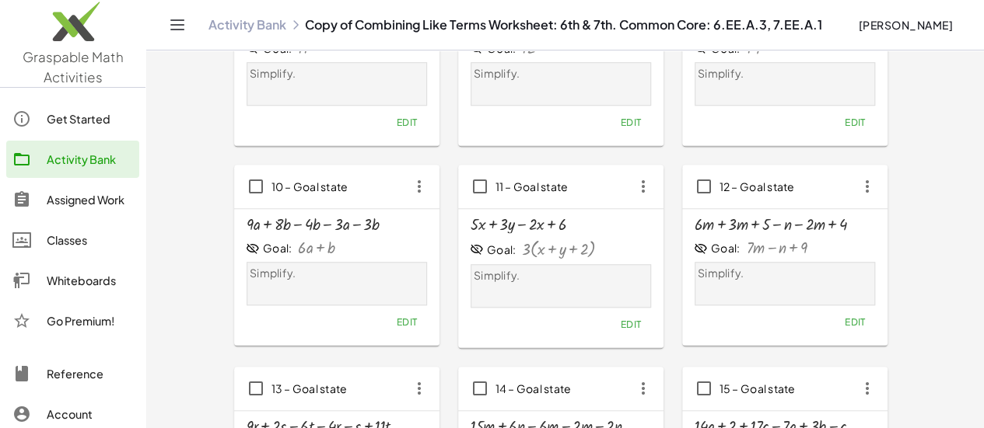
scroll to position [622, 0]
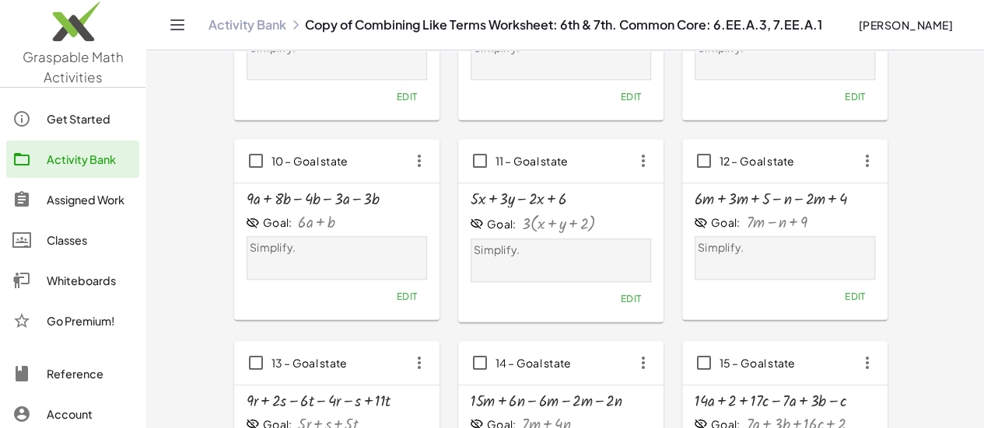
click at [396, 296] on span "Edit" at bounding box center [406, 297] width 21 height 12
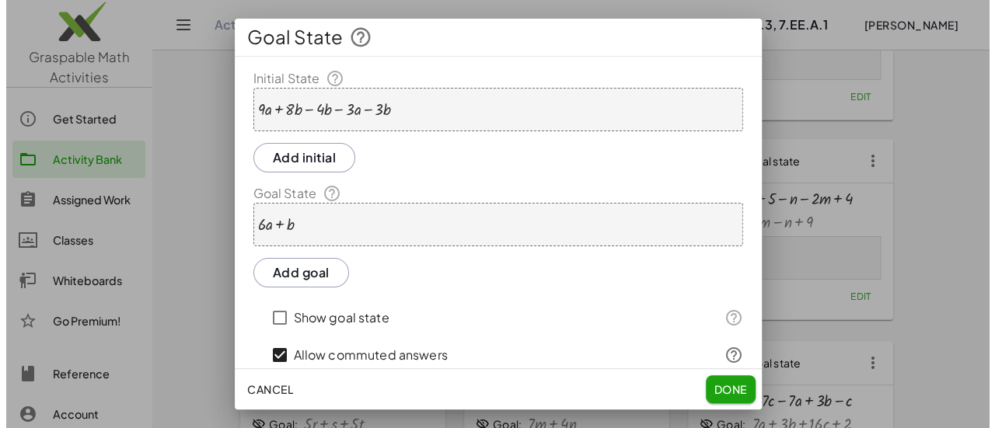
scroll to position [0, 0]
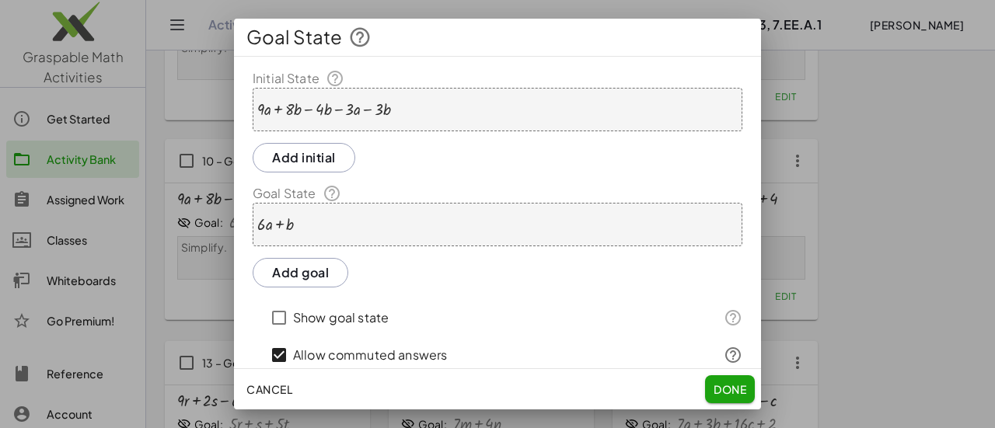
click at [271, 108] on div at bounding box center [324, 109] width 134 height 17
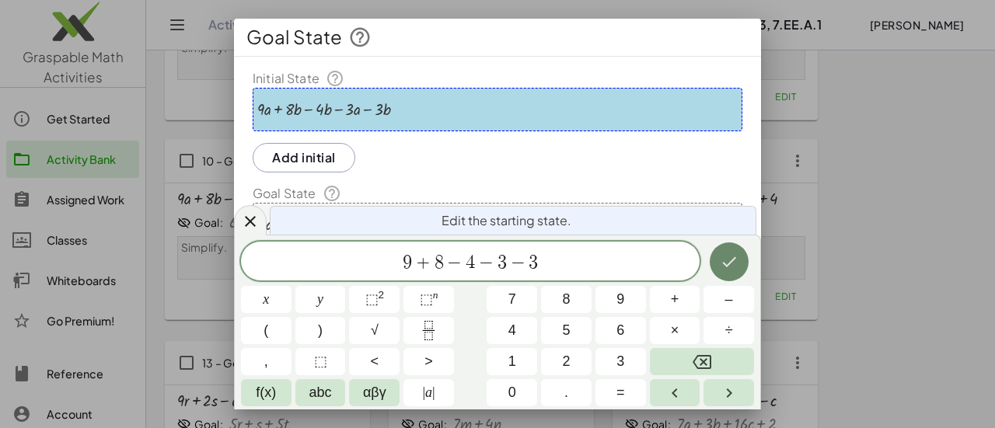
click at [739, 260] on button "Done" at bounding box center [729, 262] width 39 height 39
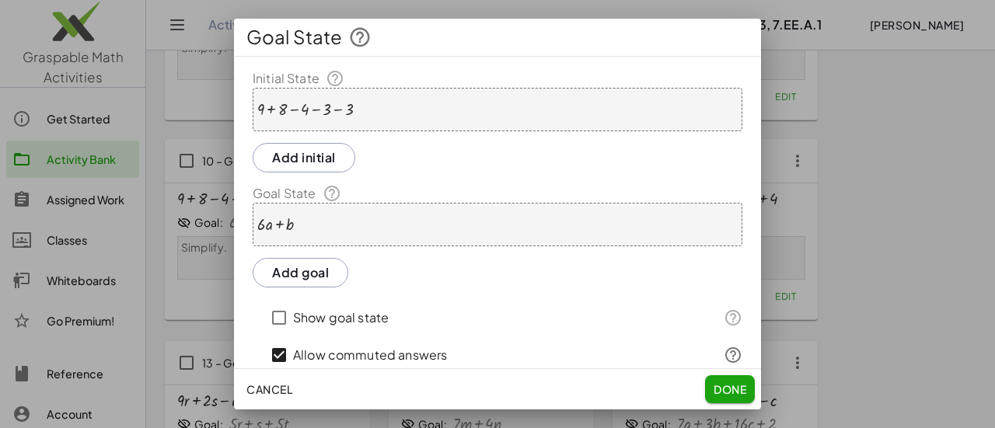
click at [331, 233] on div "+ · 6 · a + b" at bounding box center [498, 225] width 490 height 44
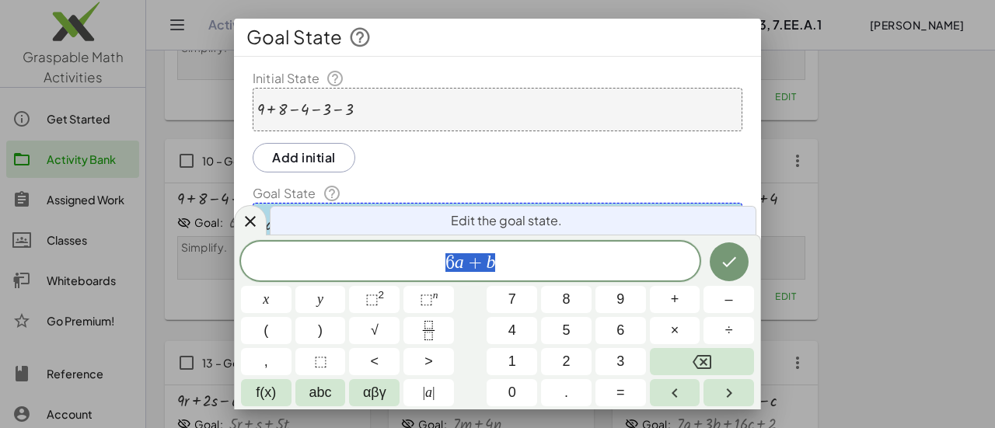
click at [331, 233] on div "Edit the goal state." at bounding box center [513, 220] width 487 height 29
drag, startPoint x: 495, startPoint y: 268, endPoint x: 422, endPoint y: 271, distance: 72.4
click at [737, 253] on icon "Done" at bounding box center [729, 262] width 19 height 19
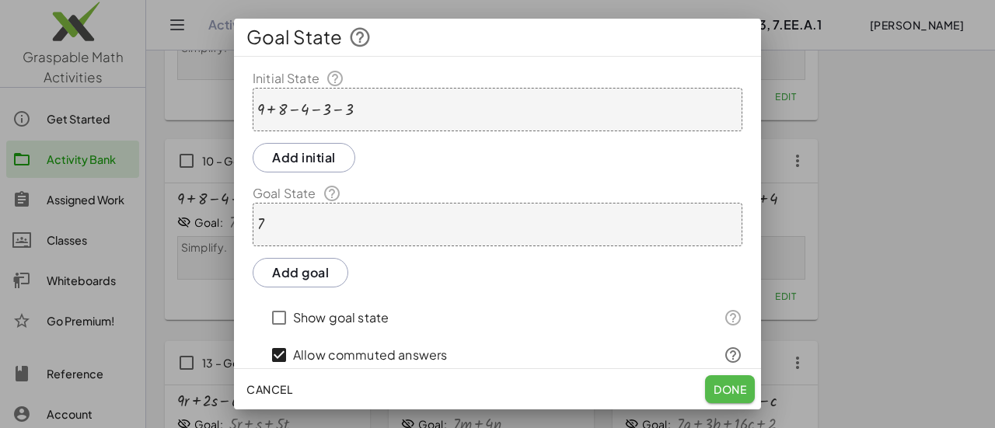
click at [734, 389] on span "Done" at bounding box center [730, 390] width 33 height 14
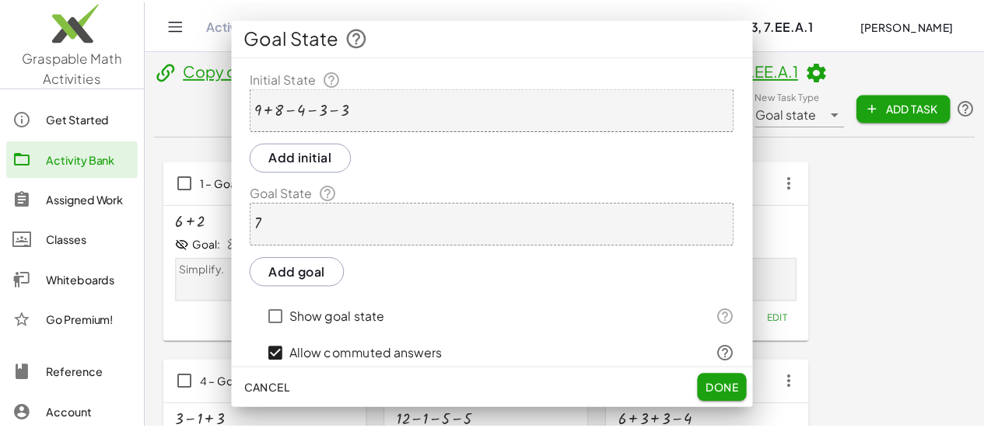
scroll to position [622, 0]
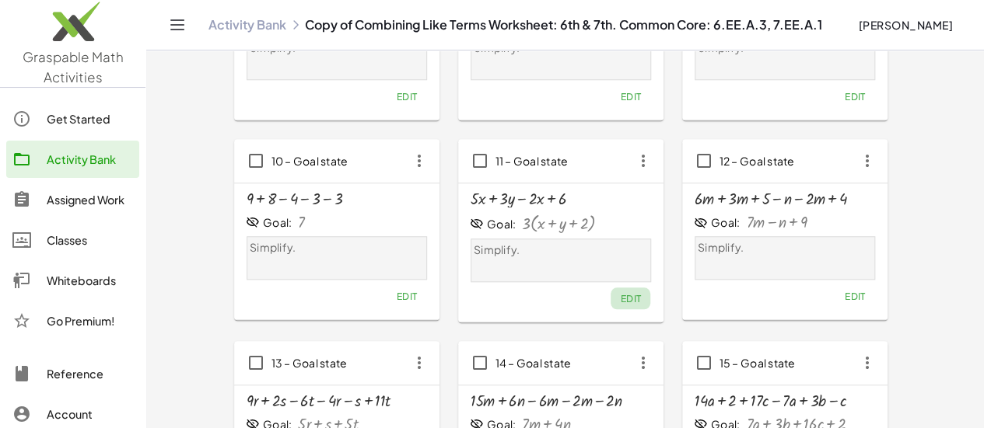
click at [620, 297] on span "Edit" at bounding box center [630, 299] width 21 height 12
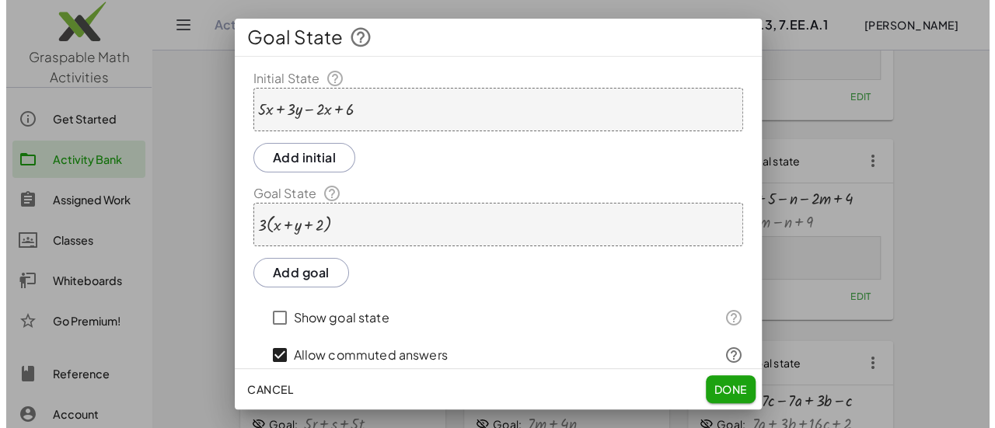
scroll to position [0, 0]
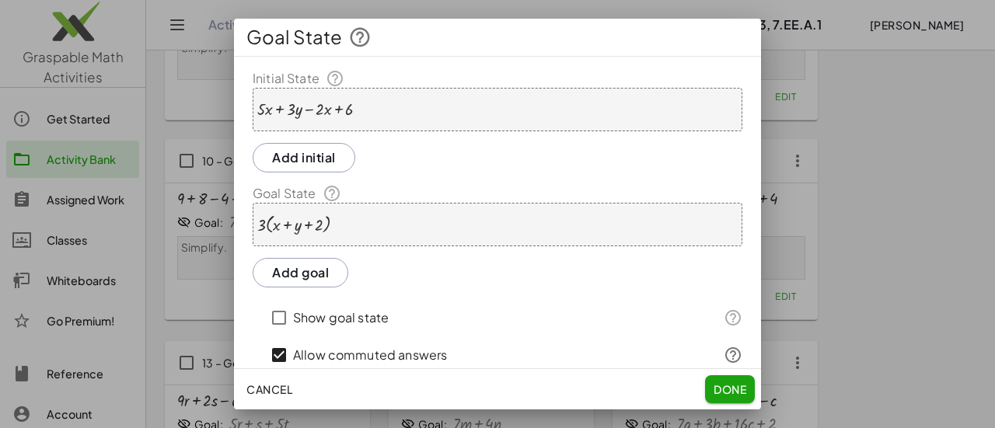
click at [269, 110] on div at bounding box center [305, 109] width 96 height 17
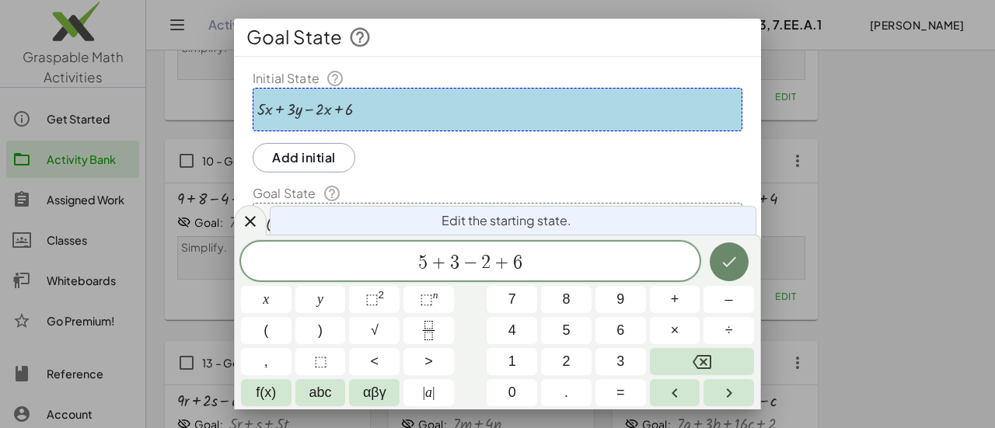
click at [733, 262] on icon "Done" at bounding box center [729, 262] width 19 height 19
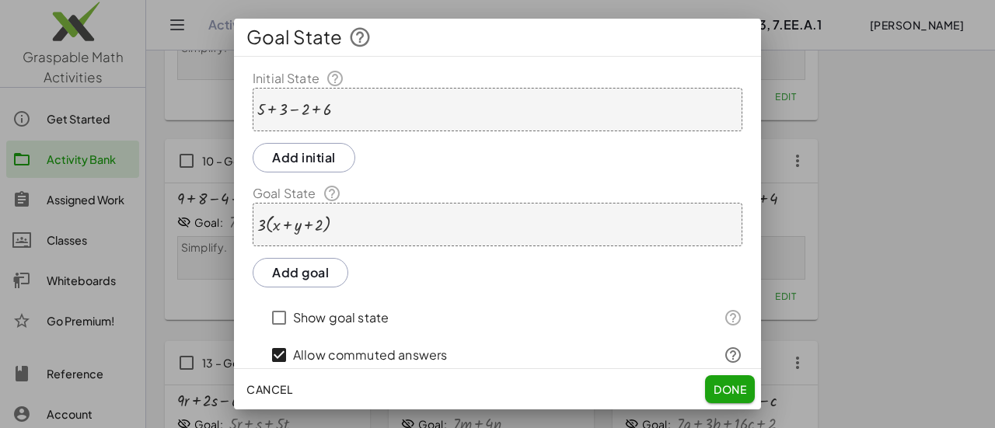
drag, startPoint x: 358, startPoint y: 220, endPoint x: 324, endPoint y: 228, distance: 34.3
click at [324, 228] on div "· 3 · ( + x + y + 2 )" at bounding box center [498, 225] width 490 height 44
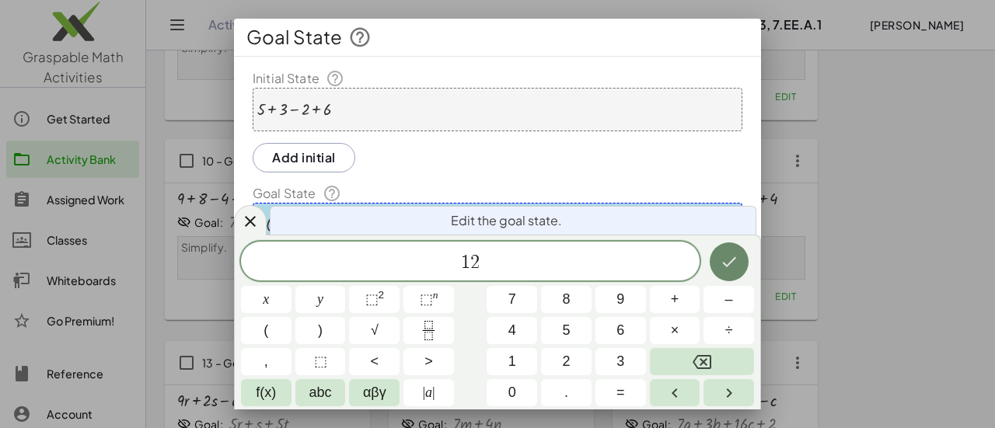
click at [728, 265] on icon "Done" at bounding box center [729, 262] width 14 height 10
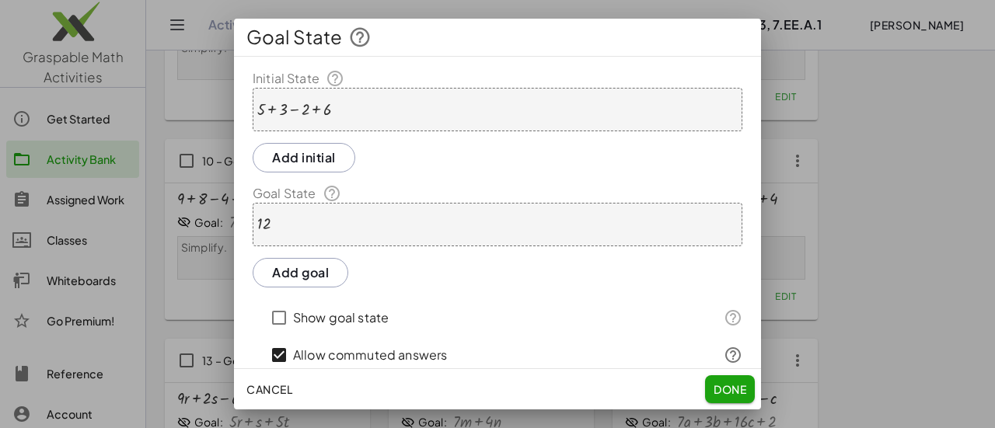
click at [745, 390] on span "Done" at bounding box center [730, 390] width 33 height 14
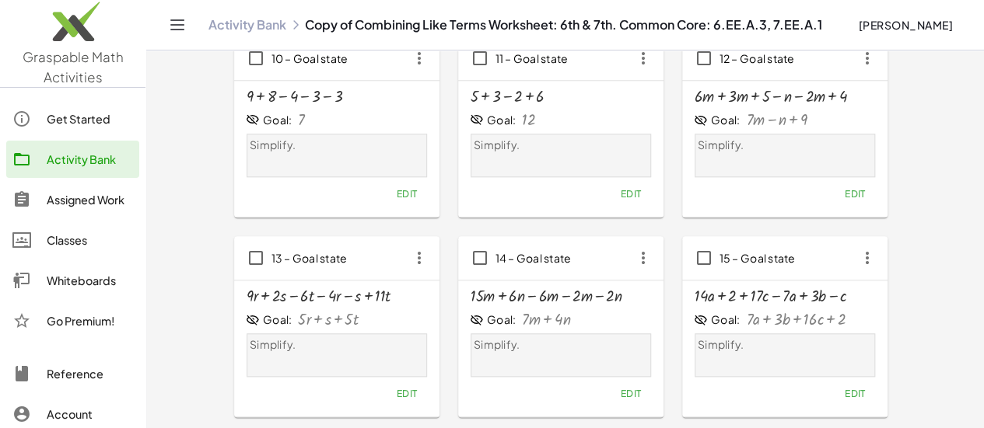
scroll to position [700, 0]
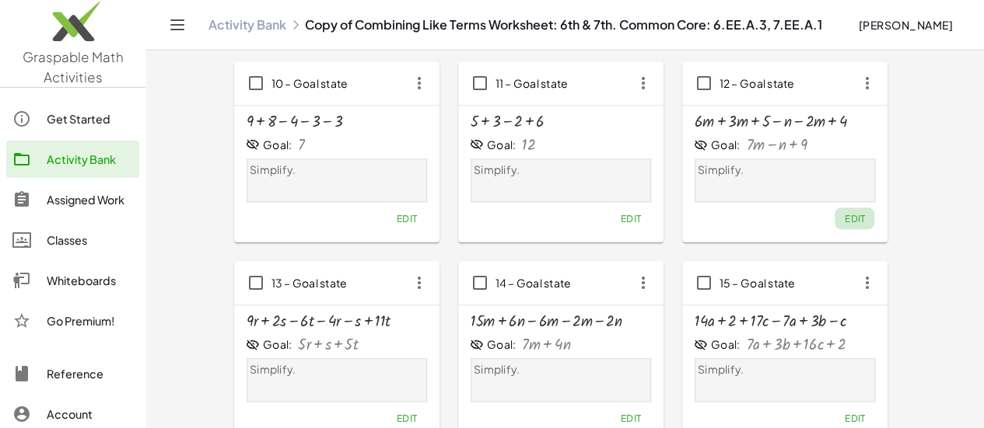
click at [844, 220] on span "Edit" at bounding box center [854, 219] width 21 height 12
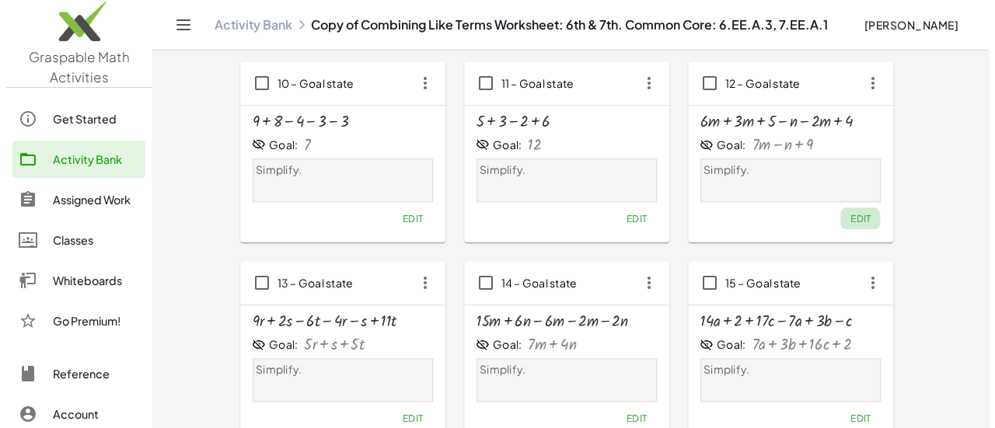
scroll to position [0, 0]
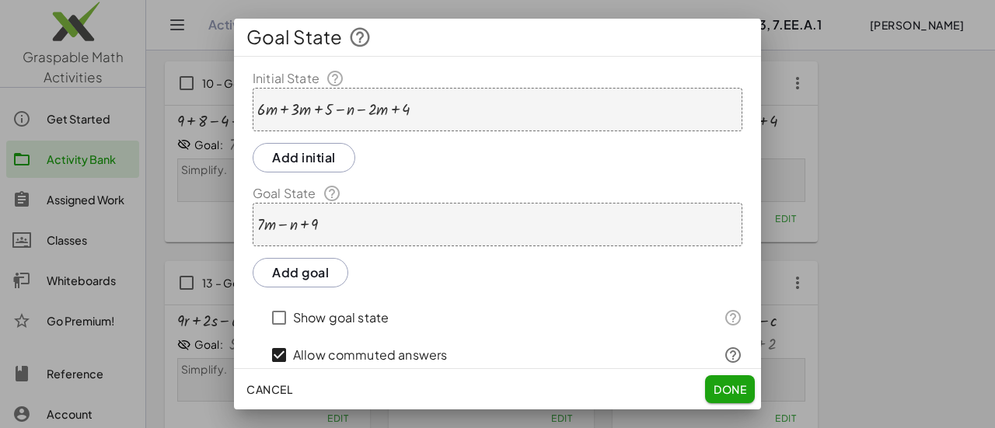
click at [413, 112] on div "+ · 6 · m + · 3 · m + 5 − n − · 2 · m + 4" at bounding box center [498, 110] width 490 height 44
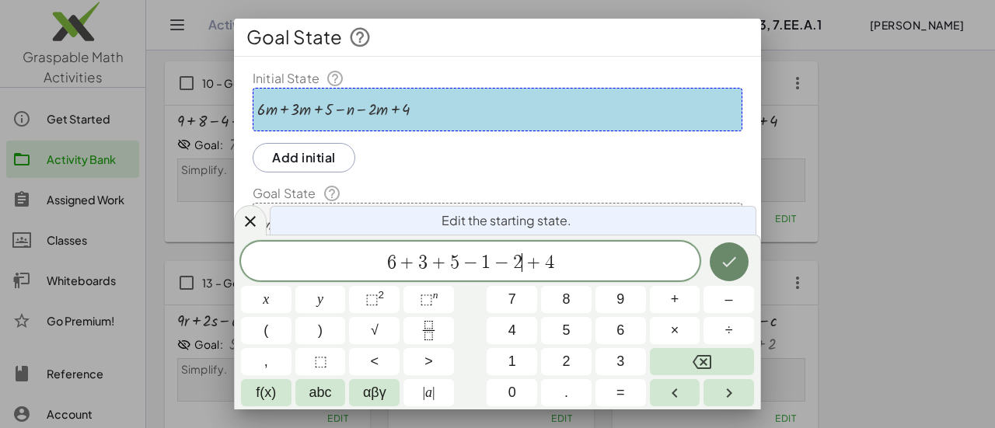
click at [739, 265] on button "Done" at bounding box center [729, 262] width 39 height 39
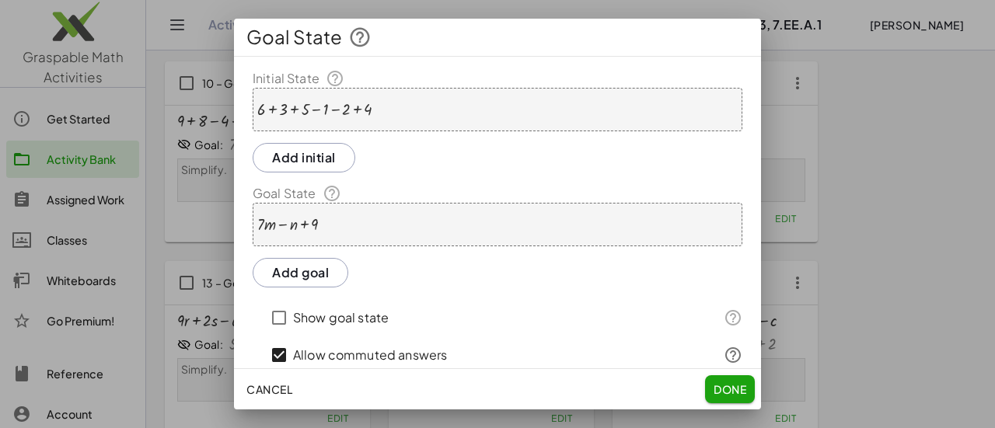
click at [519, 225] on div "+ · 7 · m − n + 9" at bounding box center [498, 225] width 490 height 44
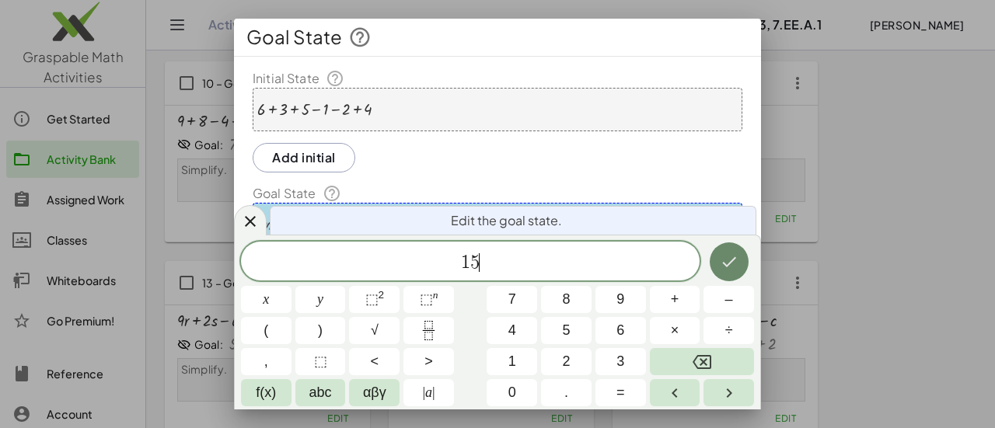
click at [722, 275] on button "Done" at bounding box center [729, 262] width 39 height 39
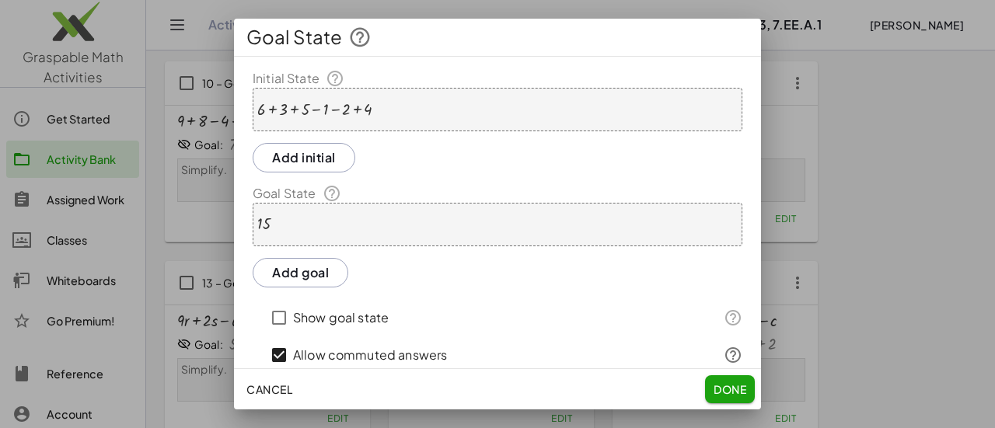
click at [727, 391] on span "Done" at bounding box center [730, 390] width 33 height 14
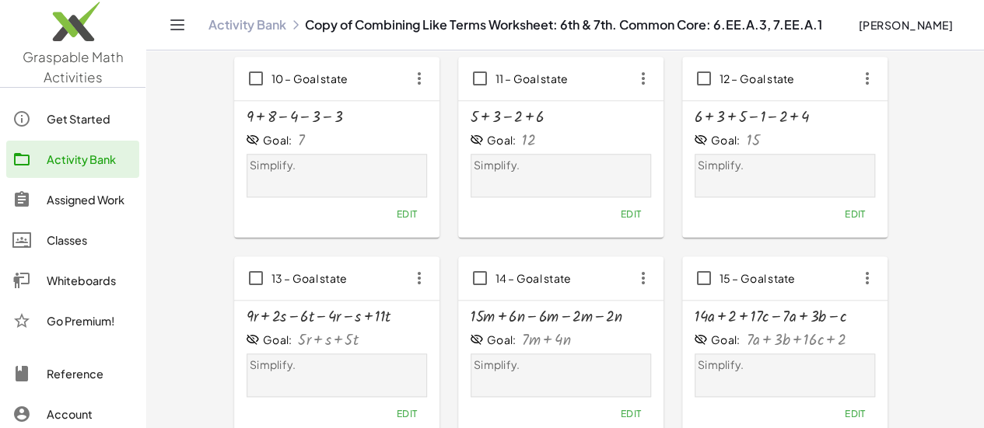
scroll to position [778, 0]
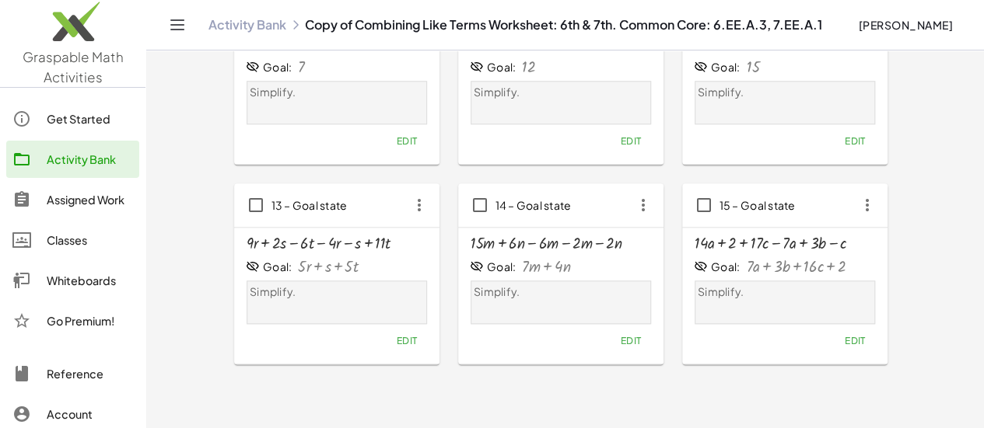
click at [396, 336] on span "Edit" at bounding box center [406, 341] width 21 height 12
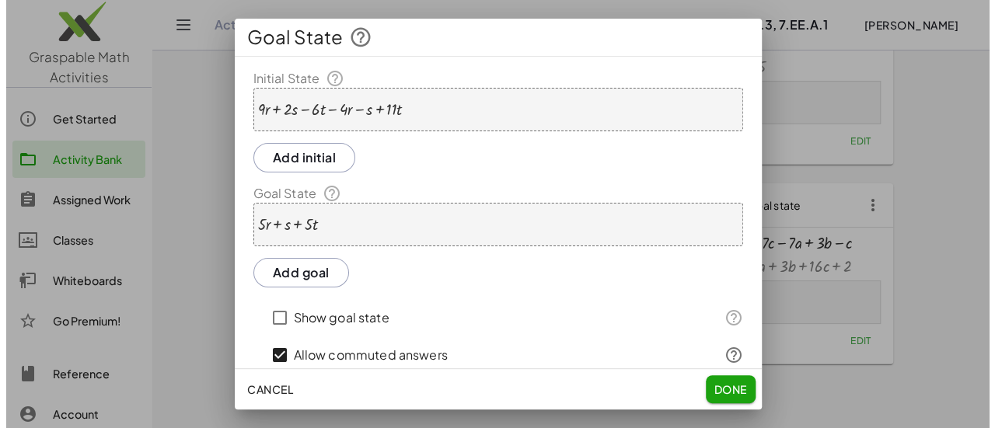
scroll to position [0, 0]
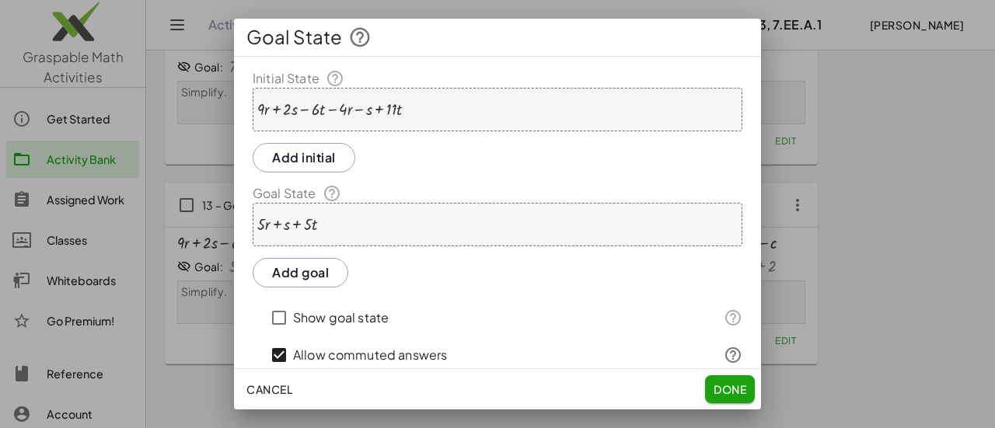
click at [268, 110] on div at bounding box center [329, 109] width 145 height 17
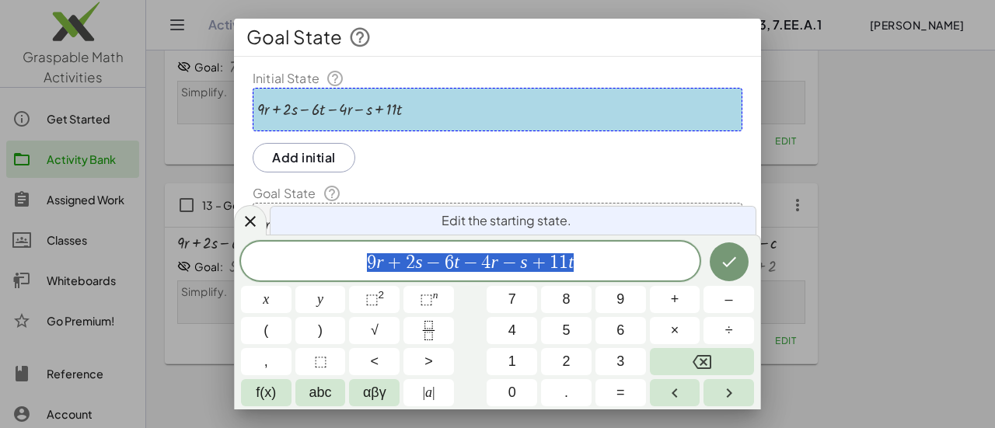
click at [268, 111] on div at bounding box center [329, 109] width 145 height 17
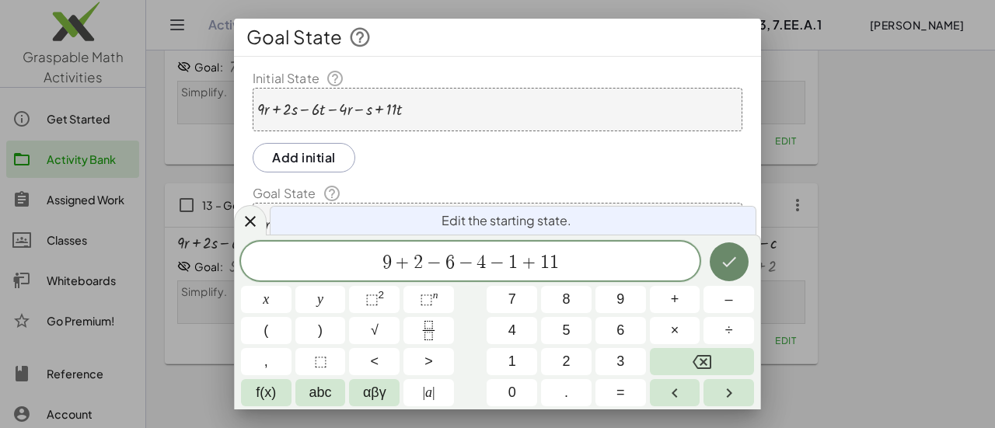
click at [728, 259] on icon "Done" at bounding box center [729, 262] width 19 height 19
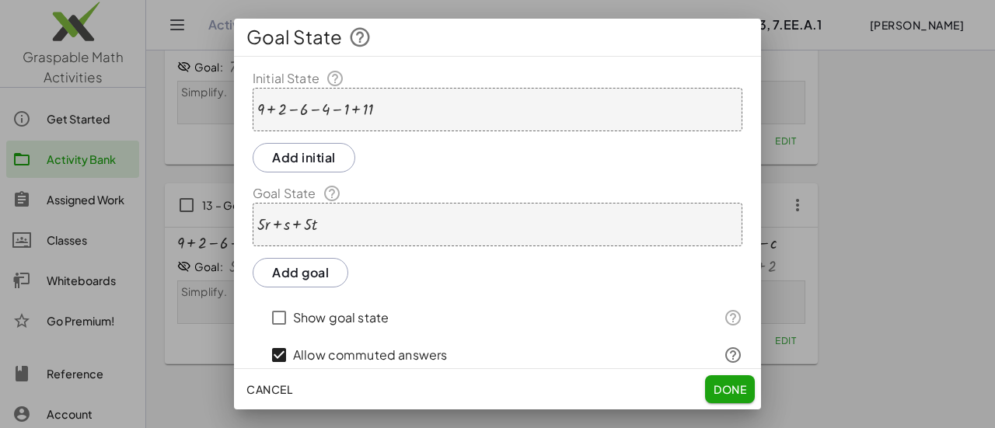
click at [379, 222] on div "+ · 5 · r + s + · 5 · t" at bounding box center [498, 225] width 490 height 44
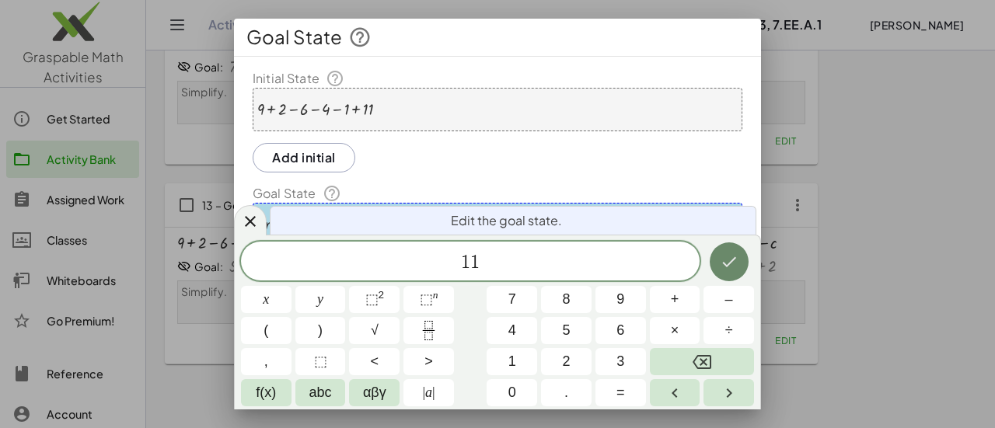
click at [728, 270] on icon "Done" at bounding box center [729, 262] width 19 height 19
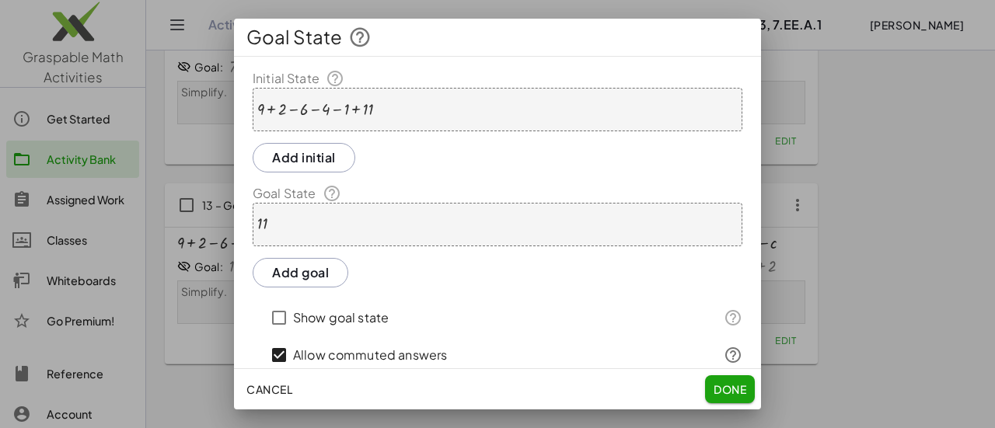
click at [746, 394] on span "Done" at bounding box center [730, 390] width 33 height 14
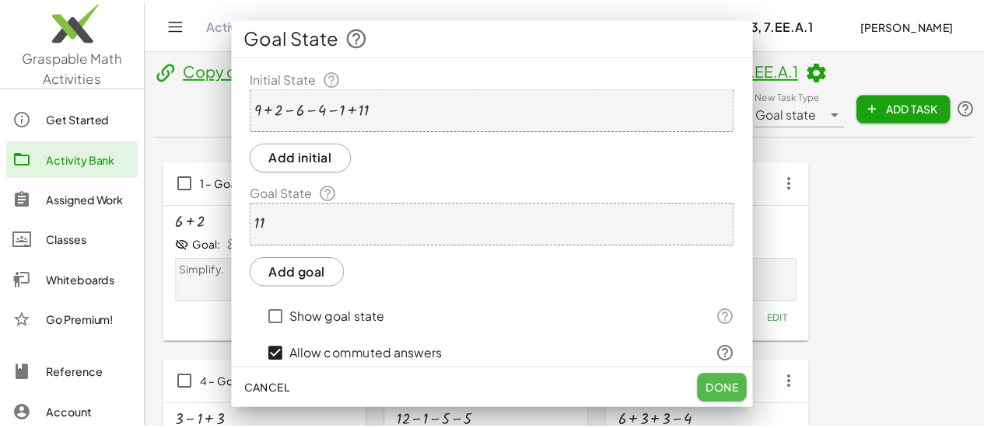
scroll to position [778, 0]
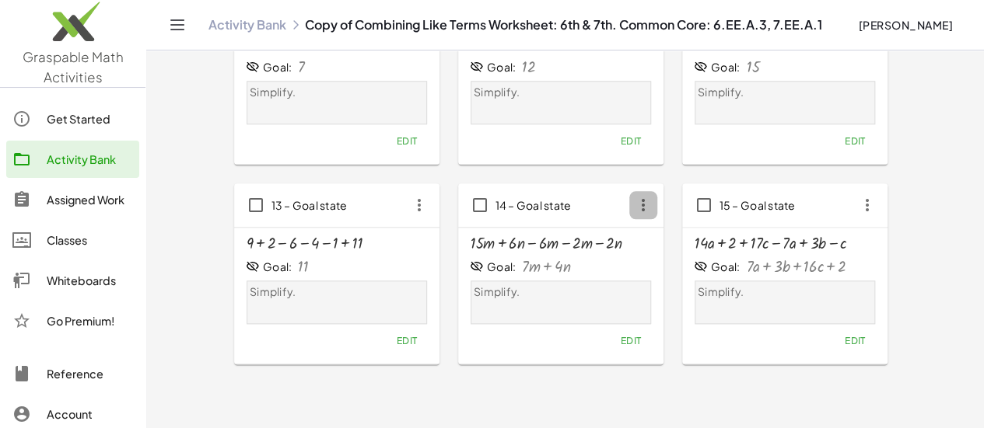
click at [629, 205] on icon "button" at bounding box center [643, 205] width 28 height 28
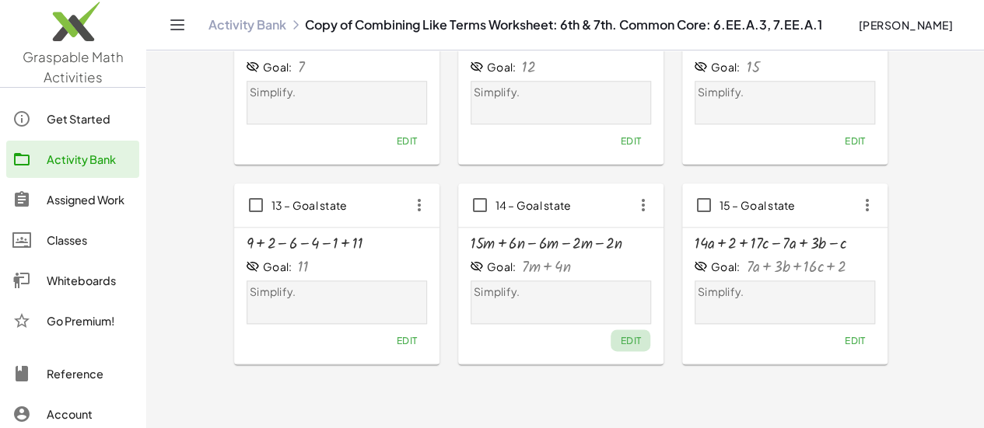
click at [620, 336] on span "Edit" at bounding box center [630, 341] width 21 height 12
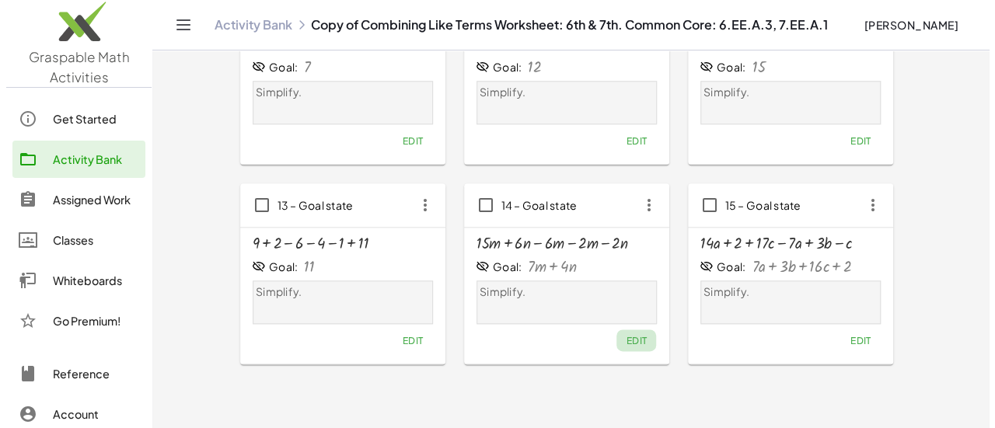
scroll to position [0, 0]
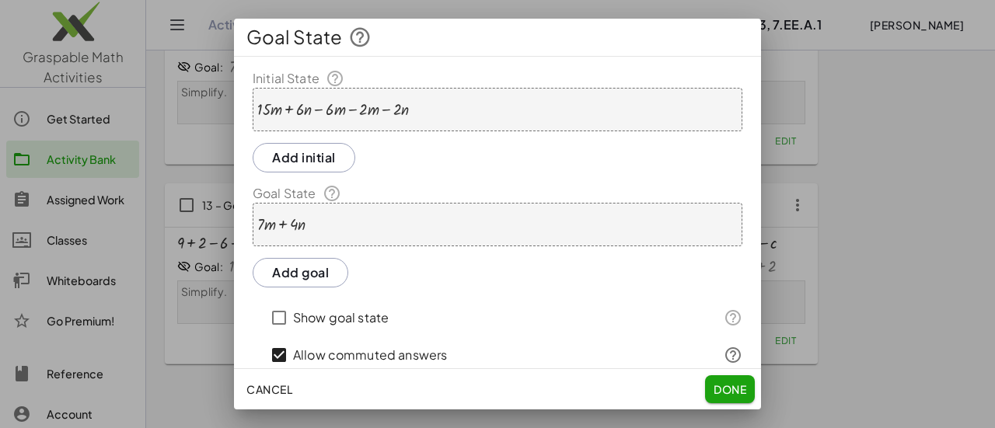
click at [273, 106] on div at bounding box center [333, 109] width 152 height 17
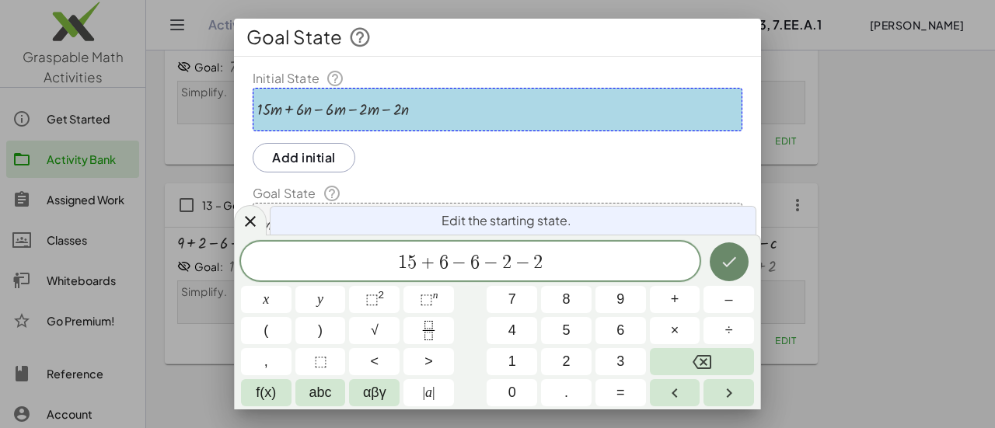
click at [737, 256] on icon "Done" at bounding box center [729, 262] width 19 height 19
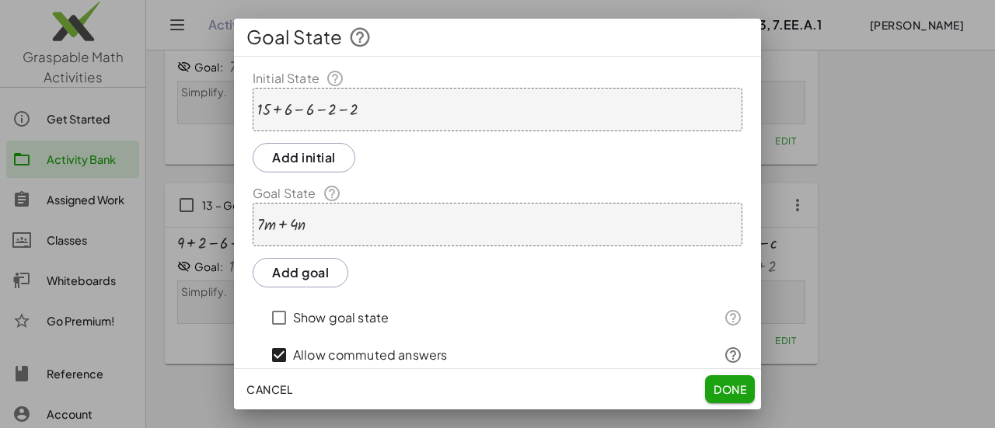
click at [398, 229] on div "+ · 7 · m + · 4 · n" at bounding box center [498, 225] width 490 height 44
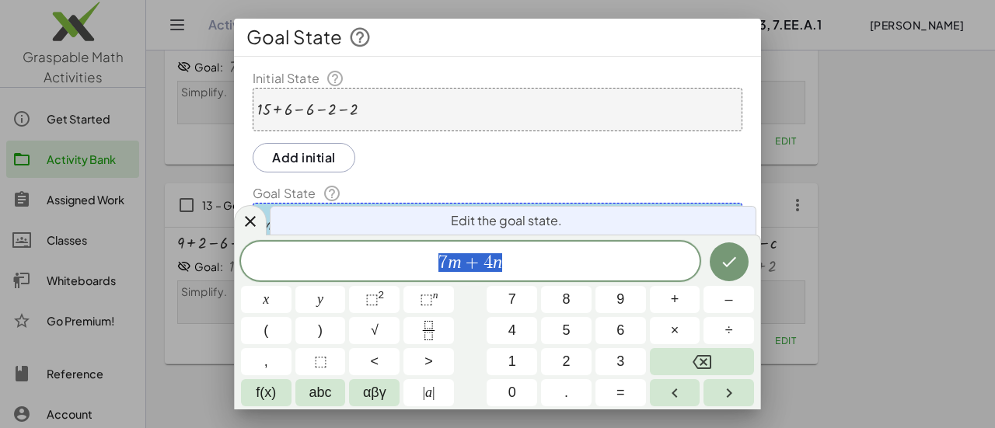
drag, startPoint x: 512, startPoint y: 261, endPoint x: 404, endPoint y: 273, distance: 109.6
click at [404, 273] on span "7 m + 4 n" at bounding box center [470, 263] width 459 height 22
click at [726, 264] on icon "Done" at bounding box center [729, 262] width 19 height 19
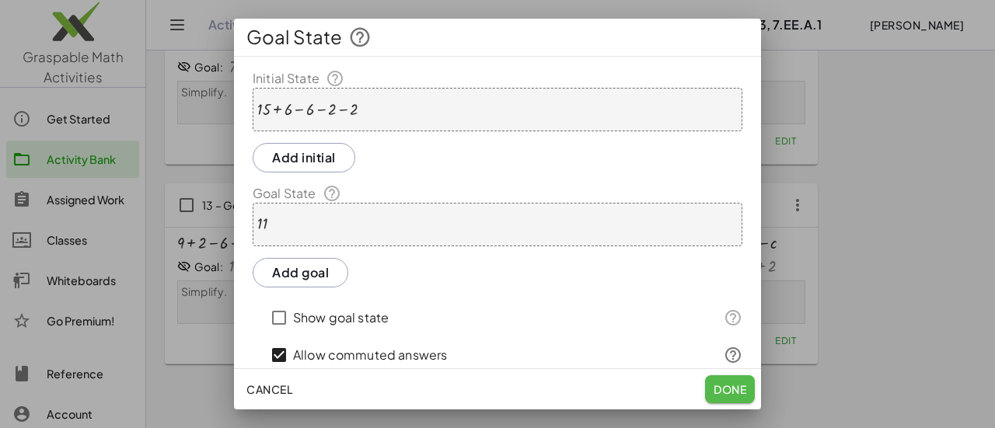
click at [736, 392] on span "Done" at bounding box center [730, 390] width 33 height 14
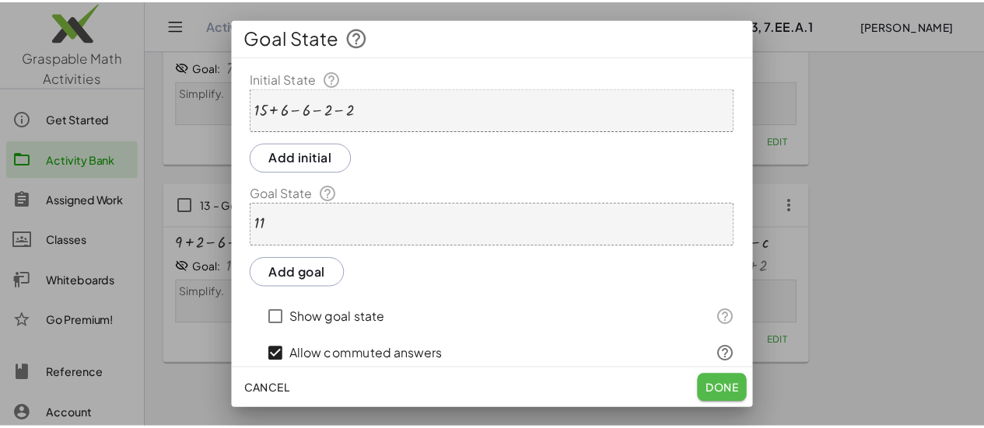
scroll to position [778, 0]
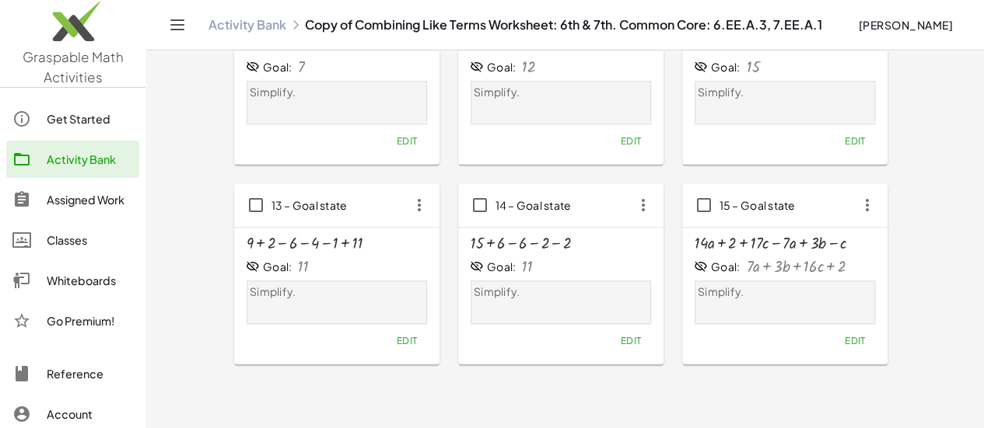
click at [844, 339] on span "Edit" at bounding box center [854, 341] width 21 height 12
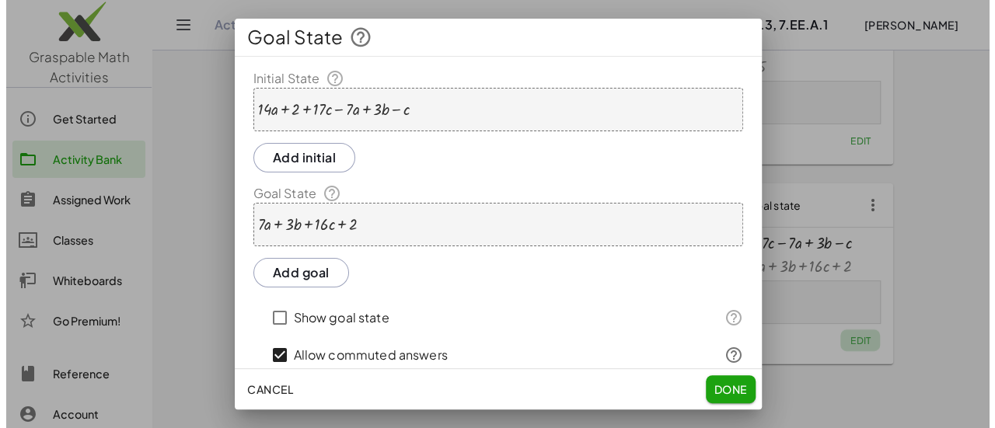
scroll to position [0, 0]
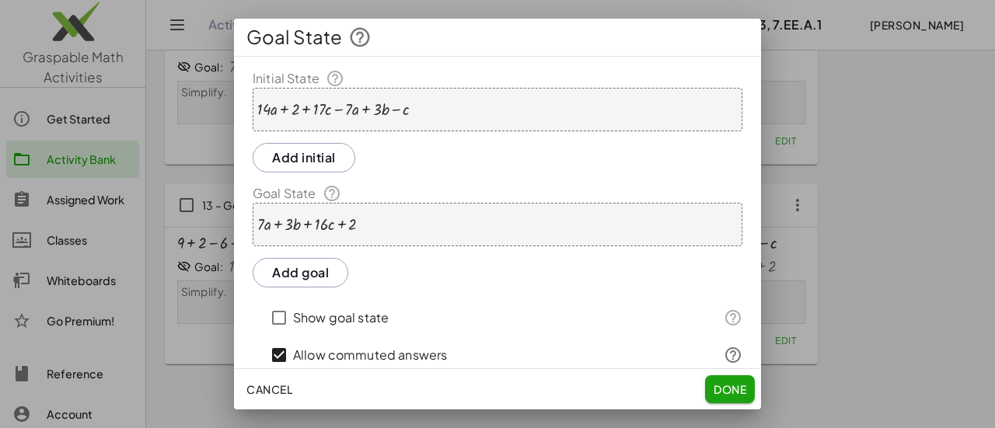
click at [285, 106] on div at bounding box center [333, 109] width 152 height 17
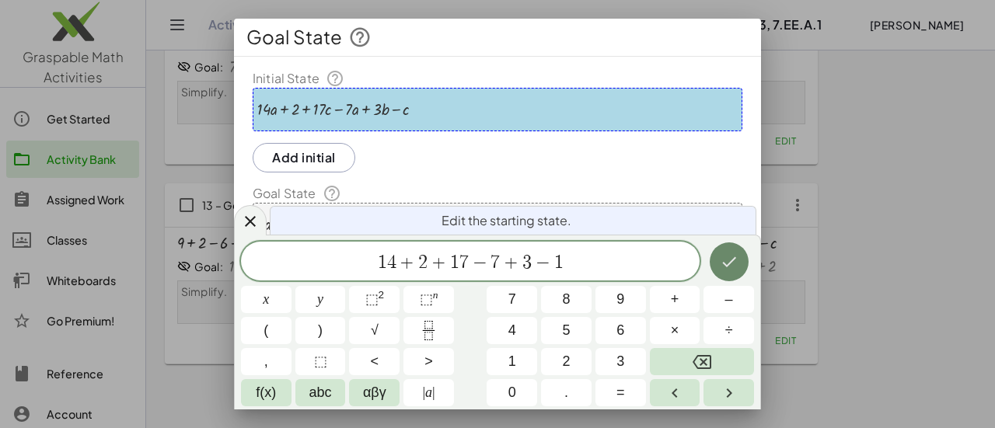
click at [725, 267] on icon "Done" at bounding box center [729, 262] width 19 height 19
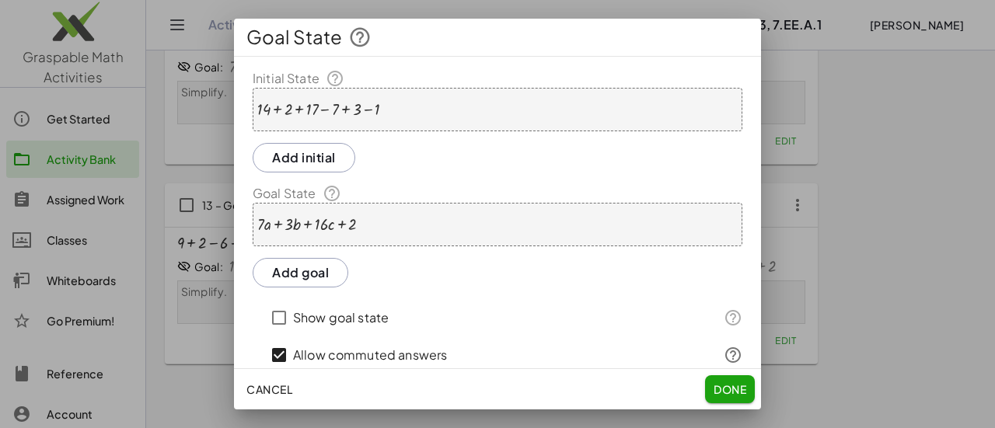
click at [386, 225] on div "+ · 7 · a + · 3 · b + · 16 · c + 2" at bounding box center [498, 225] width 490 height 44
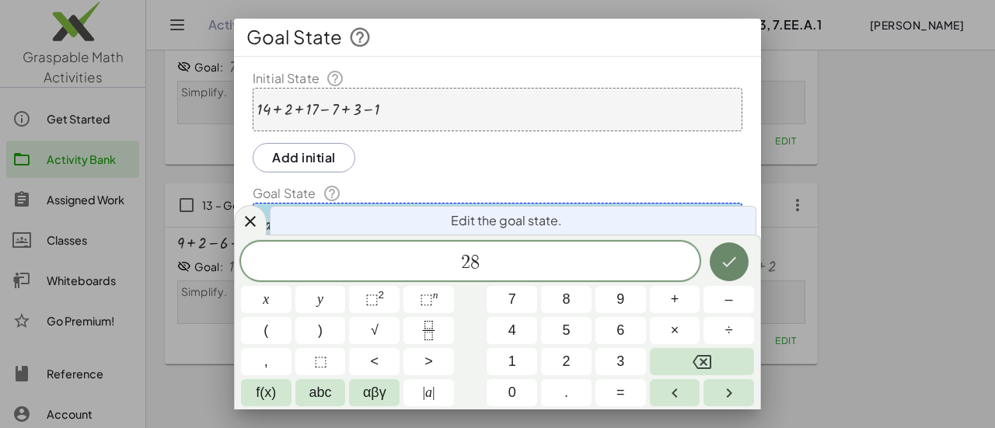
click at [734, 262] on icon "Done" at bounding box center [729, 262] width 19 height 19
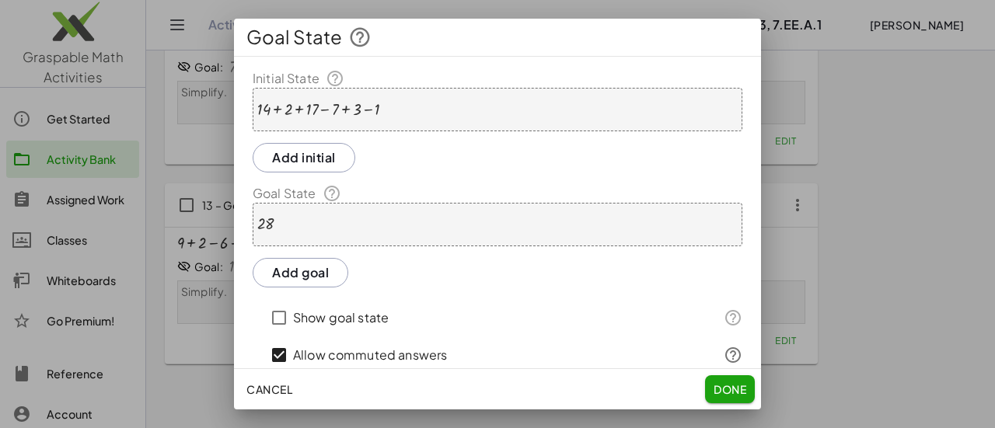
click at [733, 386] on span "Done" at bounding box center [730, 390] width 33 height 14
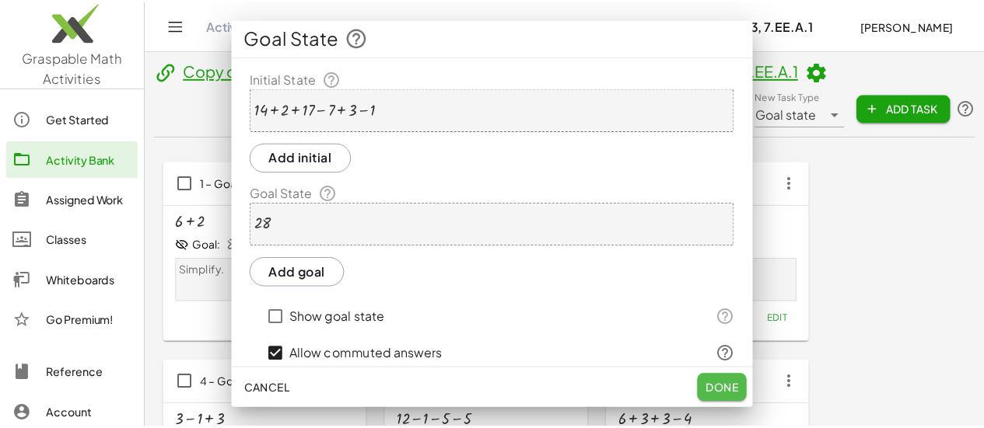
scroll to position [778, 0]
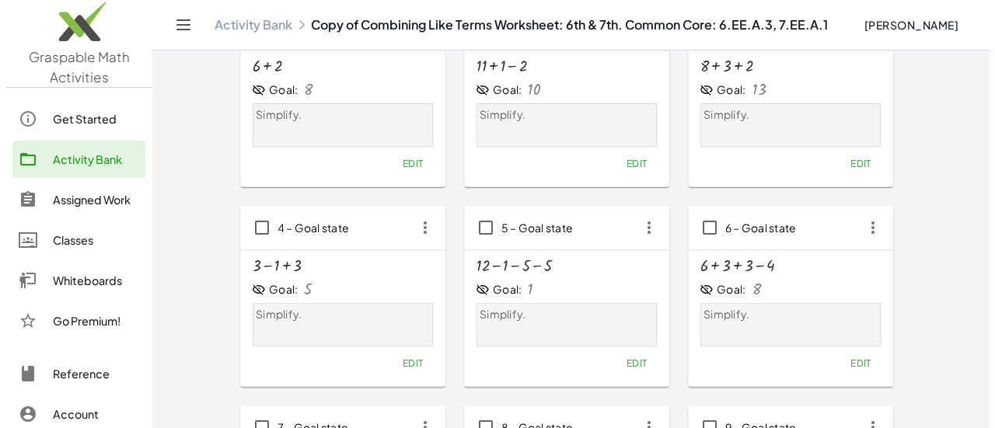
scroll to position [0, 0]
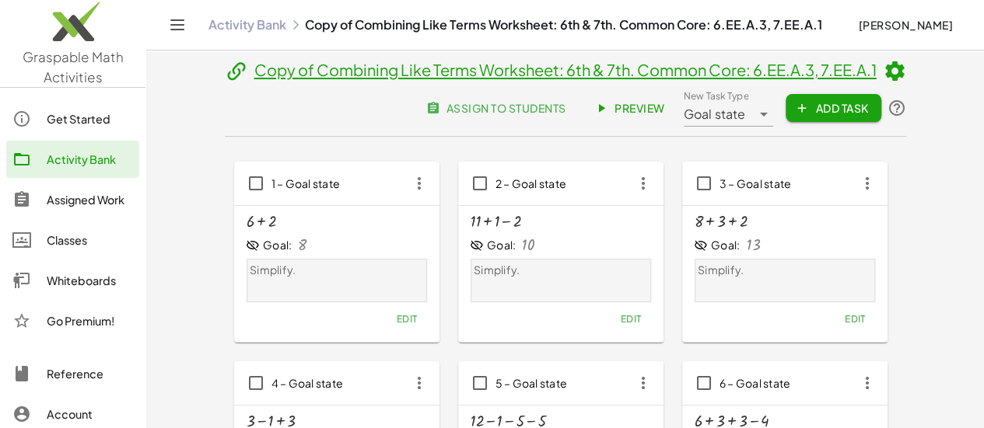
click at [665, 112] on span "Preview" at bounding box center [631, 108] width 68 height 14
click at [565, 103] on span "assign to students" at bounding box center [496, 108] width 137 height 14
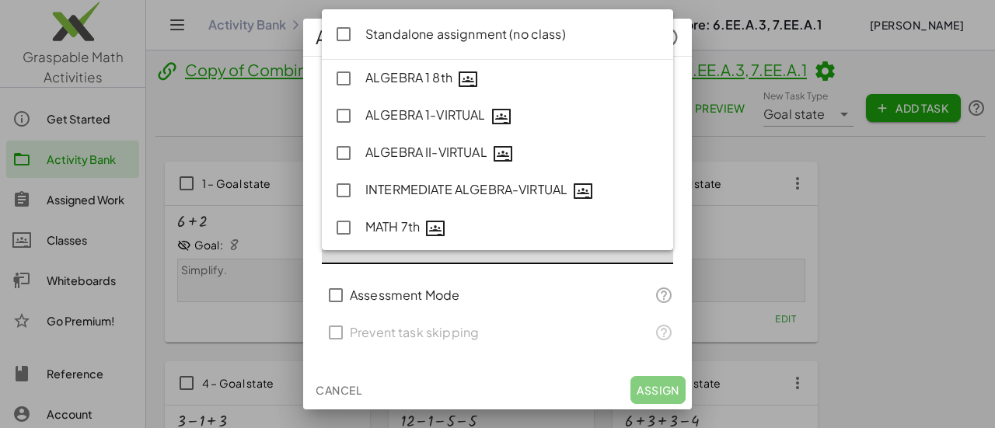
click at [438, 248] on div at bounding box center [482, 243] width 320 height 44
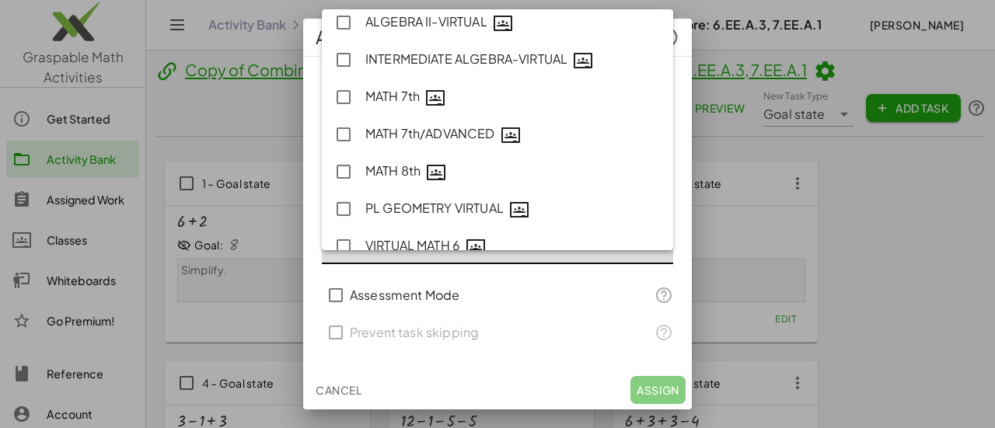
scroll to position [151, 0]
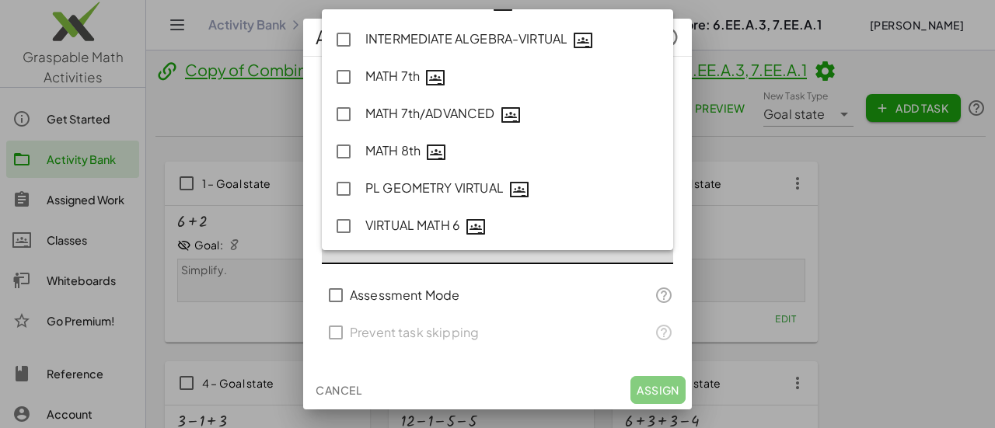
type input "**********"
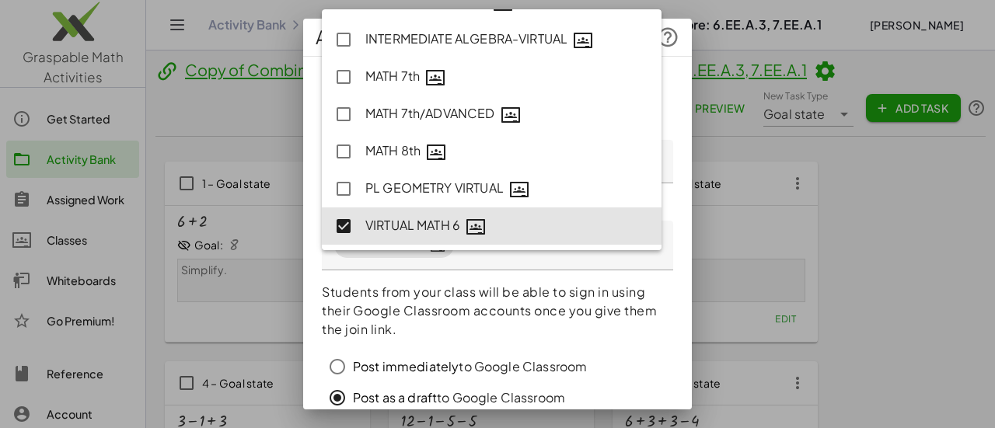
click at [626, 331] on p "Students from your class will be able to sign in using their Google Classroom a…" at bounding box center [497, 311] width 351 height 56
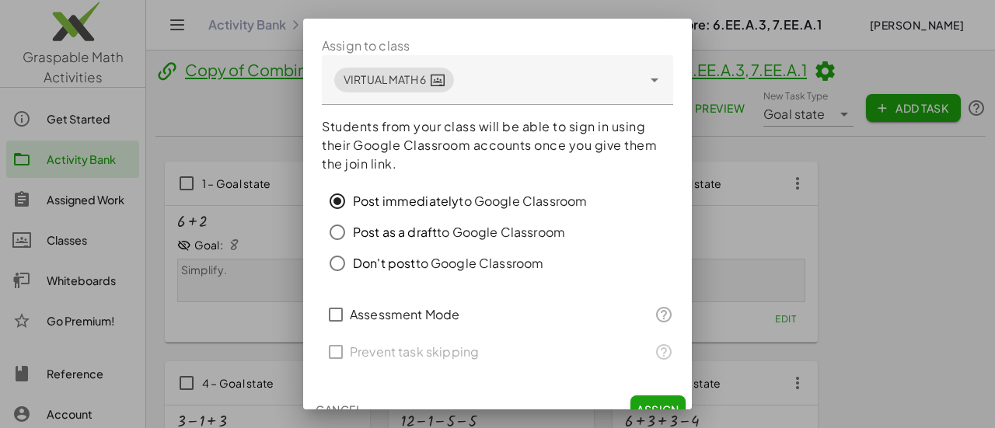
scroll to position [185, 0]
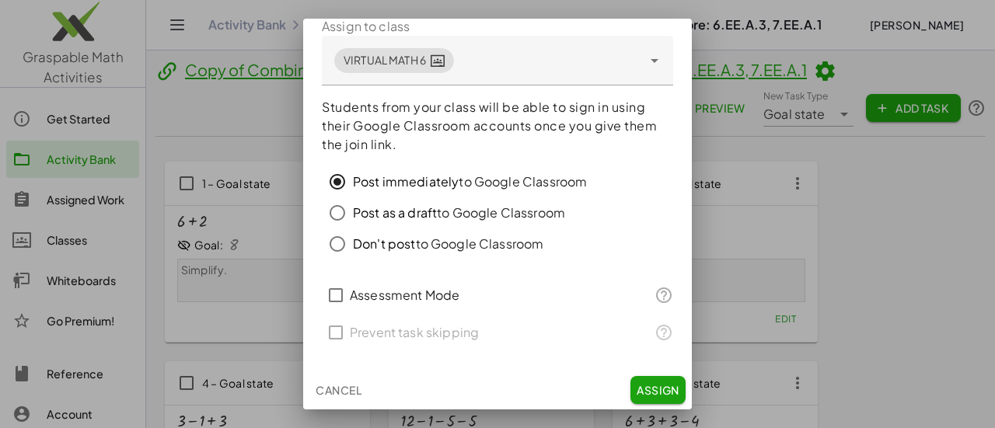
click at [637, 383] on span "Assign" at bounding box center [658, 390] width 43 height 14
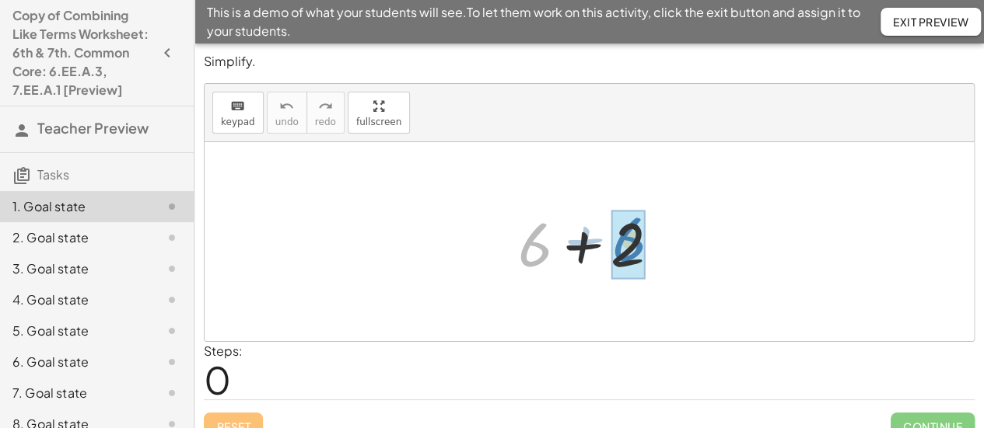
drag, startPoint x: 532, startPoint y: 243, endPoint x: 627, endPoint y: 238, distance: 95.0
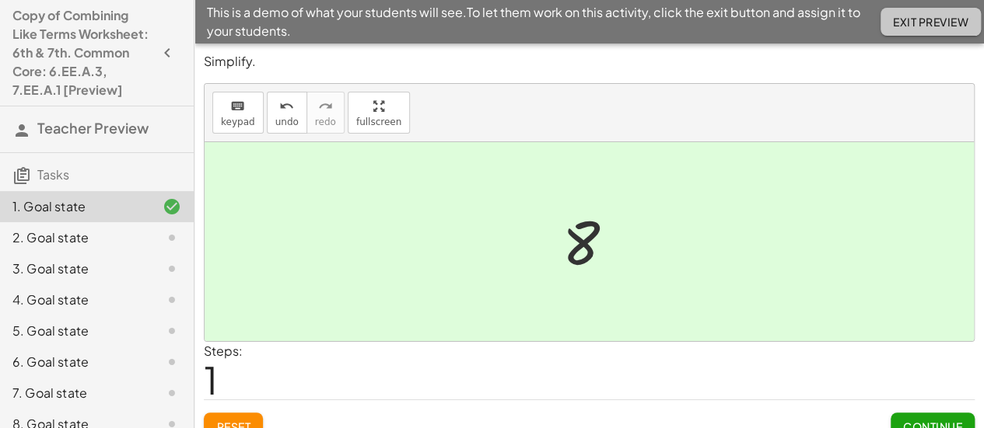
click at [928, 21] on span "Exit Preview" at bounding box center [930, 22] width 75 height 14
